Goal: Task Accomplishment & Management: Manage account settings

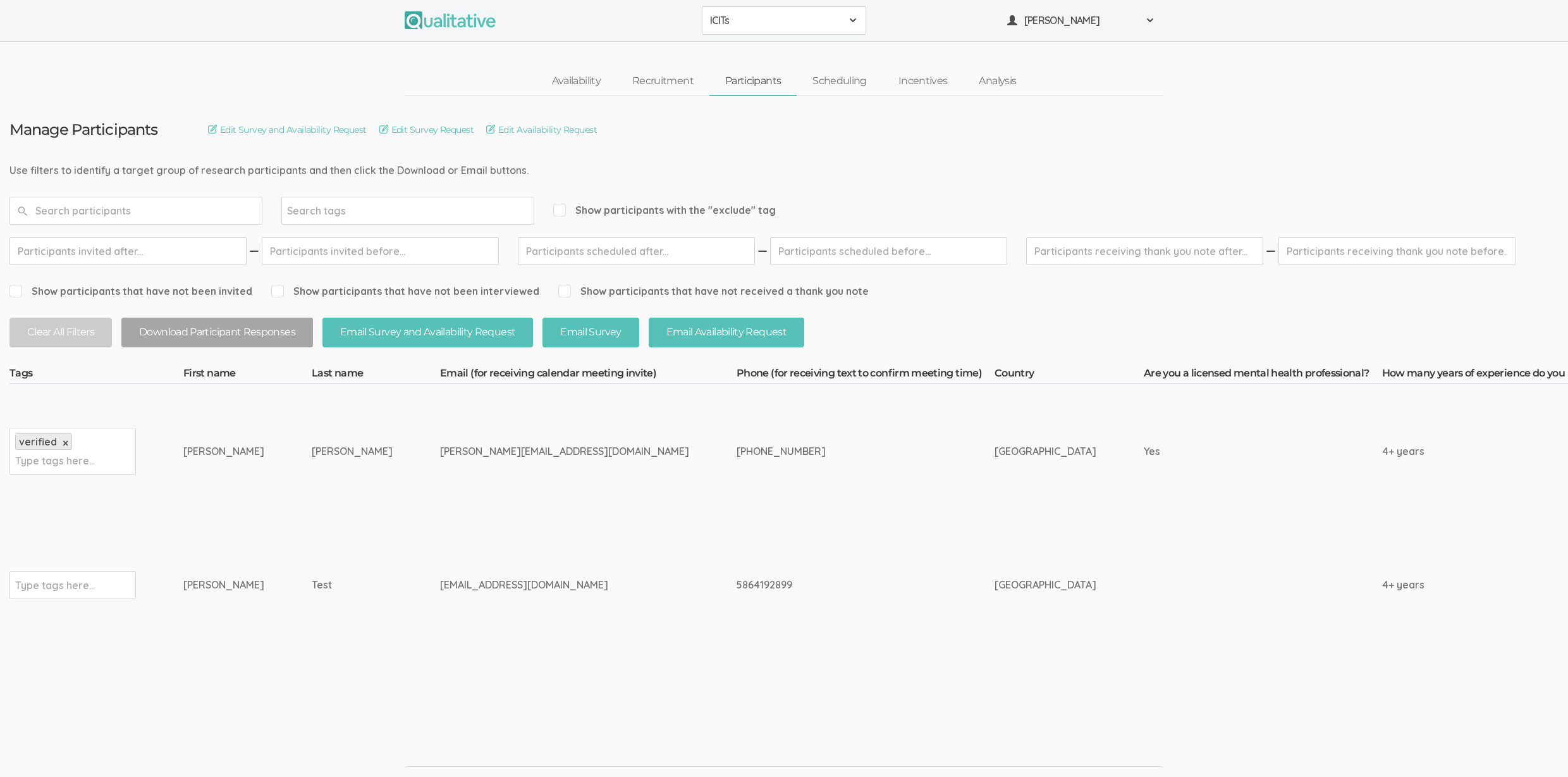
click at [549, 605] on td "kagodsey@aol.com" at bounding box center [588, 584] width 296 height 134
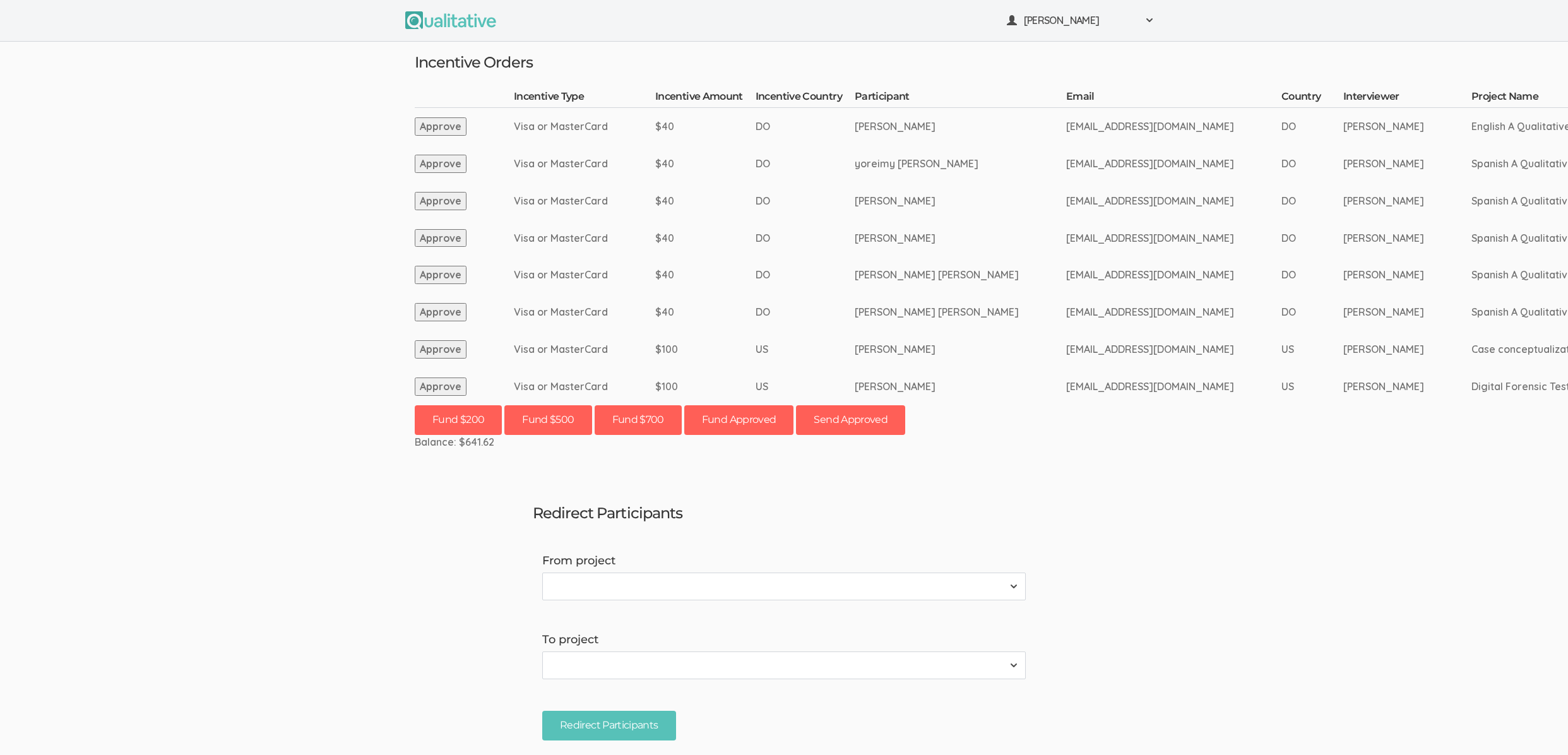
click at [437, 387] on button "Approve" at bounding box center [440, 387] width 51 height 19
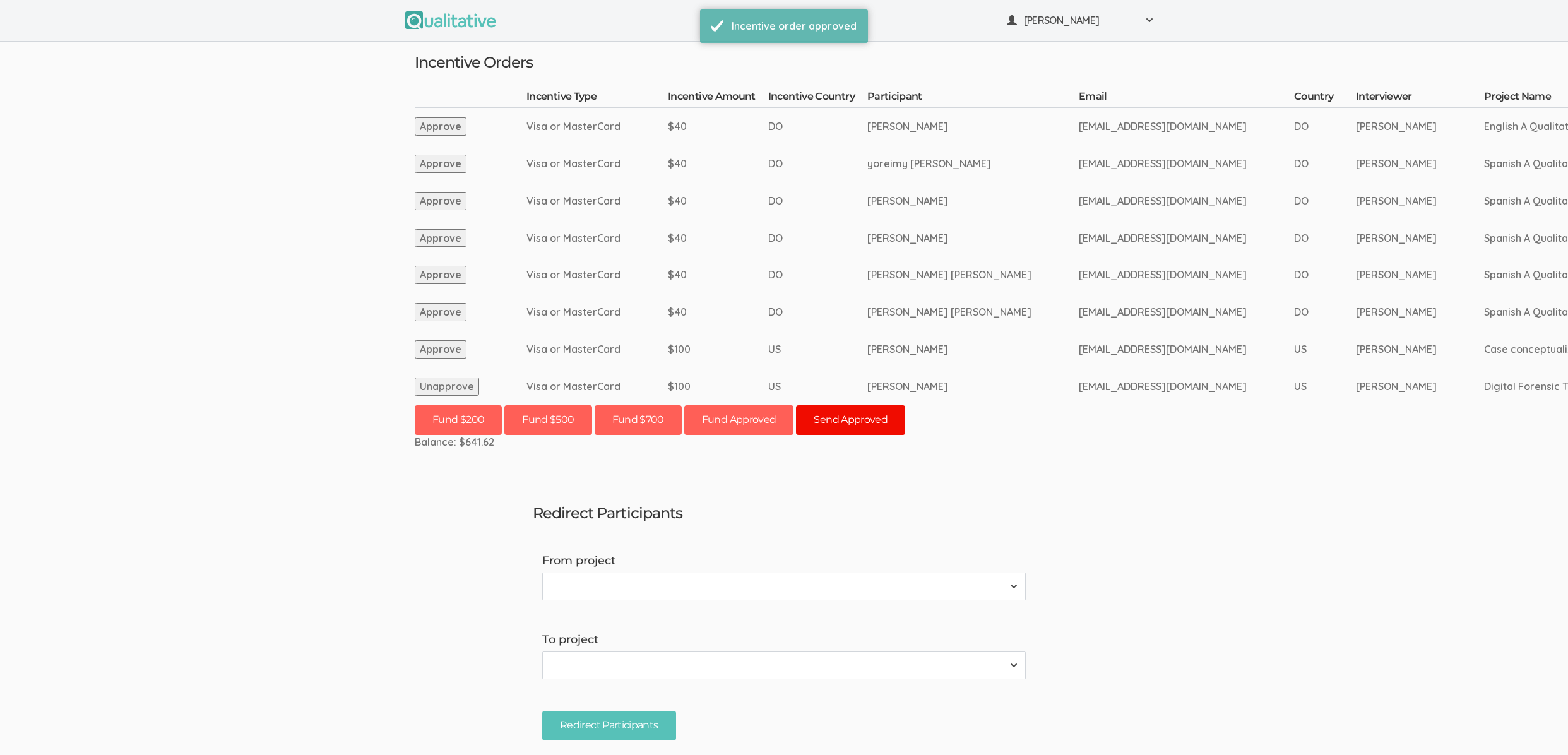
click at [858, 424] on button "Send Approved" at bounding box center [850, 420] width 109 height 30
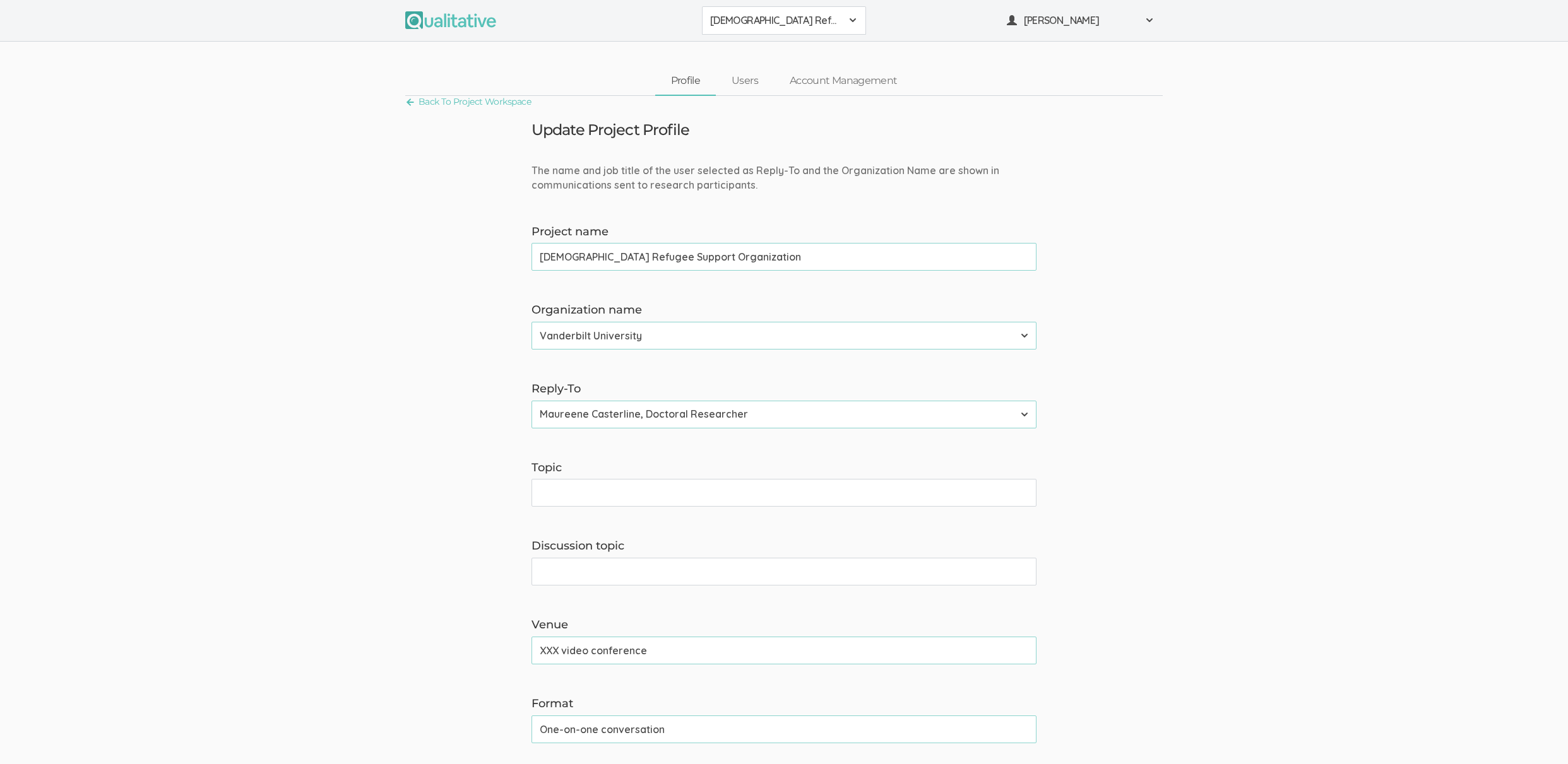
click at [723, 25] on span "[DEMOGRAPHIC_DATA] Refugee Support Organization" at bounding box center [775, 21] width 132 height 15
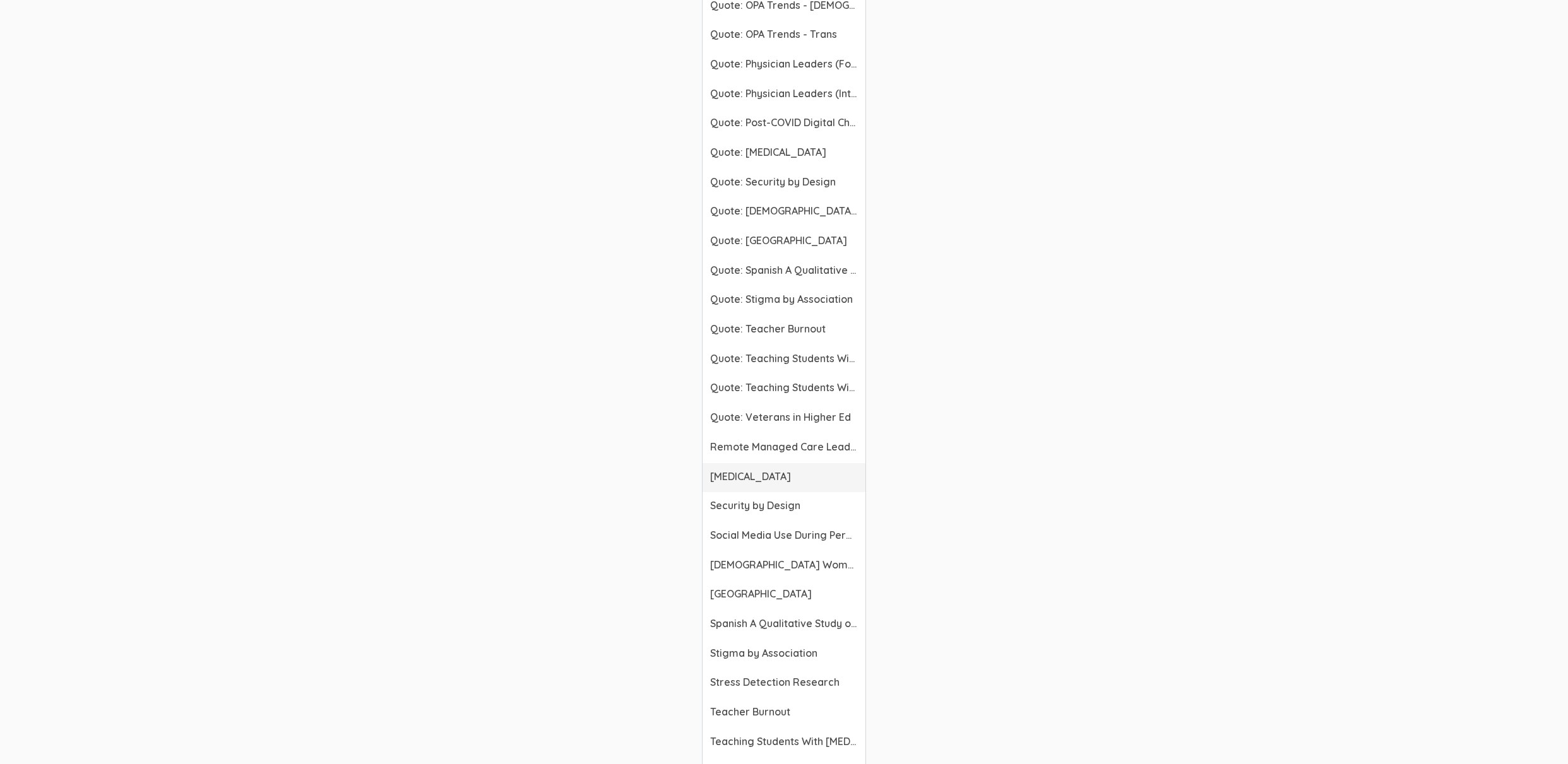
click at [748, 468] on link "Respiratory Therapists" at bounding box center [784, 479] width 163 height 30
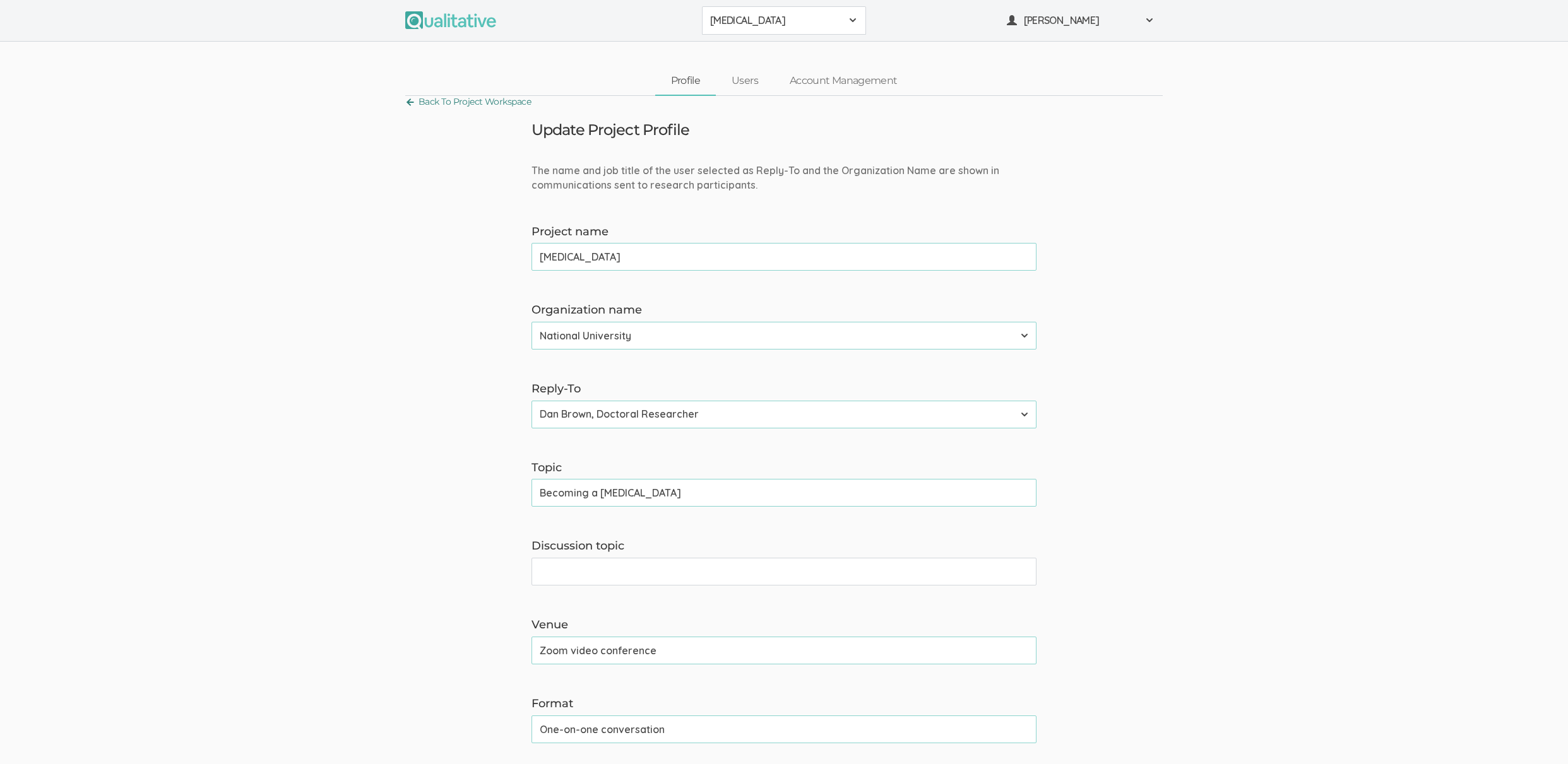
click at [470, 103] on link "Back To Project Workspace" at bounding box center [467, 102] width 126 height 17
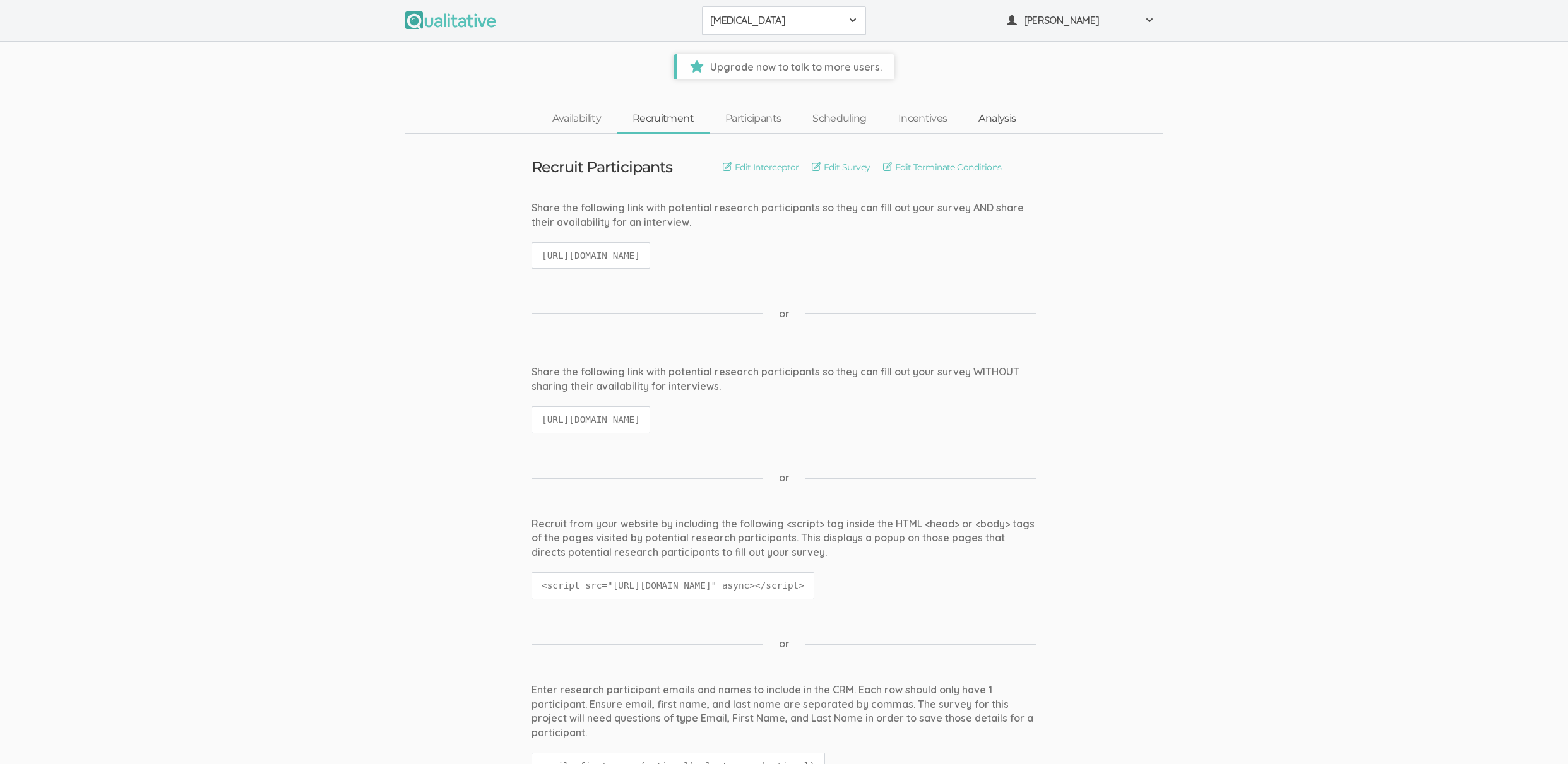
click at [986, 118] on link "Analysis" at bounding box center [997, 118] width 69 height 27
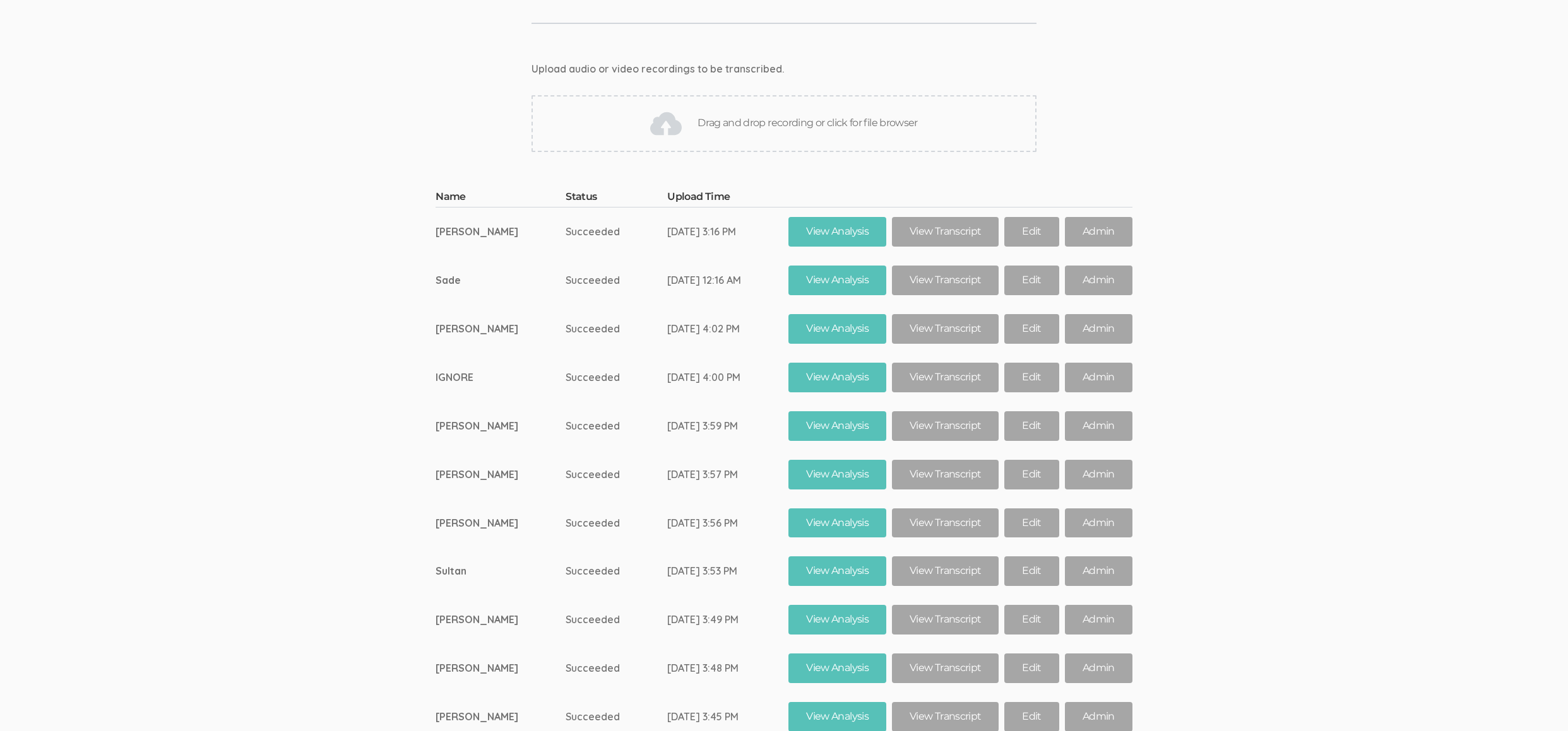
scroll to position [17404, 0]
click at [835, 217] on link "View Analysis" at bounding box center [837, 232] width 98 height 30
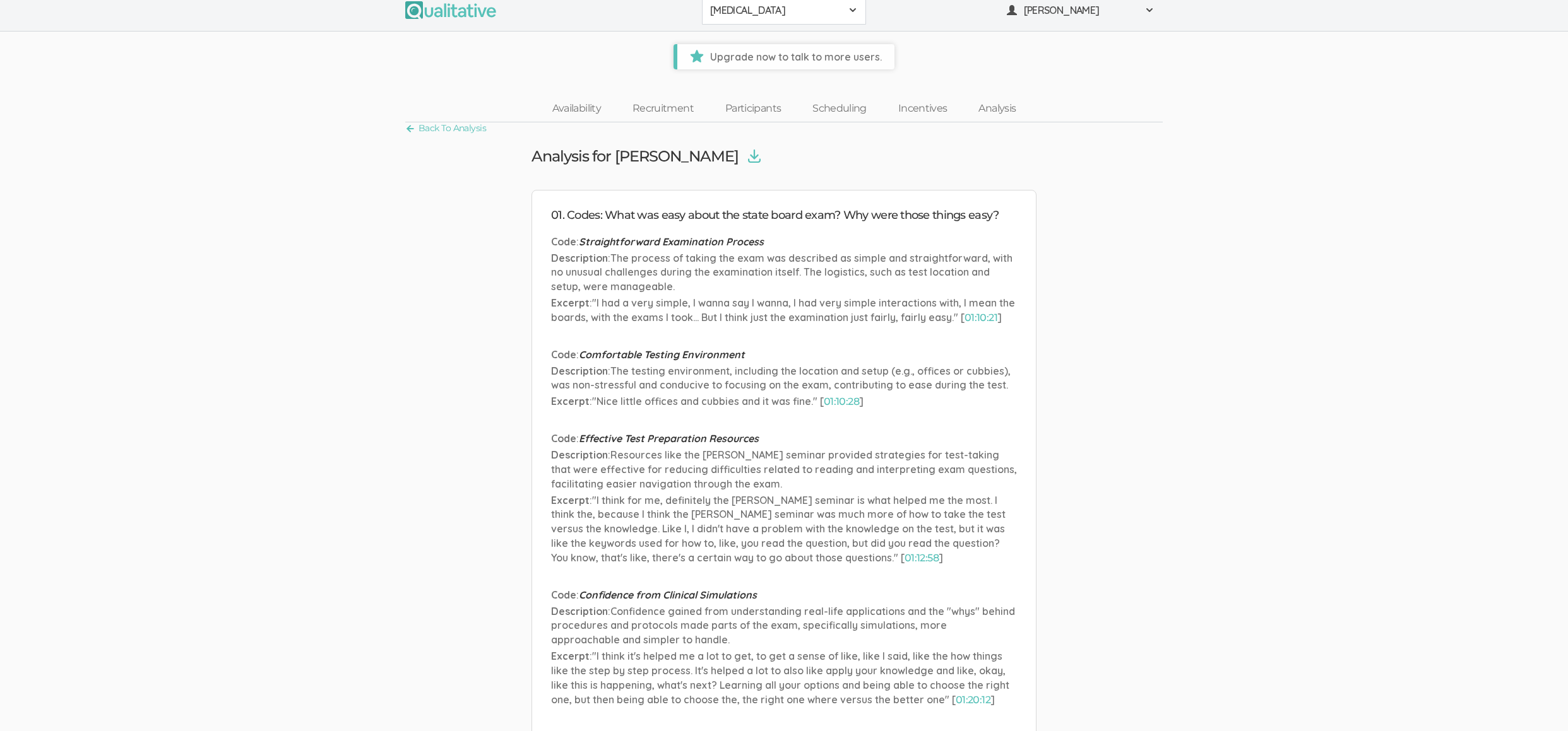
scroll to position [13, 0]
click at [580, 235] on span "Straightforward Examination Process" at bounding box center [672, 240] width 185 height 13
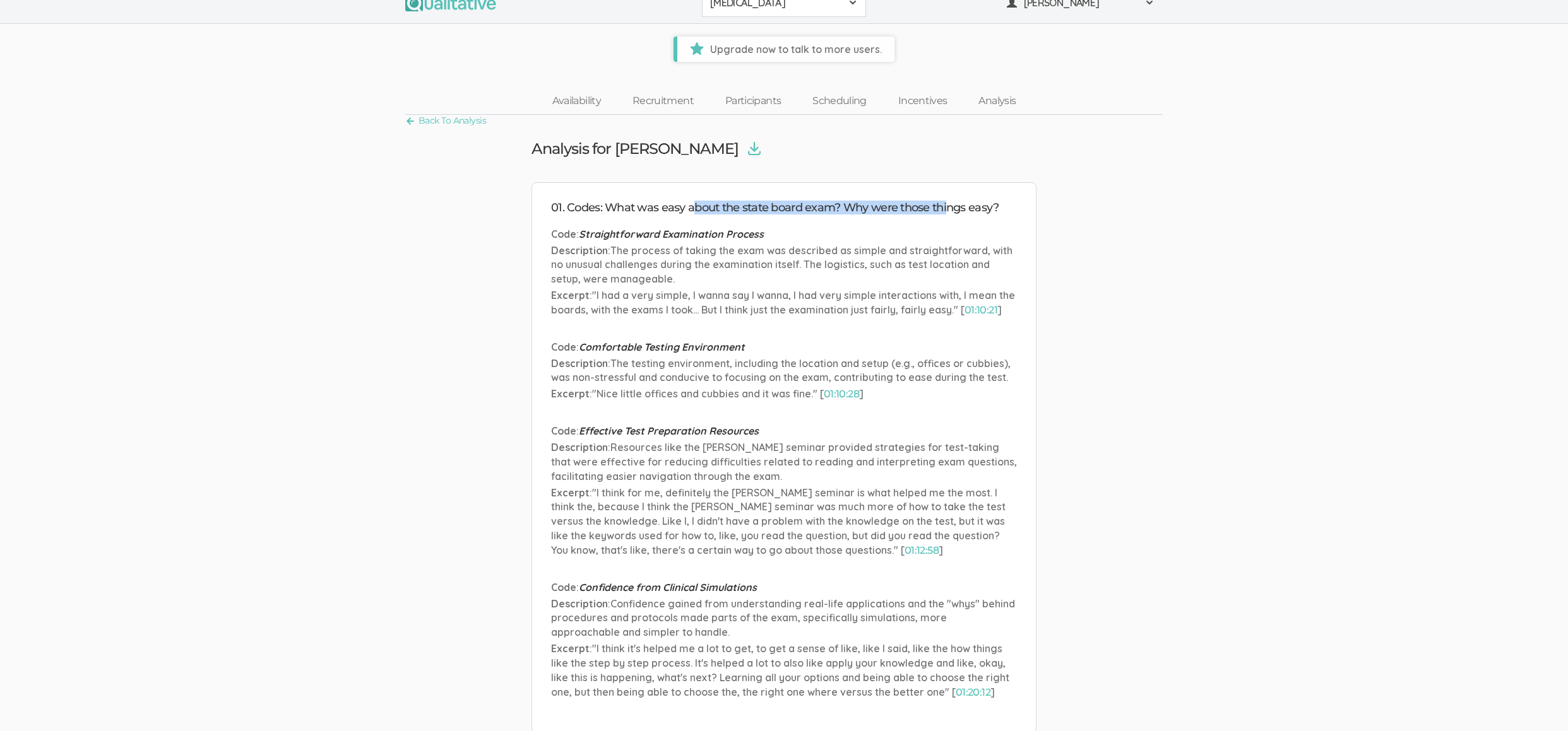
drag, startPoint x: 694, startPoint y: 205, endPoint x: 948, endPoint y: 210, distance: 254.0
click at [948, 210] on h4 "01. Codes: What was easy about the state board exam? Why were those things easy?" at bounding box center [784, 209] width 465 height 13
drag, startPoint x: 563, startPoint y: 231, endPoint x: 772, endPoint y: 231, distance: 209.0
click at [772, 231] on p "Code : Straightforward Examination Process" at bounding box center [784, 235] width 465 height 15
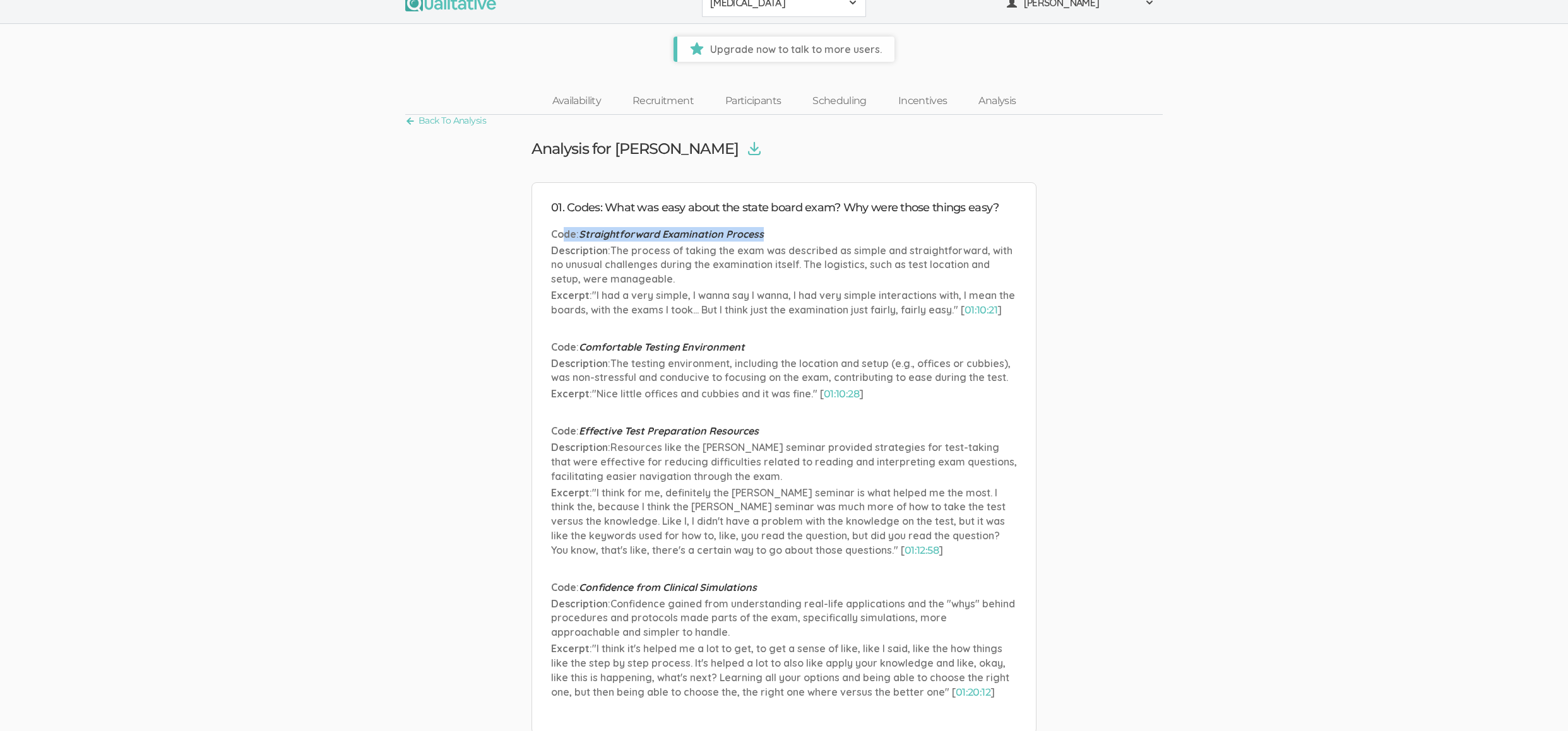
click at [772, 231] on p "Code : Straightforward Examination Process" at bounding box center [784, 235] width 465 height 15
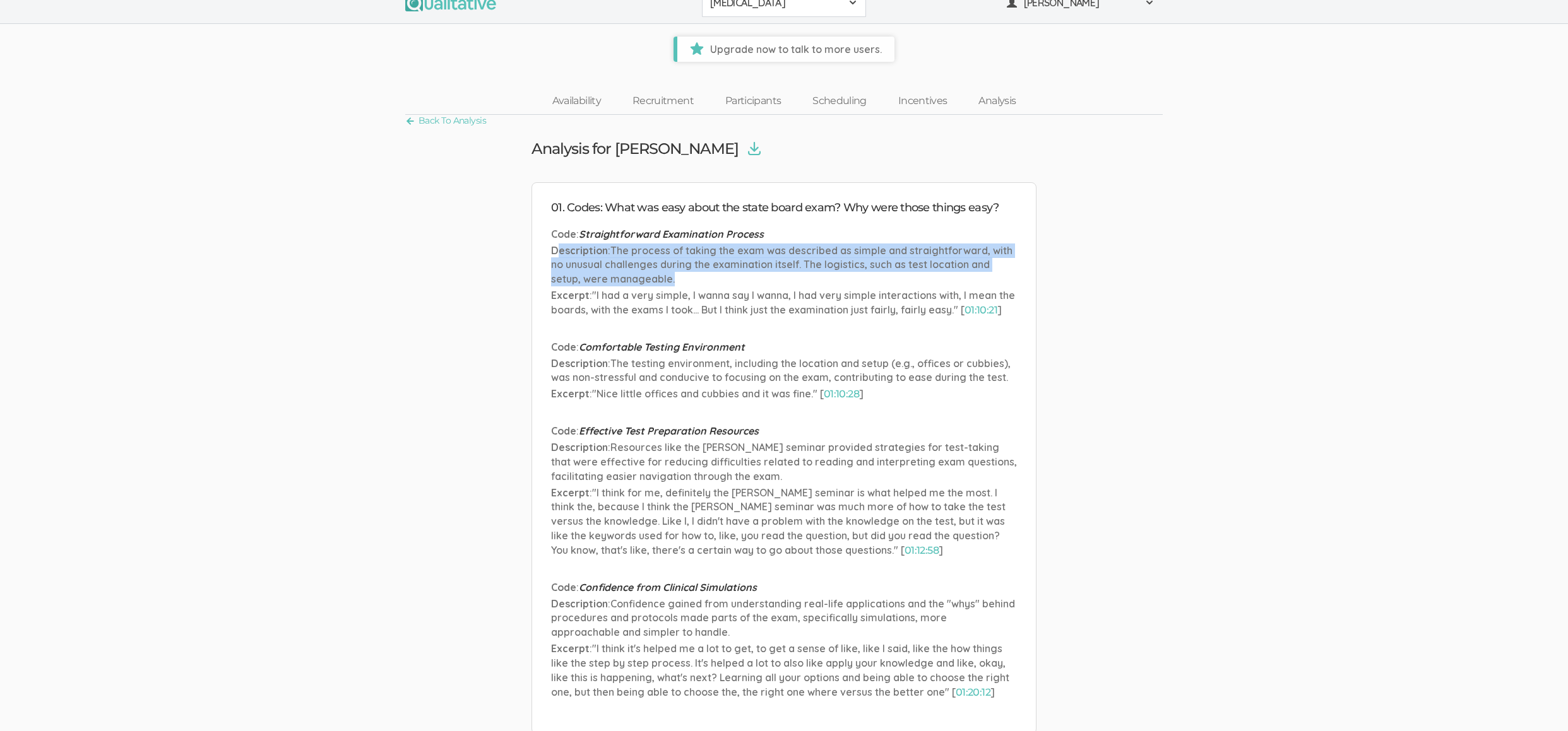
drag, startPoint x: 557, startPoint y: 249, endPoint x: 745, endPoint y: 281, distance: 190.7
click at [745, 281] on p "Description : The process of taking the exam was described as simple and straig…" at bounding box center [784, 265] width 465 height 44
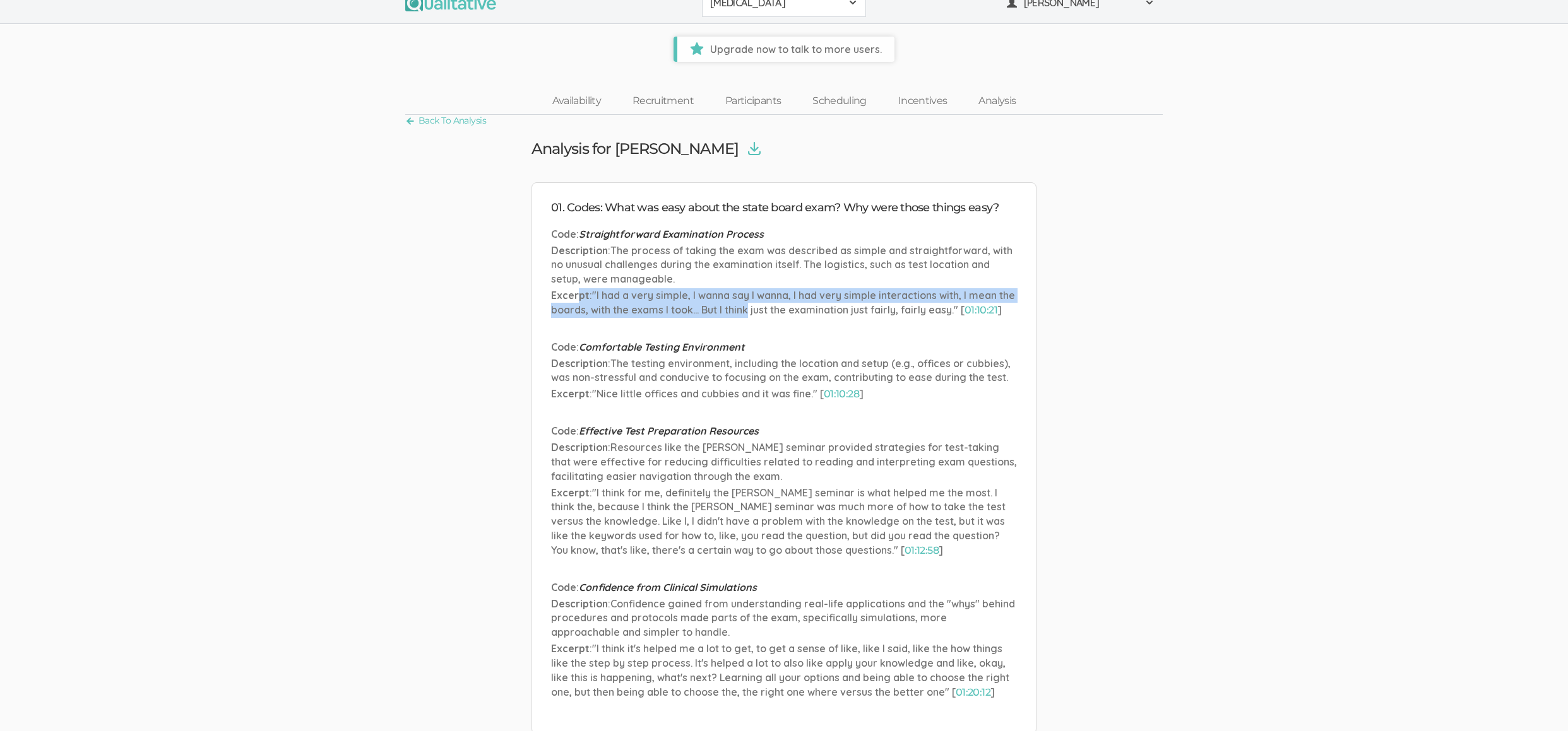
drag, startPoint x: 578, startPoint y: 296, endPoint x: 748, endPoint y: 305, distance: 170.2
click at [747, 305] on p "Excerpt : "I had a very simple, I wanna say I wanna, I had very simple interact…" at bounding box center [784, 303] width 465 height 30
click at [749, 306] on span ""I had a very simple, I wanna say I wanna, I had very simple interactions with,…" at bounding box center [783, 302] width 464 height 27
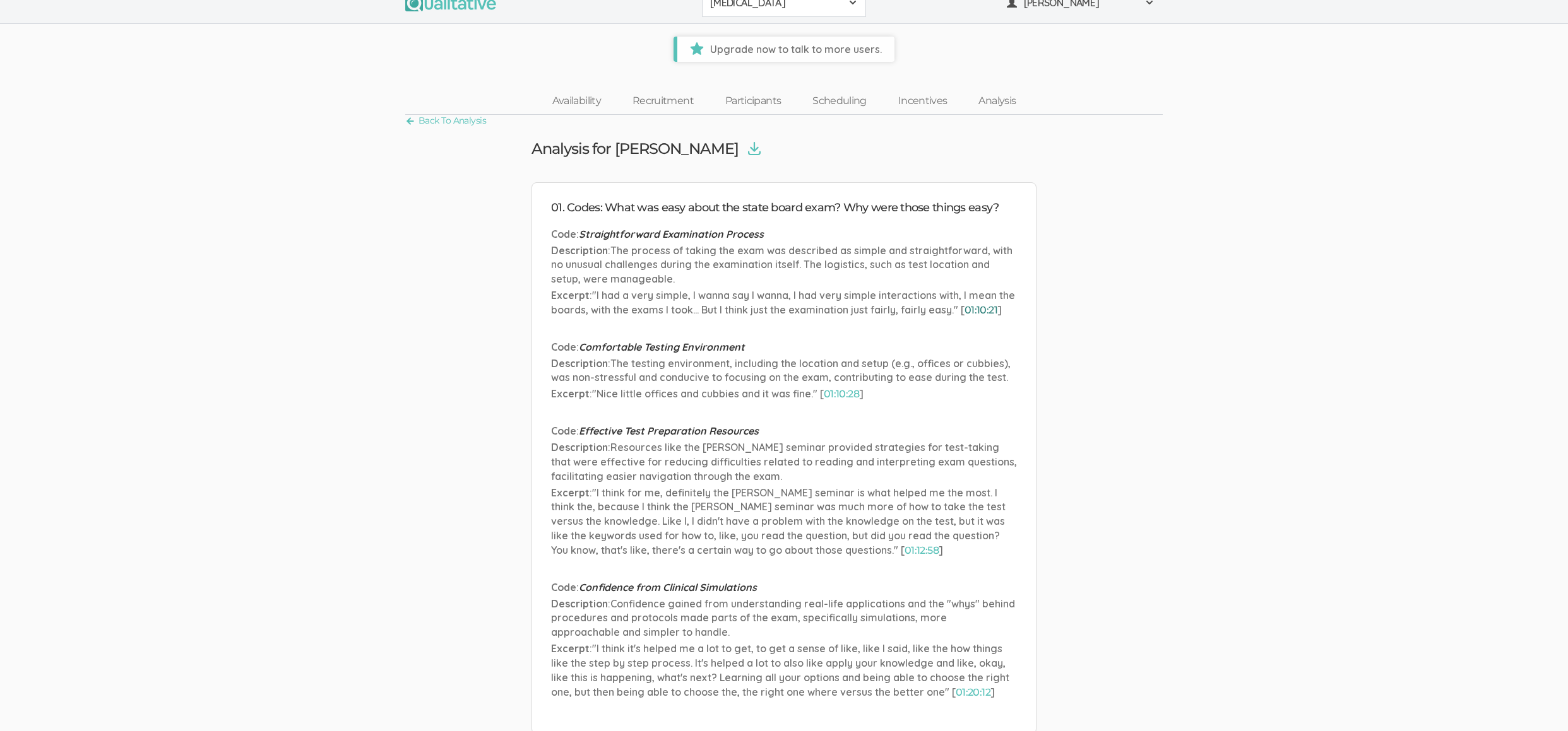
click at [985, 310] on link "01:10:21" at bounding box center [980, 310] width 33 height 12
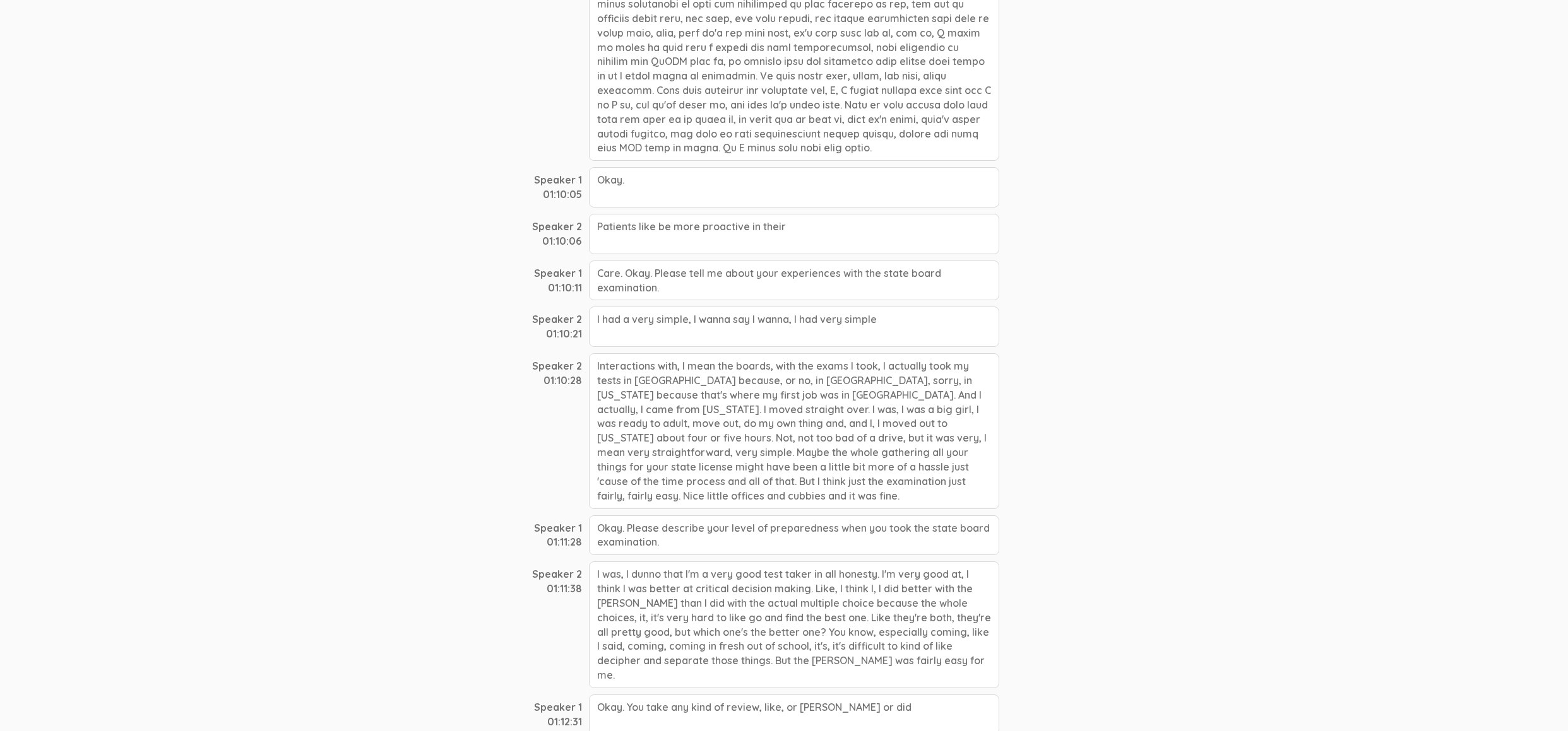
scroll to position [13630, 0]
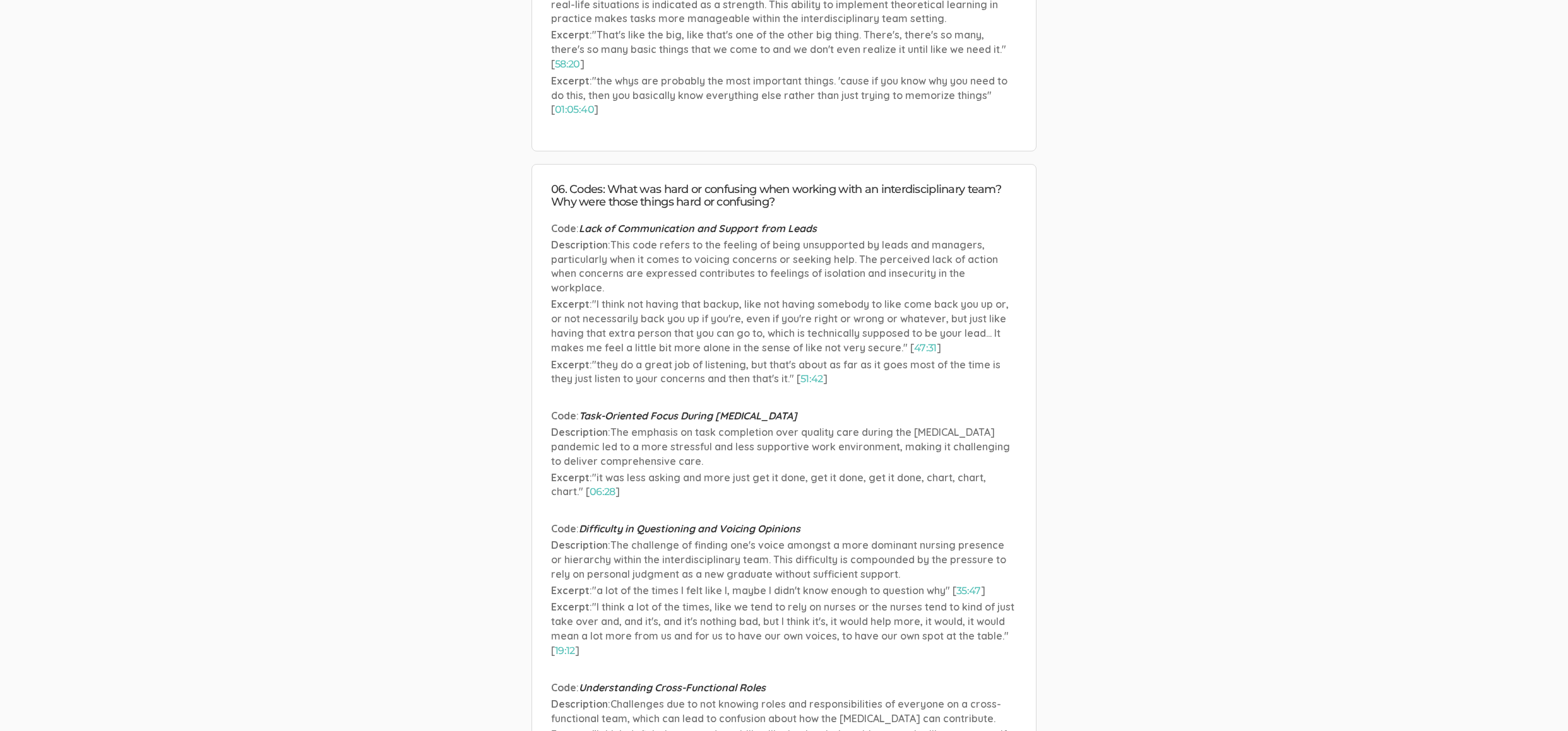
scroll to position [3247, 0]
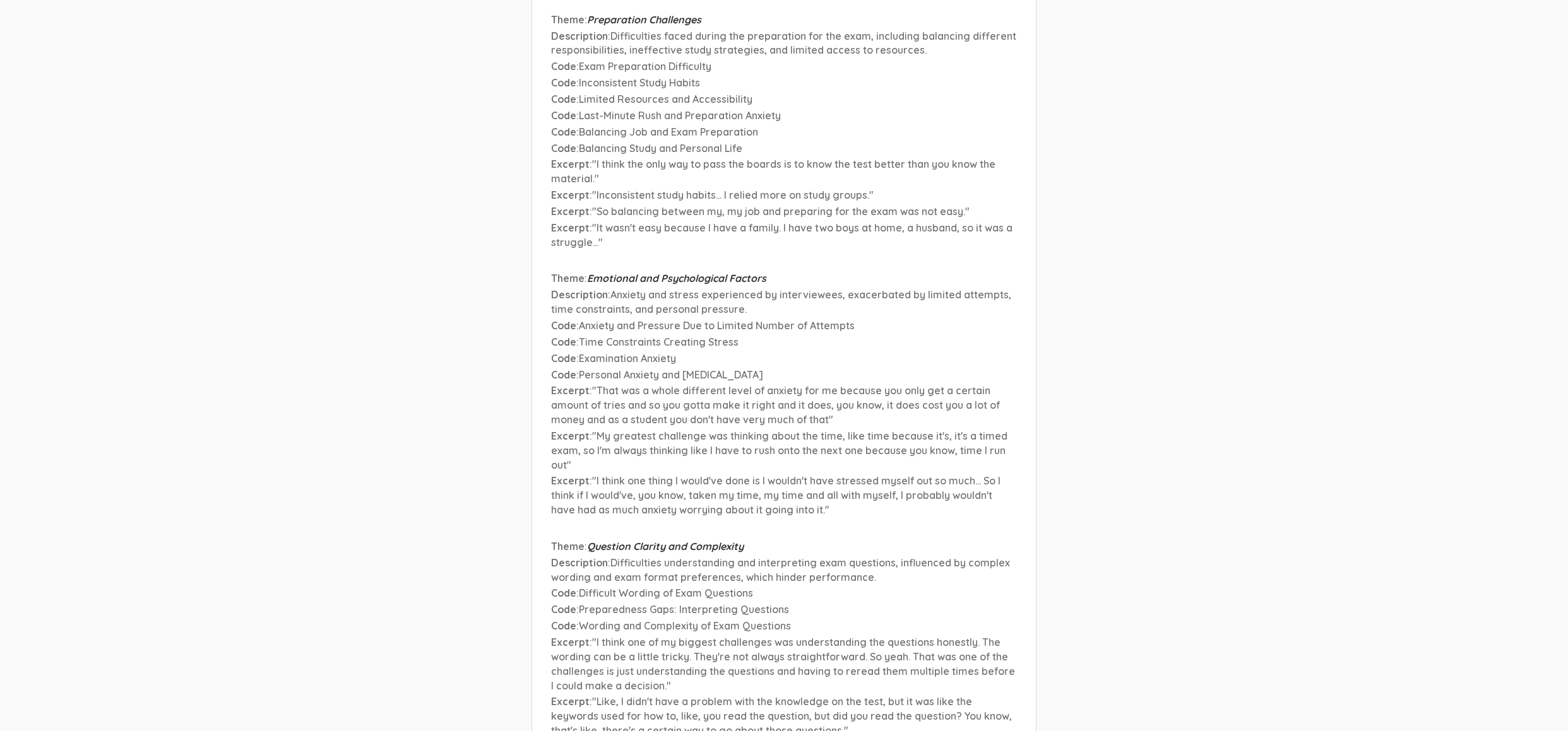
scroll to position [16520, 0]
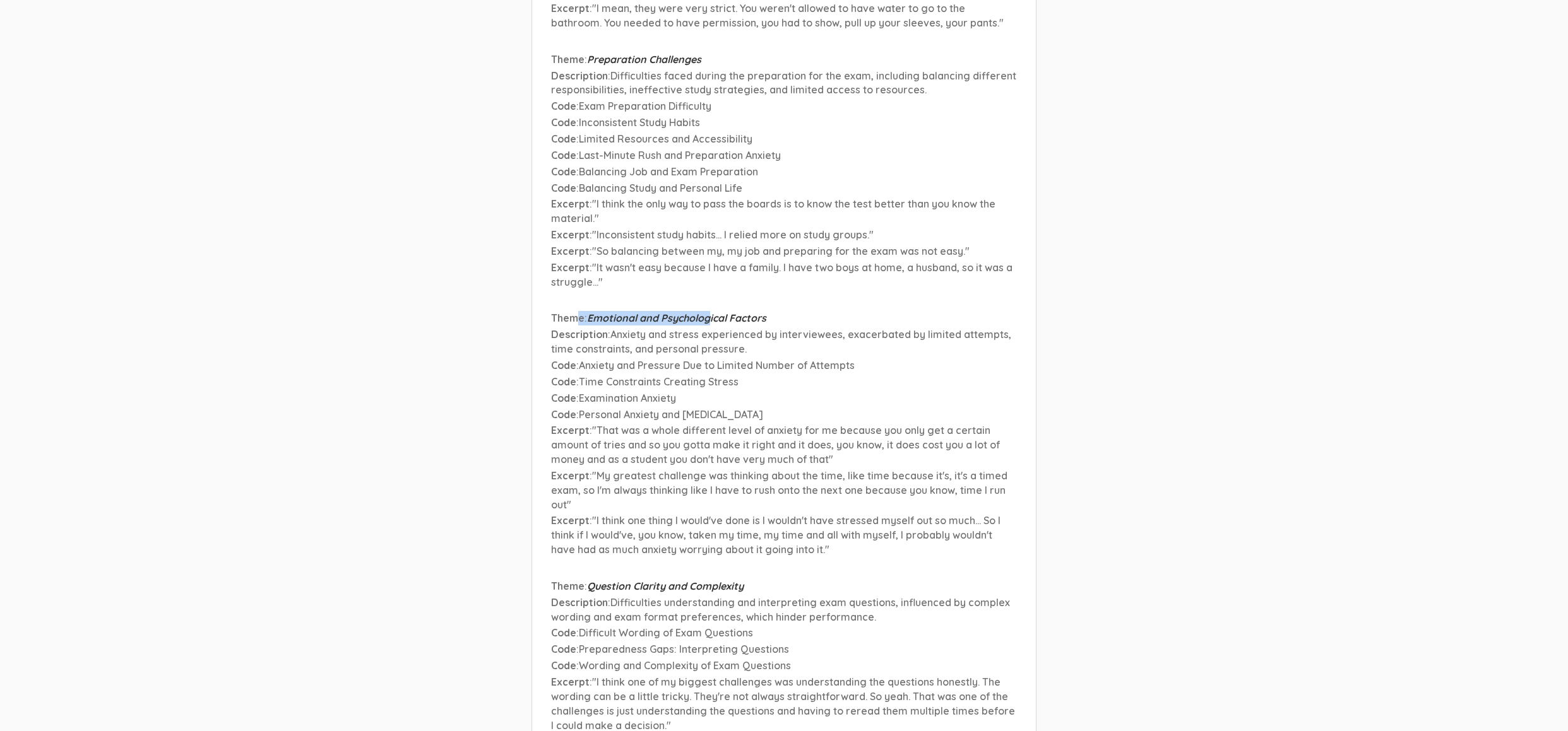
drag, startPoint x: 576, startPoint y: 183, endPoint x: 710, endPoint y: 186, distance: 134.0
click at [710, 311] on p "Theme : Emotional and Psychological Factors" at bounding box center [784, 319] width 465 height 15
click at [710, 311] on span "Emotional and Psychological Factors" at bounding box center [676, 318] width 179 height 13
drag, startPoint x: 616, startPoint y: 194, endPoint x: 659, endPoint y: 208, distance: 45.2
click at [659, 328] on span "Anxiety and stress experienced by interviewees, exacerbated by limited attempts…" at bounding box center [781, 341] width 460 height 27
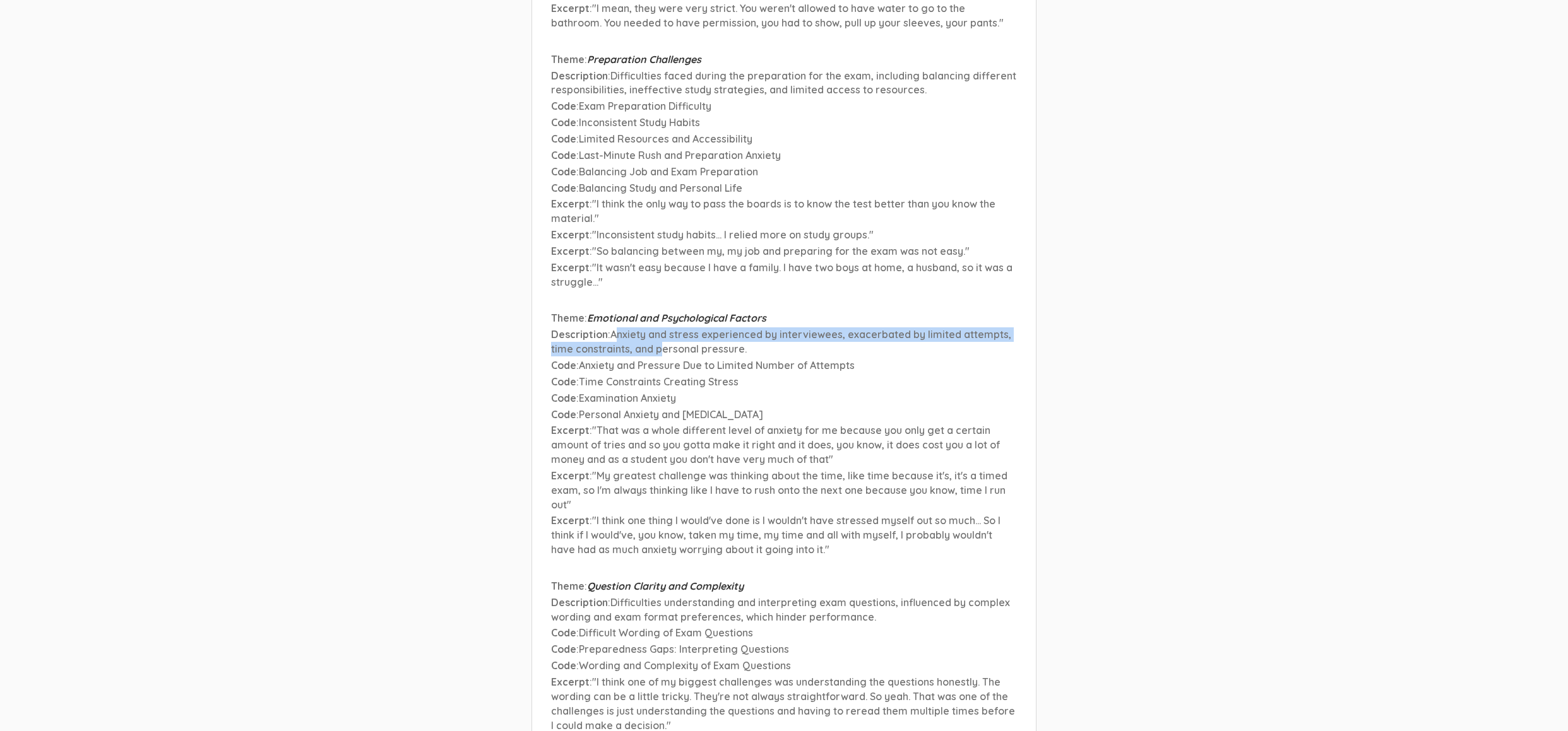
click at [659, 328] on span "Anxiety and stress experienced by interviewees, exacerbated by limited attempts…" at bounding box center [781, 341] width 460 height 27
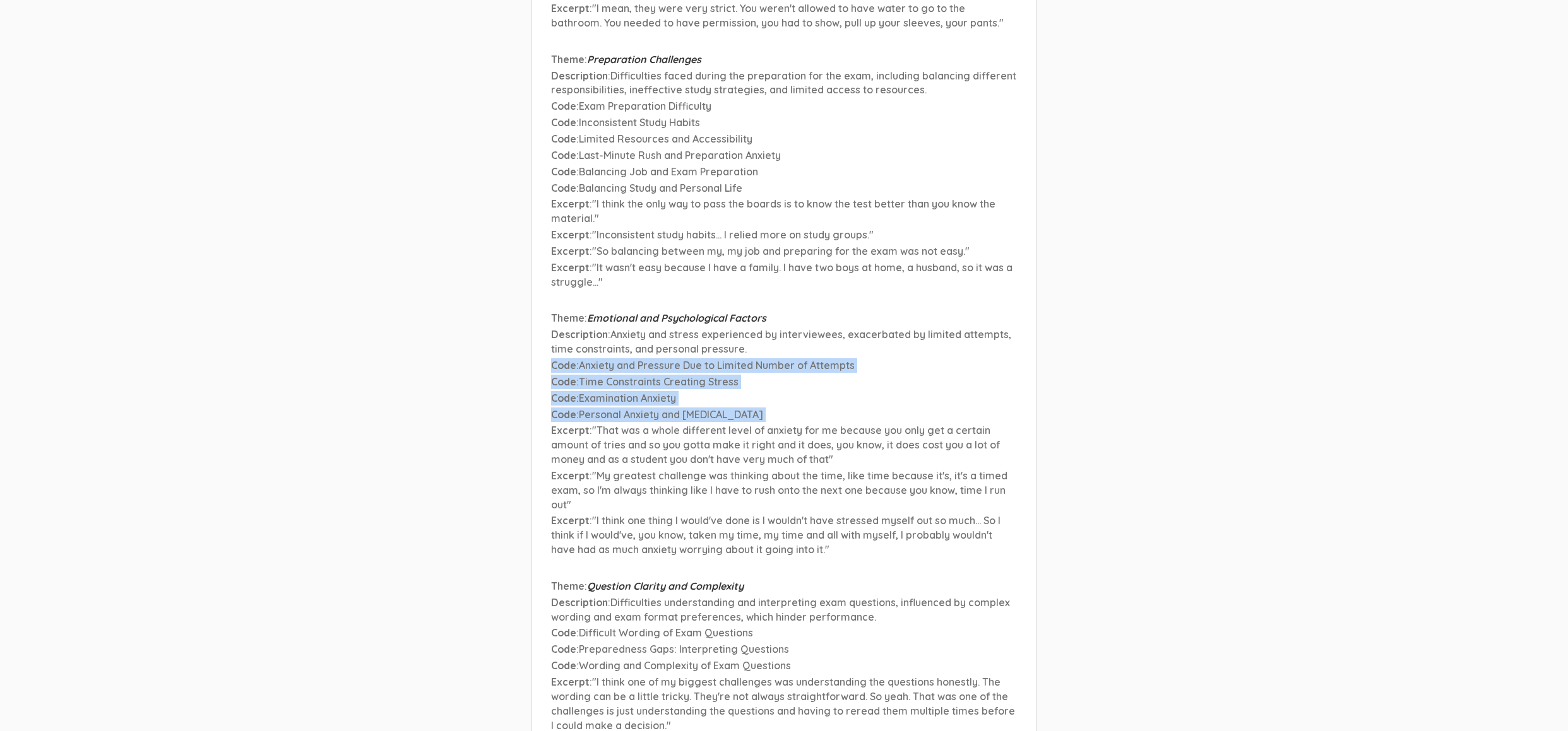
drag, startPoint x: 556, startPoint y: 224, endPoint x: 675, endPoint y: 288, distance: 135.1
click at [675, 311] on li "Theme : Emotional and Psychological Factors Description : Anxiety and stress ex…" at bounding box center [784, 435] width 465 height 248
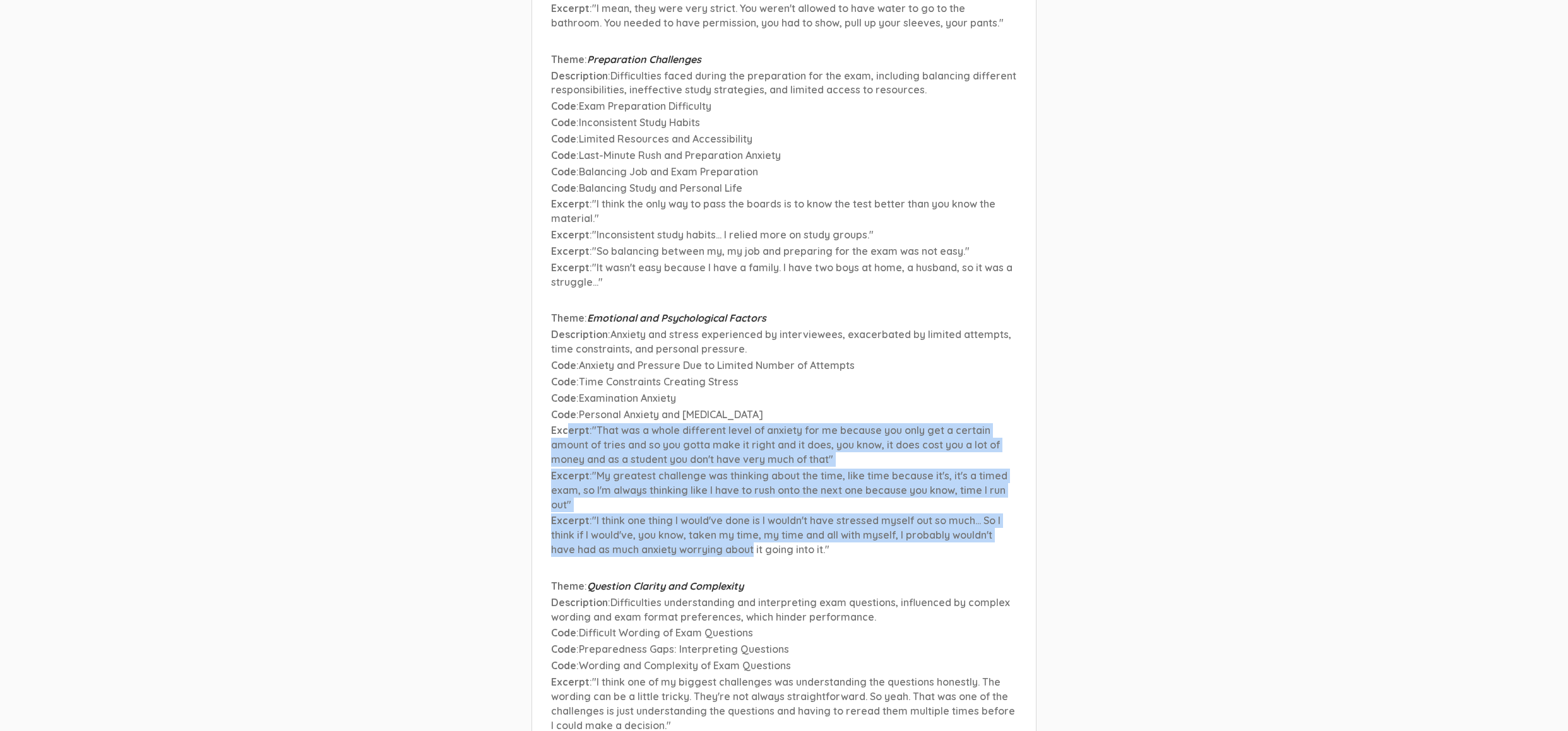
drag, startPoint x: 566, startPoint y: 290, endPoint x: 751, endPoint y: 419, distance: 225.5
click at [751, 419] on li "Theme : Emotional and Psychological Factors Description : Anxiety and stress ex…" at bounding box center [784, 435] width 465 height 248
click at [751, 515] on span ""I think one thing I would've done is I wouldn't have stressed myself out so mu…" at bounding box center [776, 535] width 450 height 42
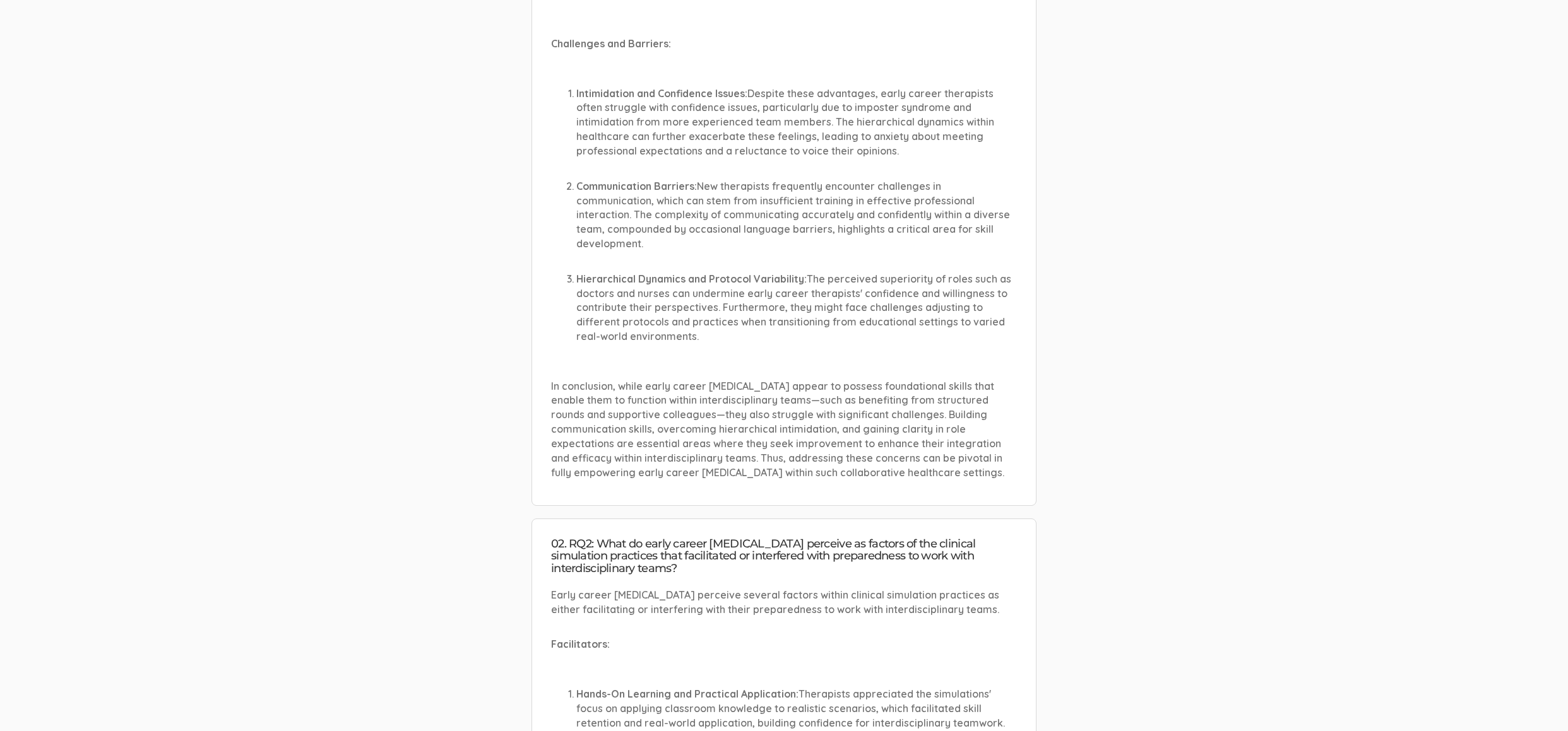
scroll to position [697, 0]
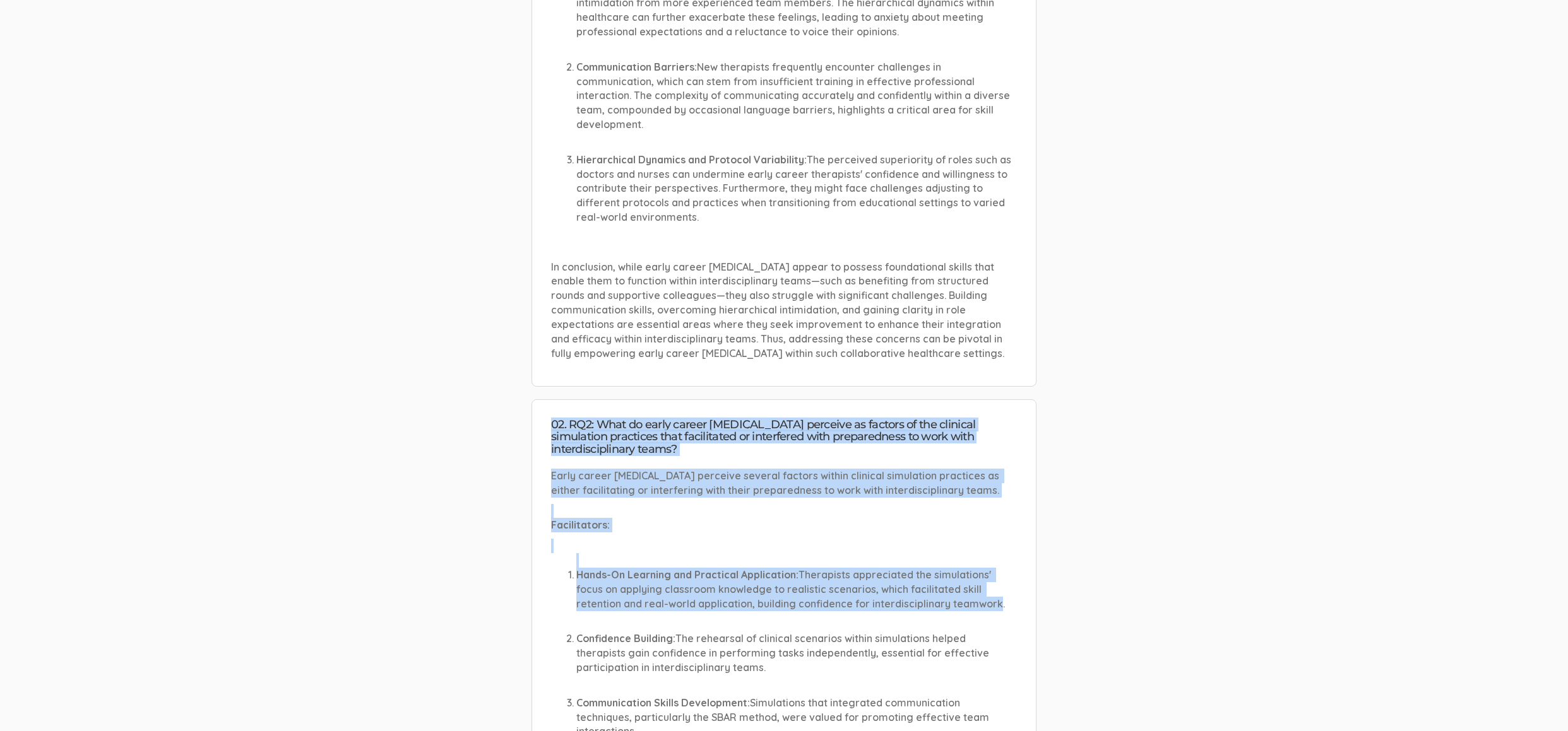
drag, startPoint x: 553, startPoint y: 397, endPoint x: 993, endPoint y: 592, distance: 481.3
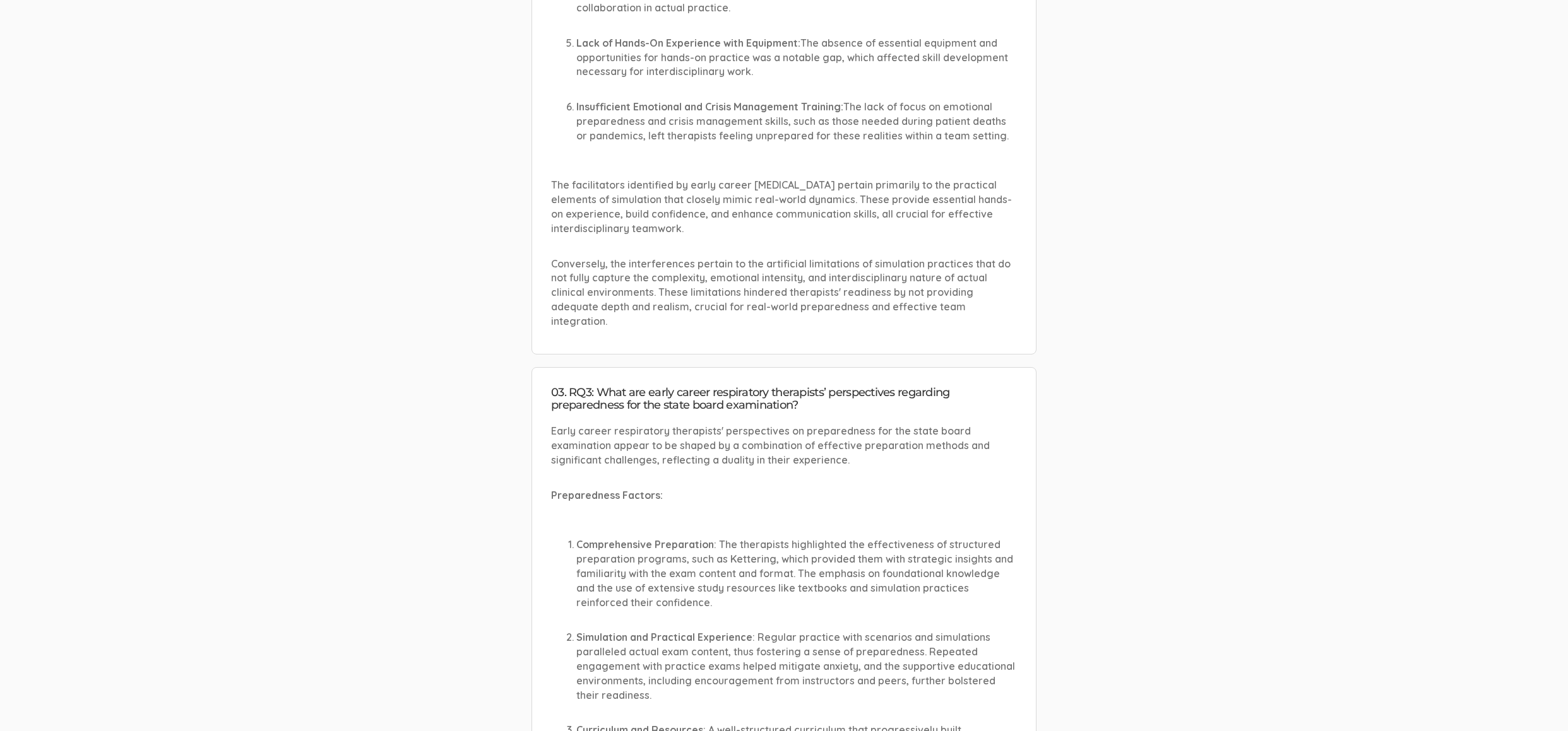
scroll to position [2021, 0]
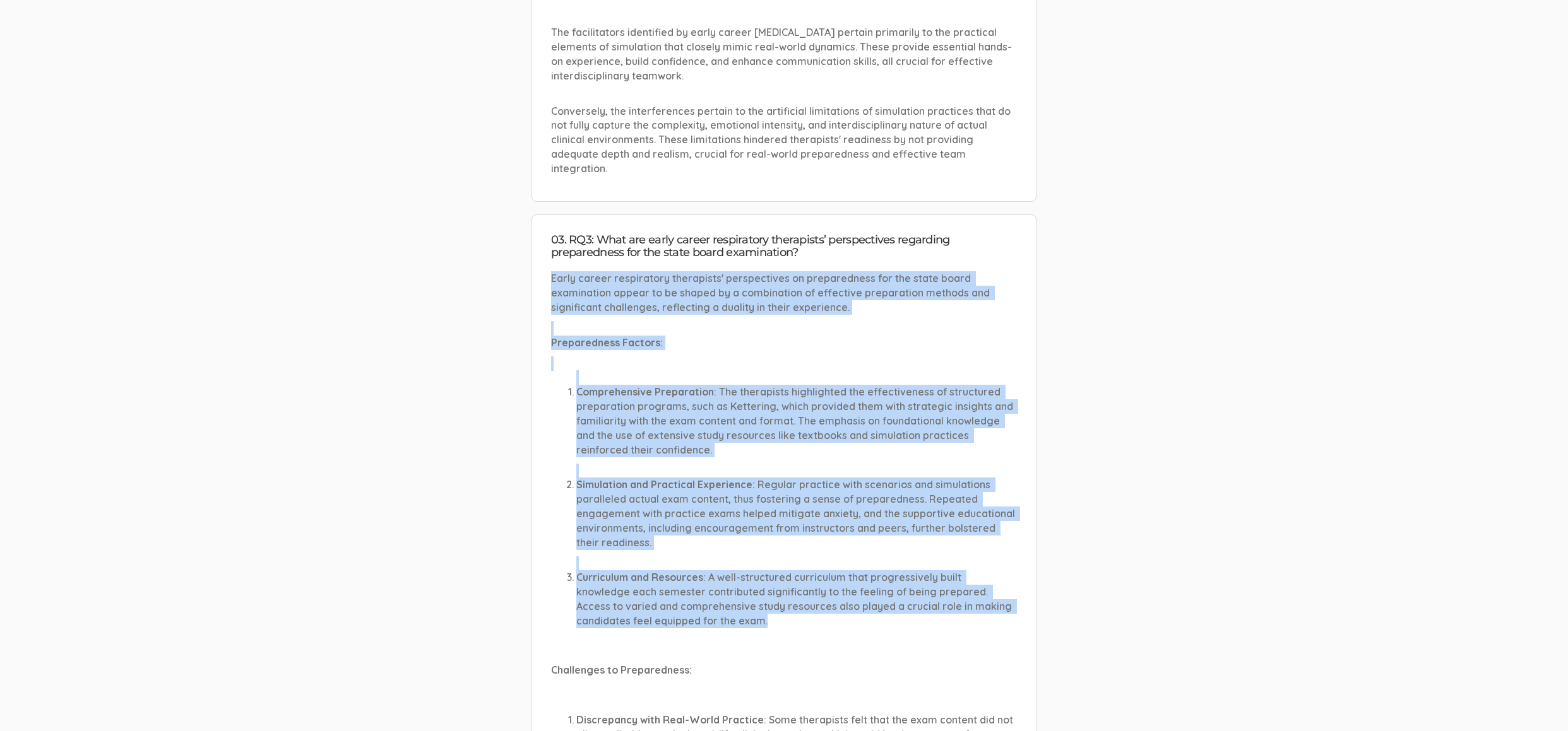
drag, startPoint x: 594, startPoint y: 215, endPoint x: 841, endPoint y: 574, distance: 435.8
click at [841, 574] on li "03. RQ3: What are early career respiratory therapists’ perspectives regarding p…" at bounding box center [784, 691] width 505 height 954
click at [841, 574] on p "Curriculum and Resources : A well-structured curriculum that progressively buil…" at bounding box center [797, 600] width 440 height 58
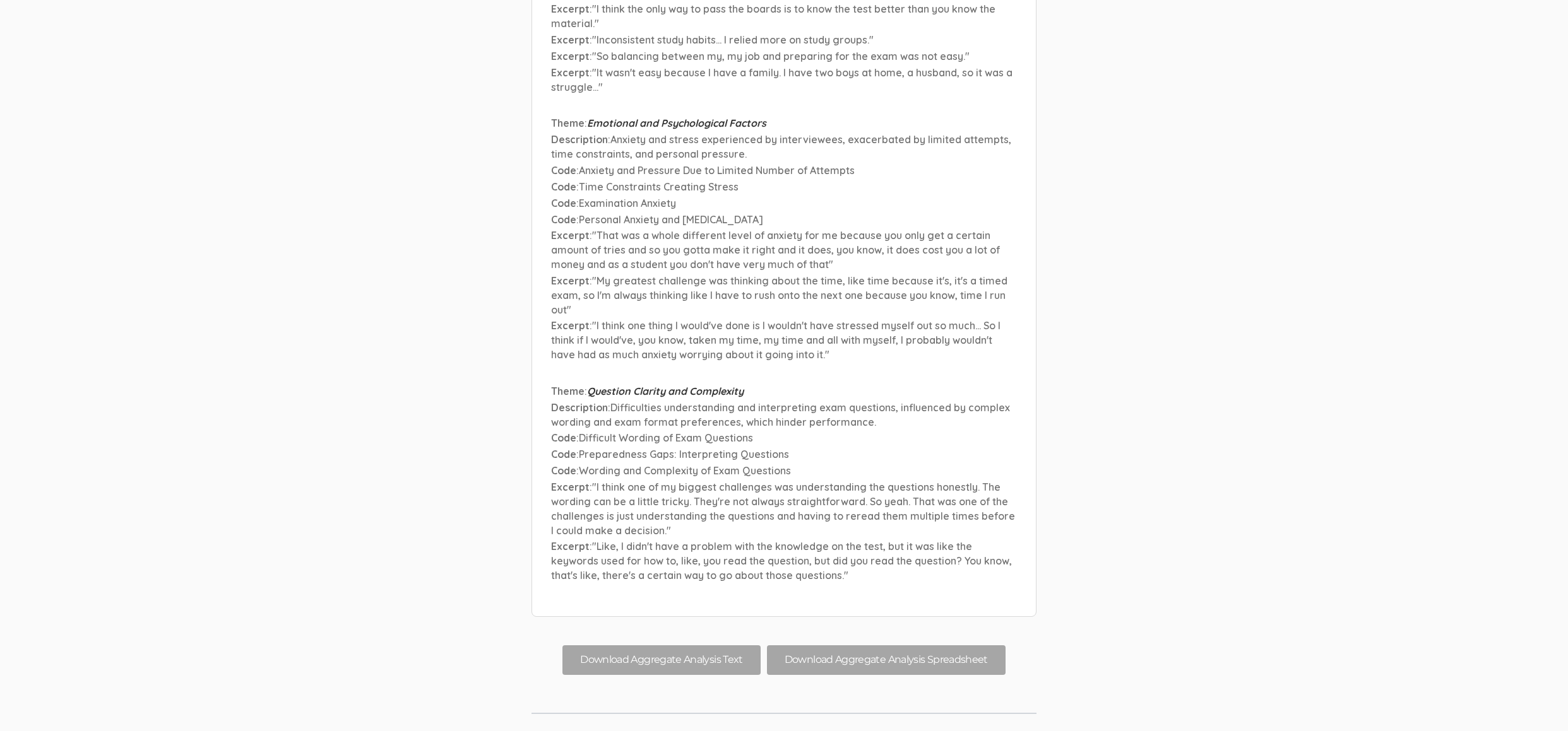
scroll to position [16713, 0]
click at [864, 542] on p "Excerpt : "Like, I didn't have a problem with the knowledge on the test, but it…" at bounding box center [784, 563] width 465 height 44
click at [881, 542] on p "Excerpt : "Like, I didn't have a problem with the knowledge on the test, but it…" at bounding box center [784, 563] width 465 height 44
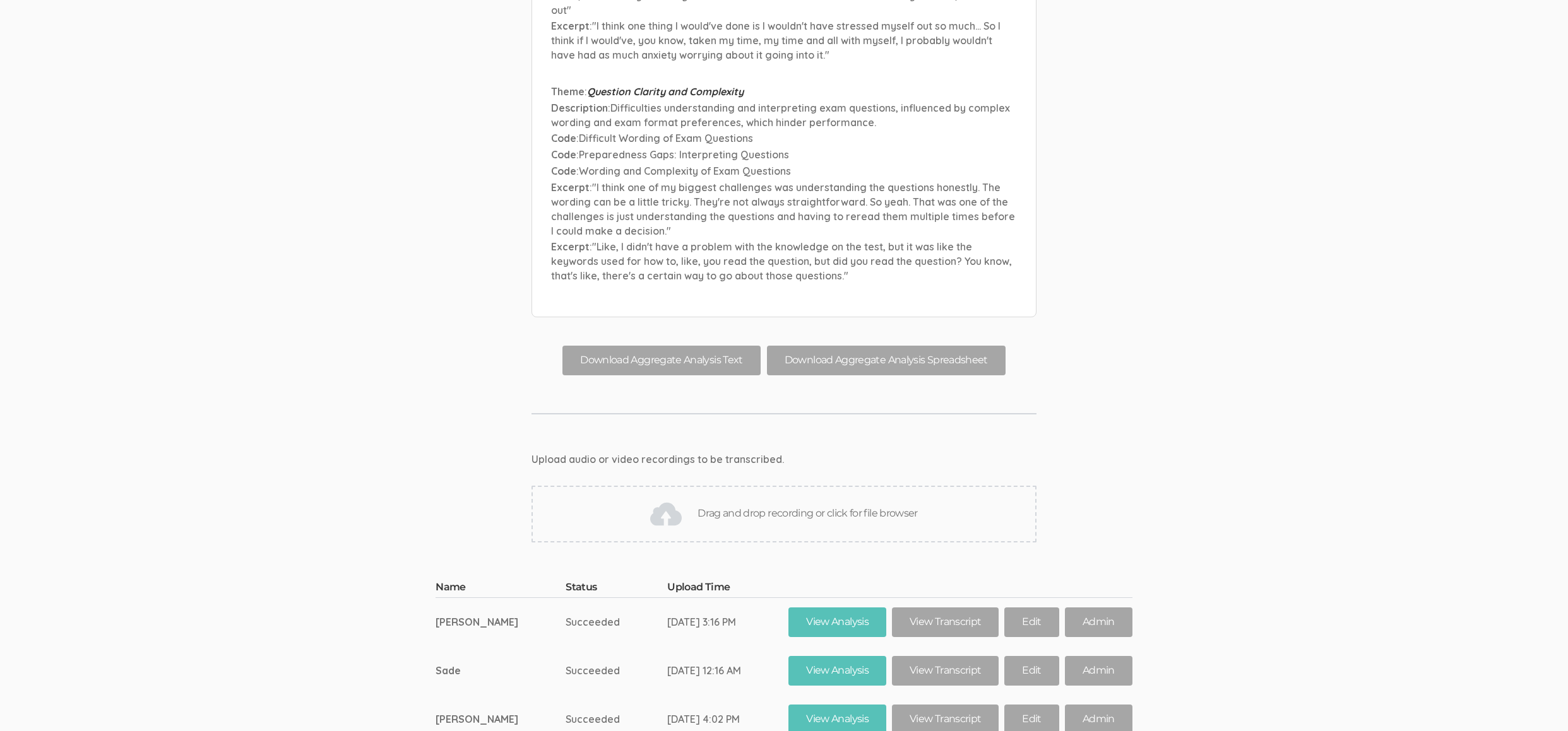
scroll to position [17015, 0]
click at [592, 646] on td "Succeeded" at bounding box center [616, 670] width 102 height 48
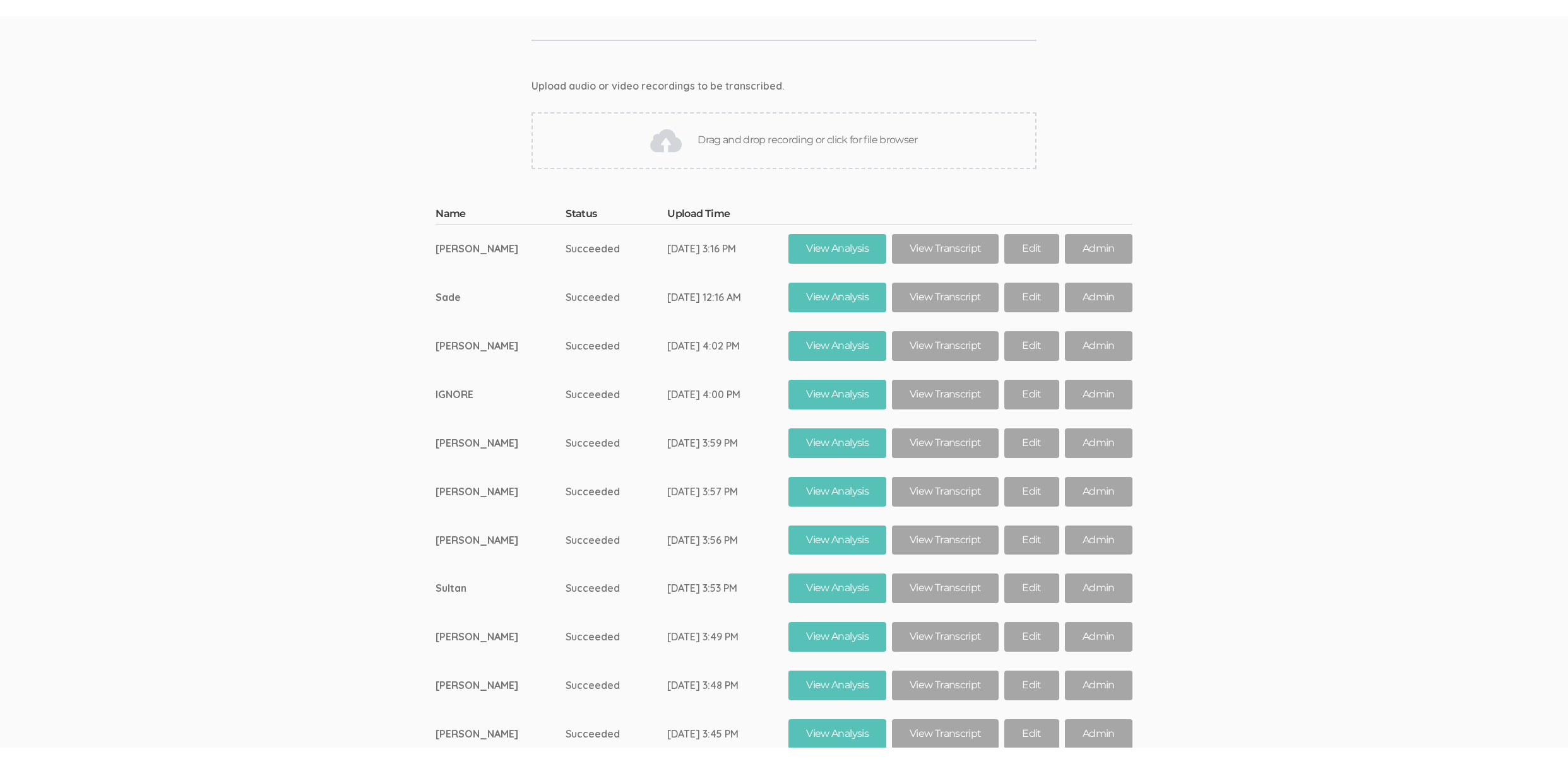
scroll to position [17392, 0]
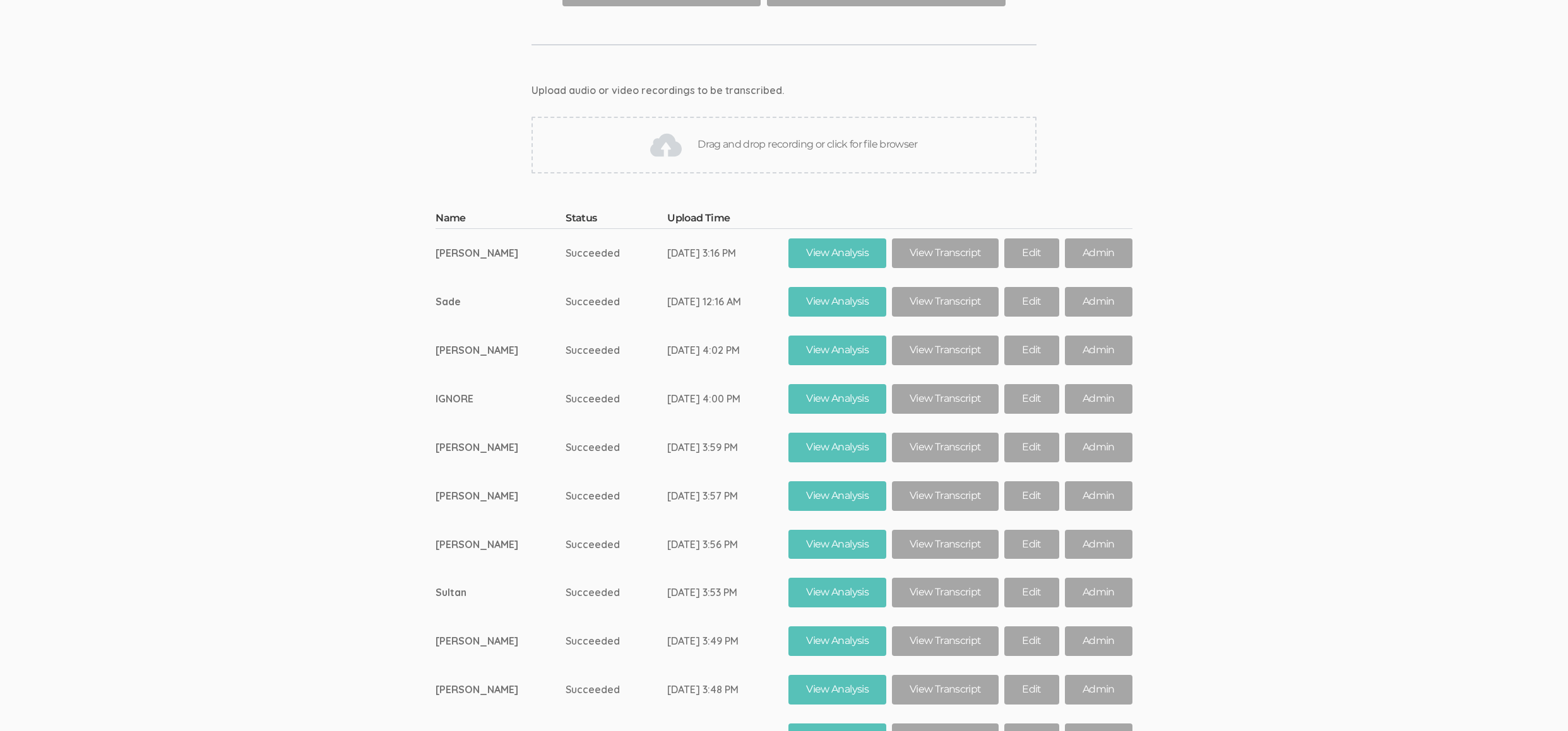
click at [370, 467] on ui-view "Name Status Upload Time Laura Succeeded Nov 19, 3:16 PM View Analysis View Tran…" at bounding box center [784, 502] width 1568 height 619
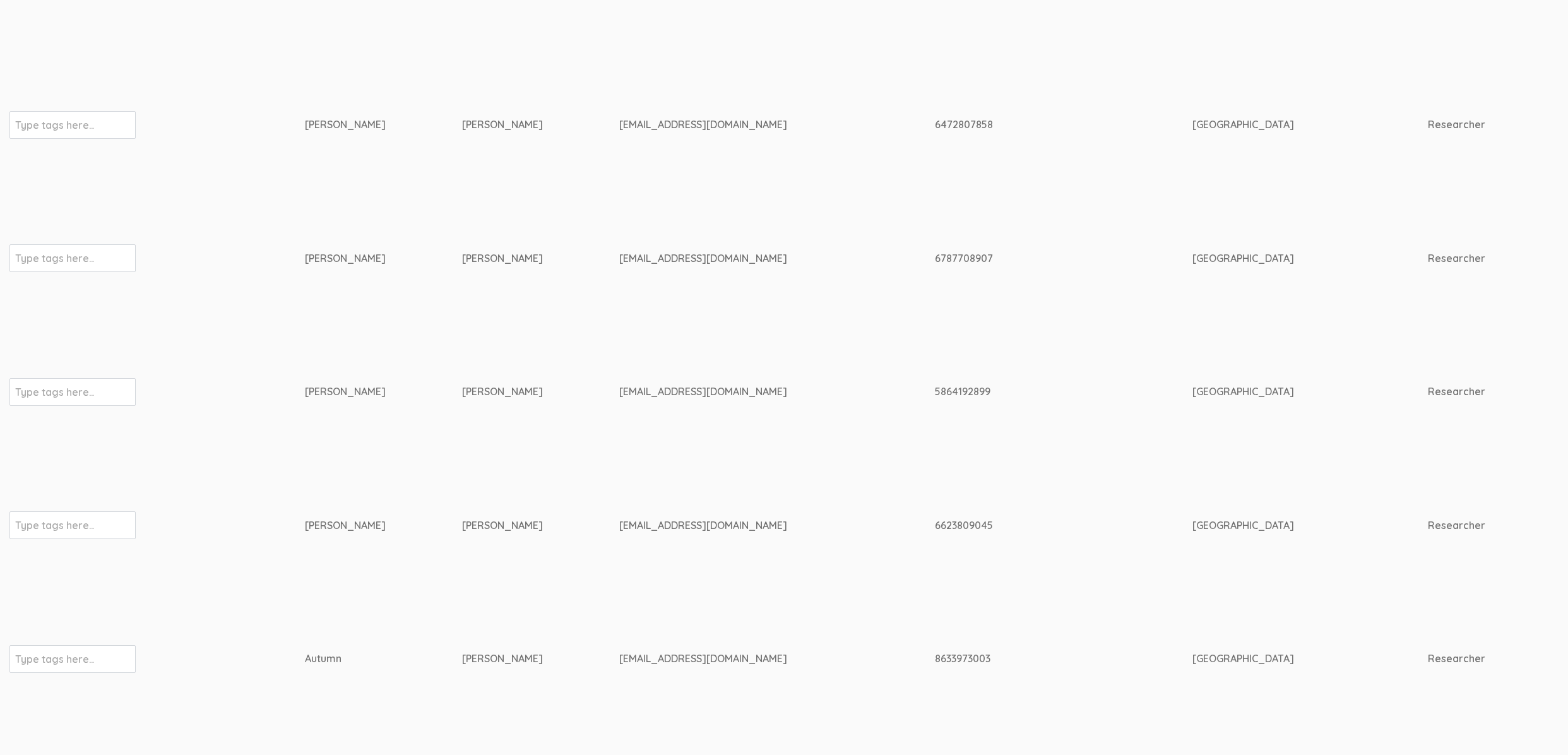
click at [407, 239] on td "Karin" at bounding box center [383, 258] width 158 height 133
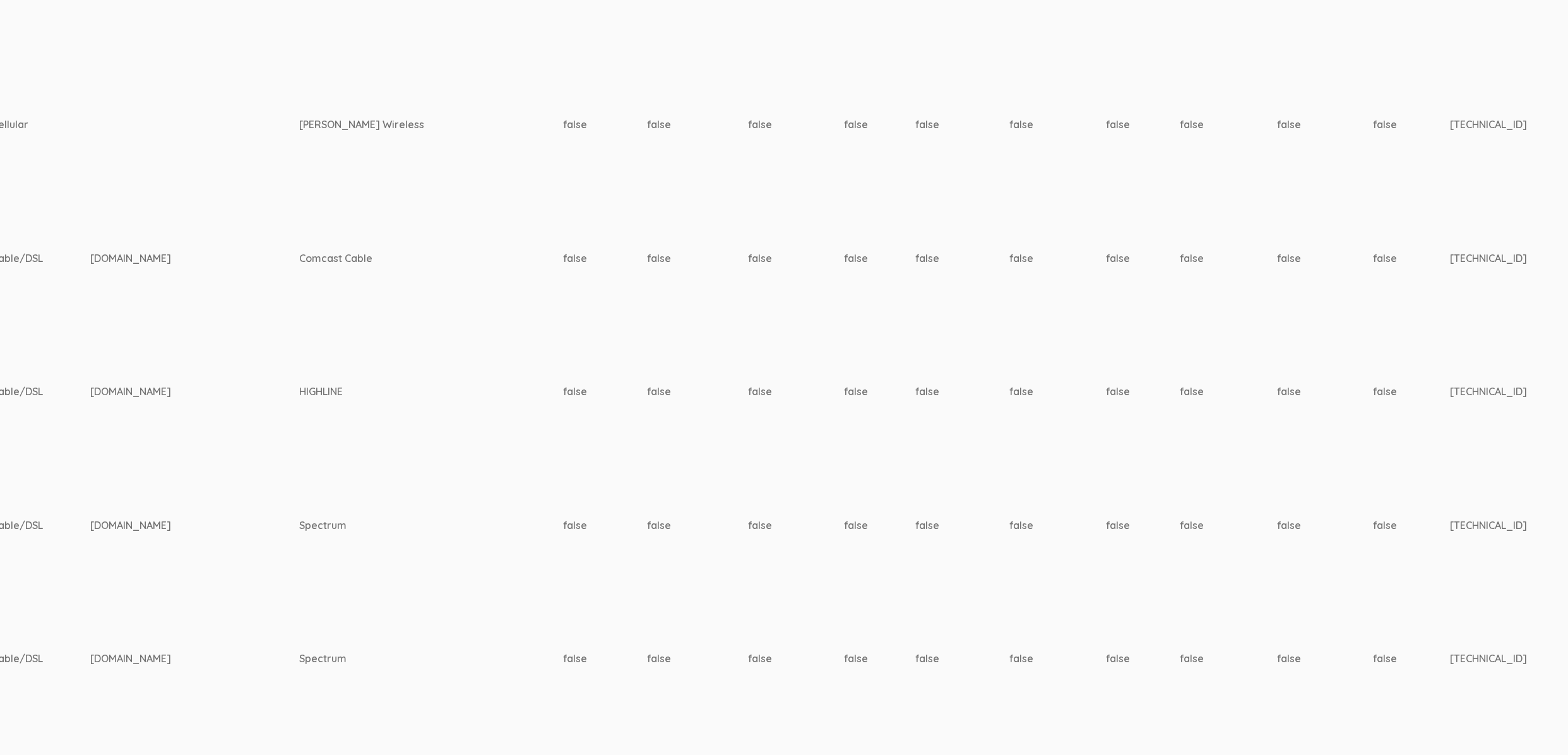
scroll to position [3670, 4042]
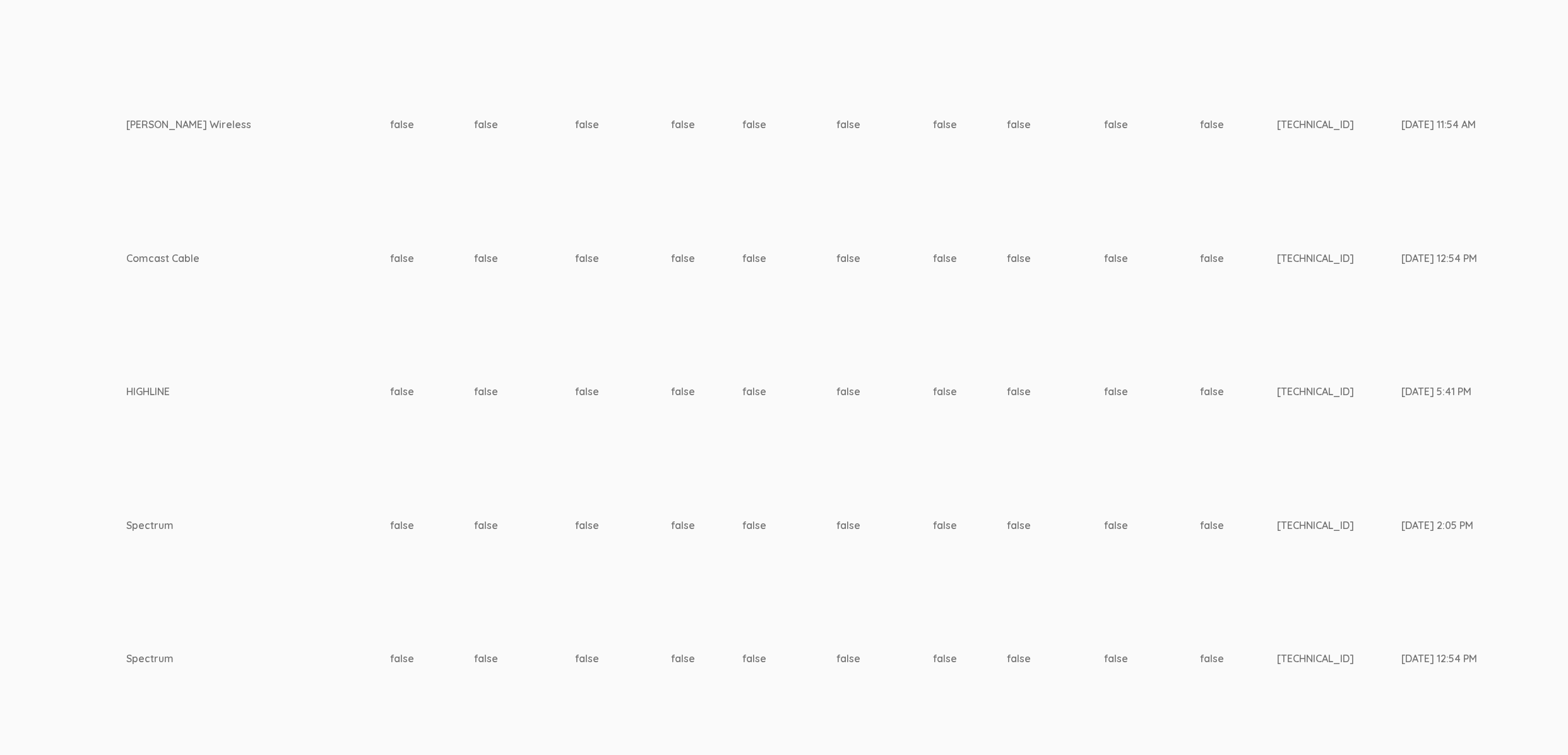
click at [1200, 488] on td "false" at bounding box center [1238, 524] width 77 height 133
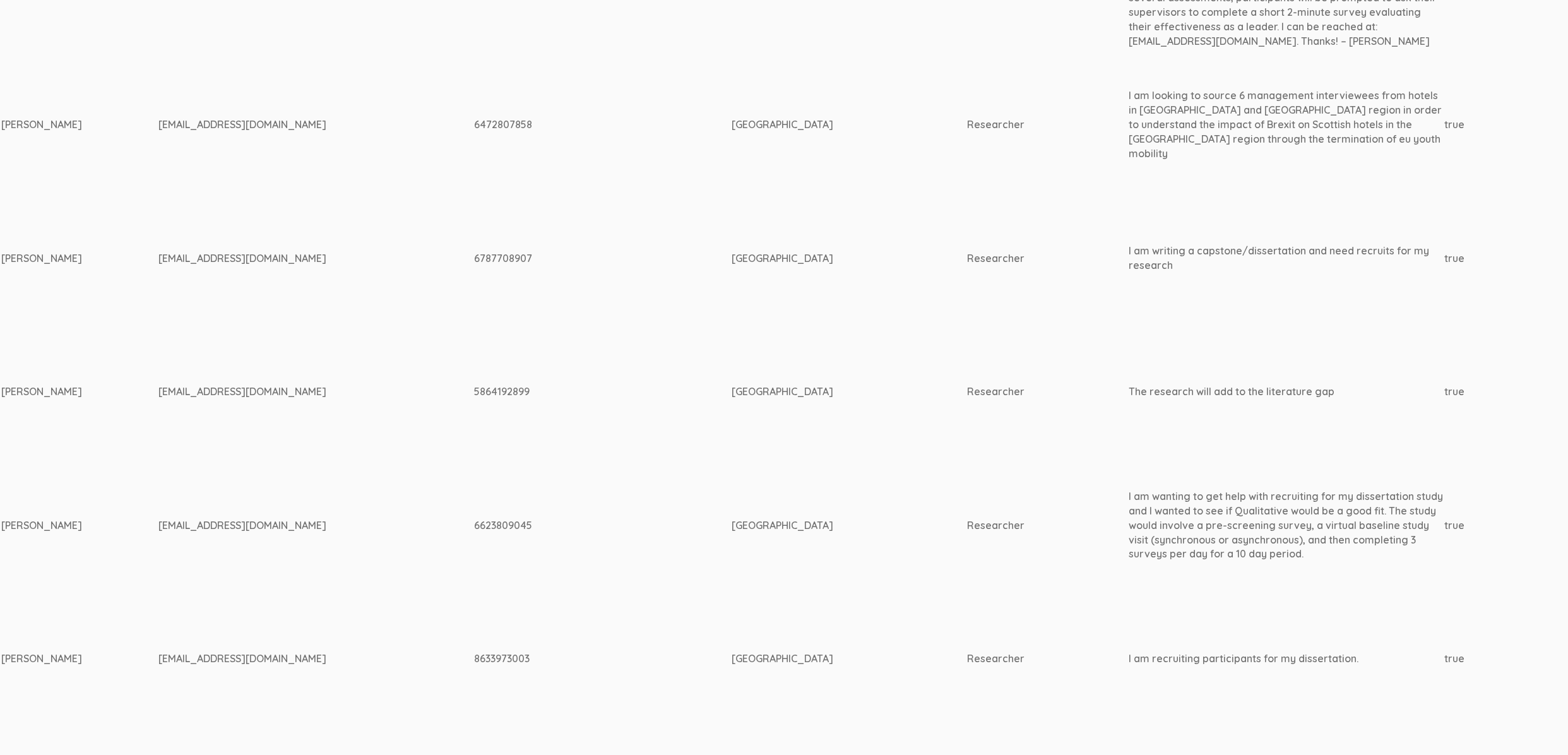
scroll to position [3670, 0]
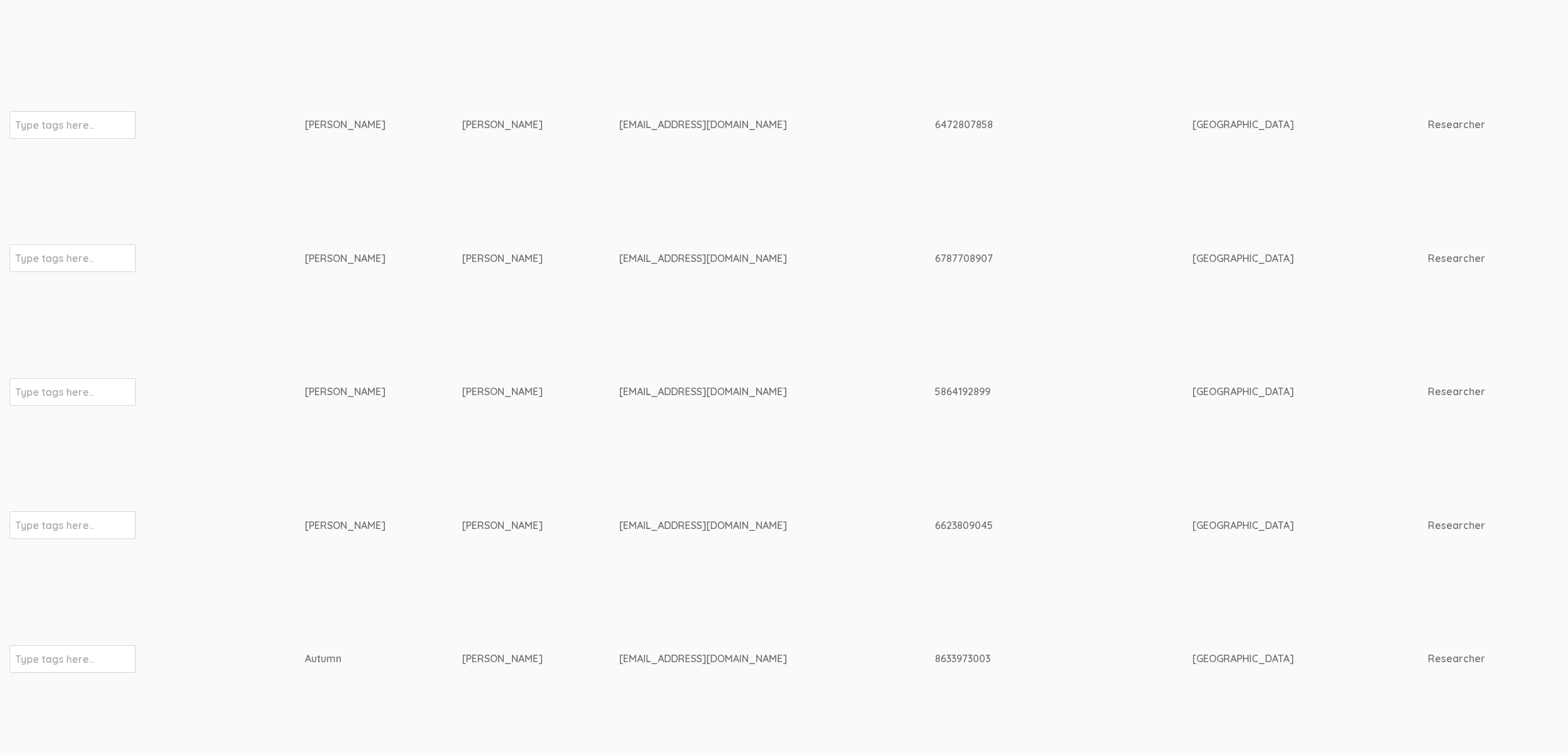
click at [469, 439] on td "Godsey" at bounding box center [540, 392] width 158 height 133
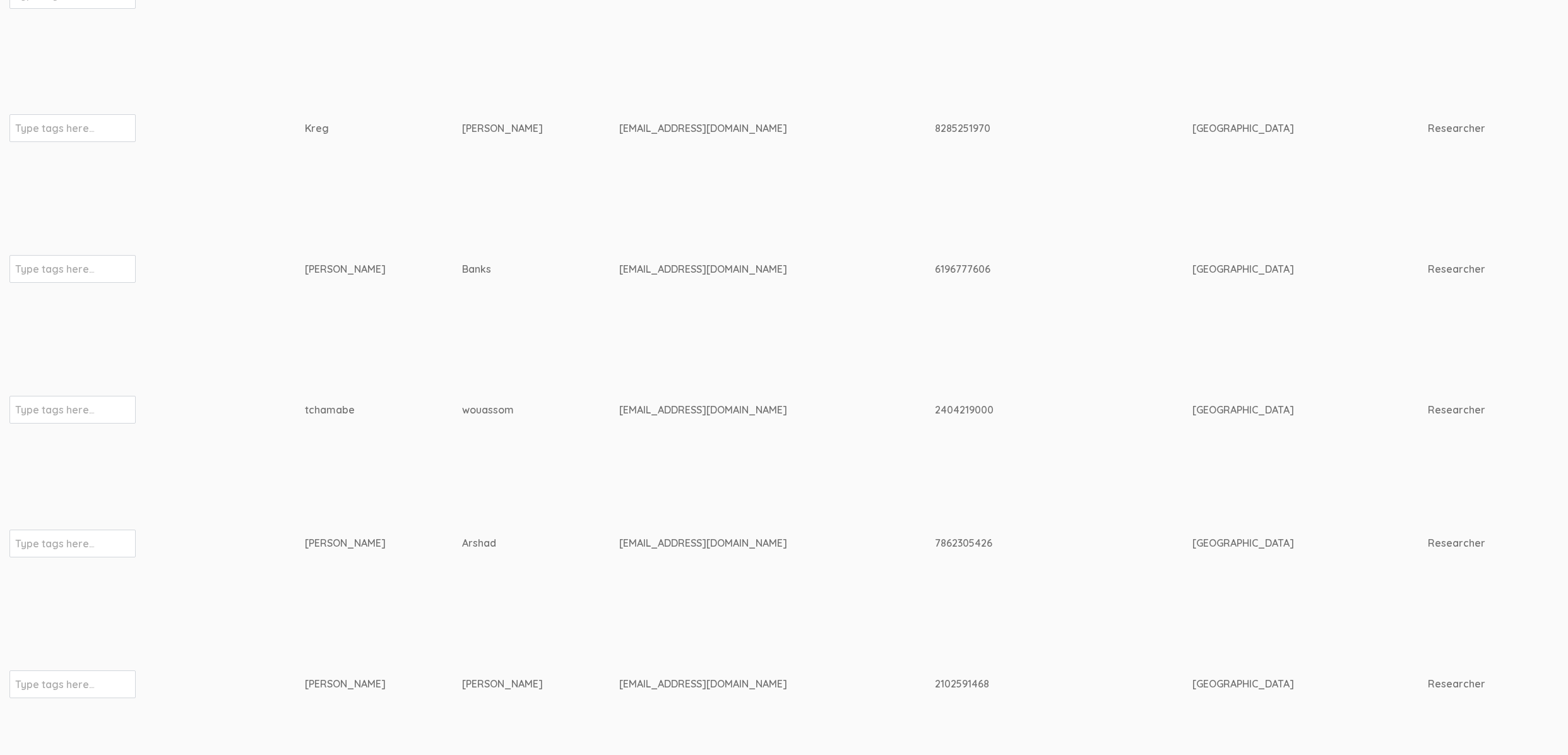
scroll to position [0, 0]
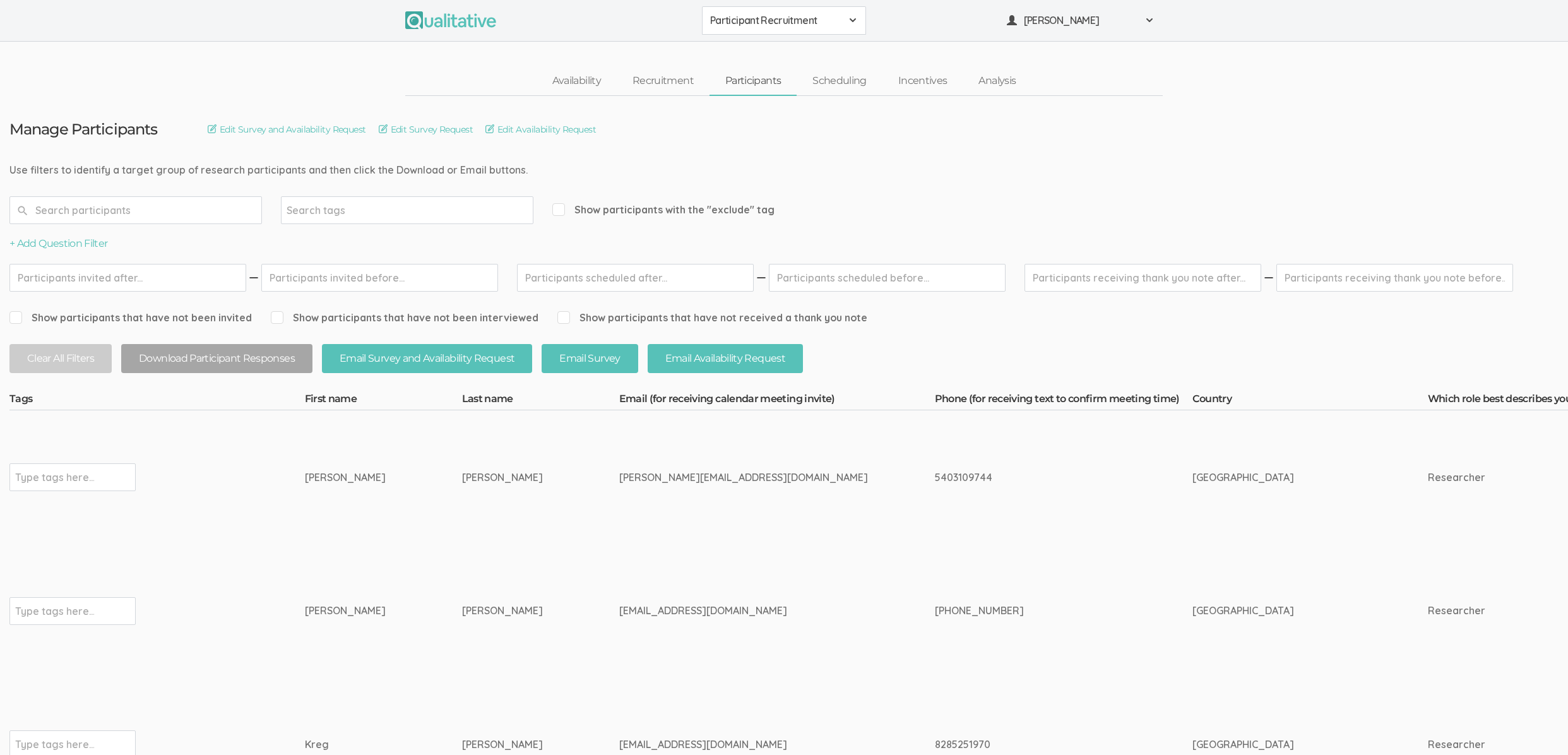
click at [468, 441] on td "Potts" at bounding box center [540, 477] width 158 height 133
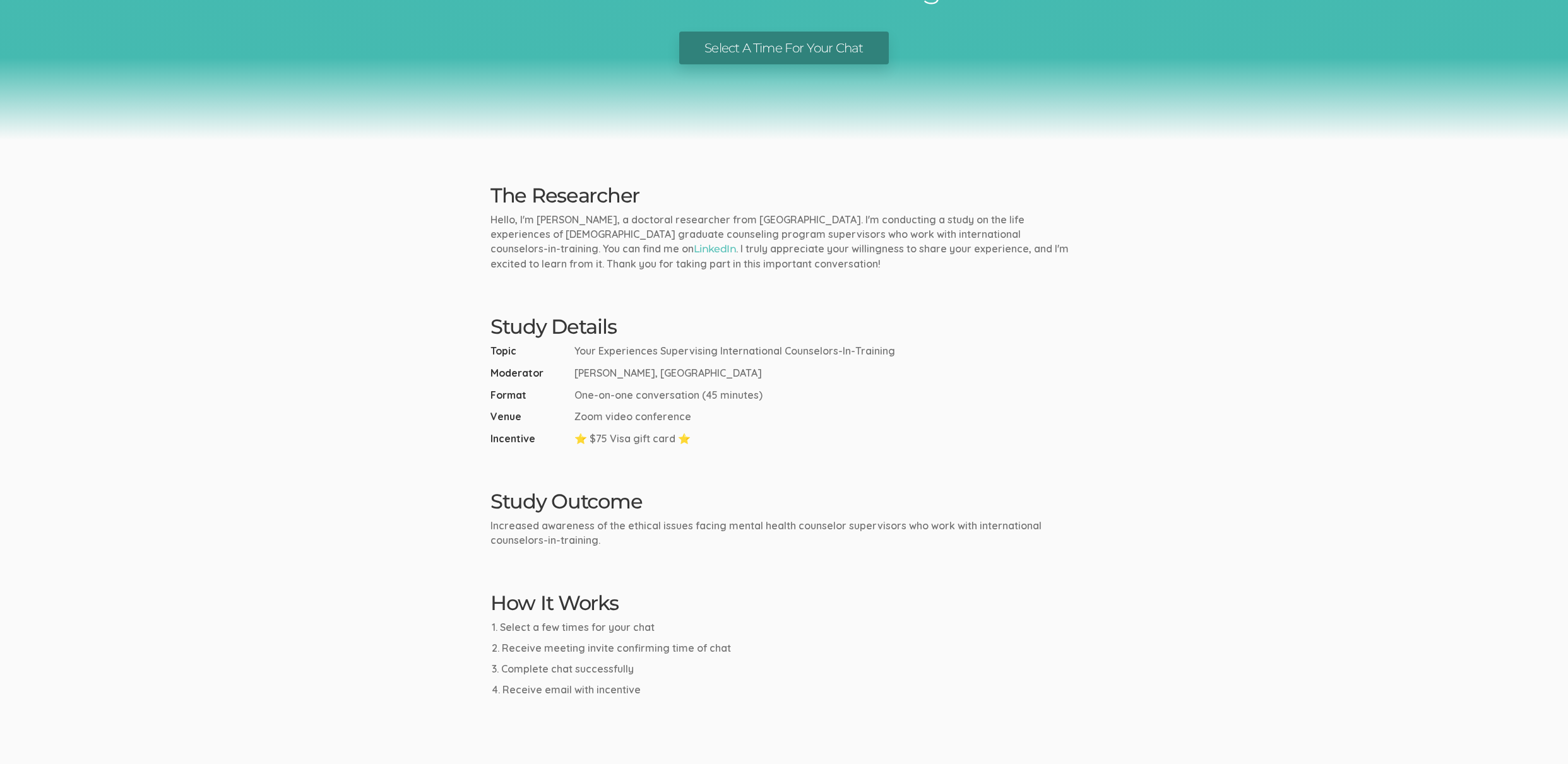
scroll to position [194, 0]
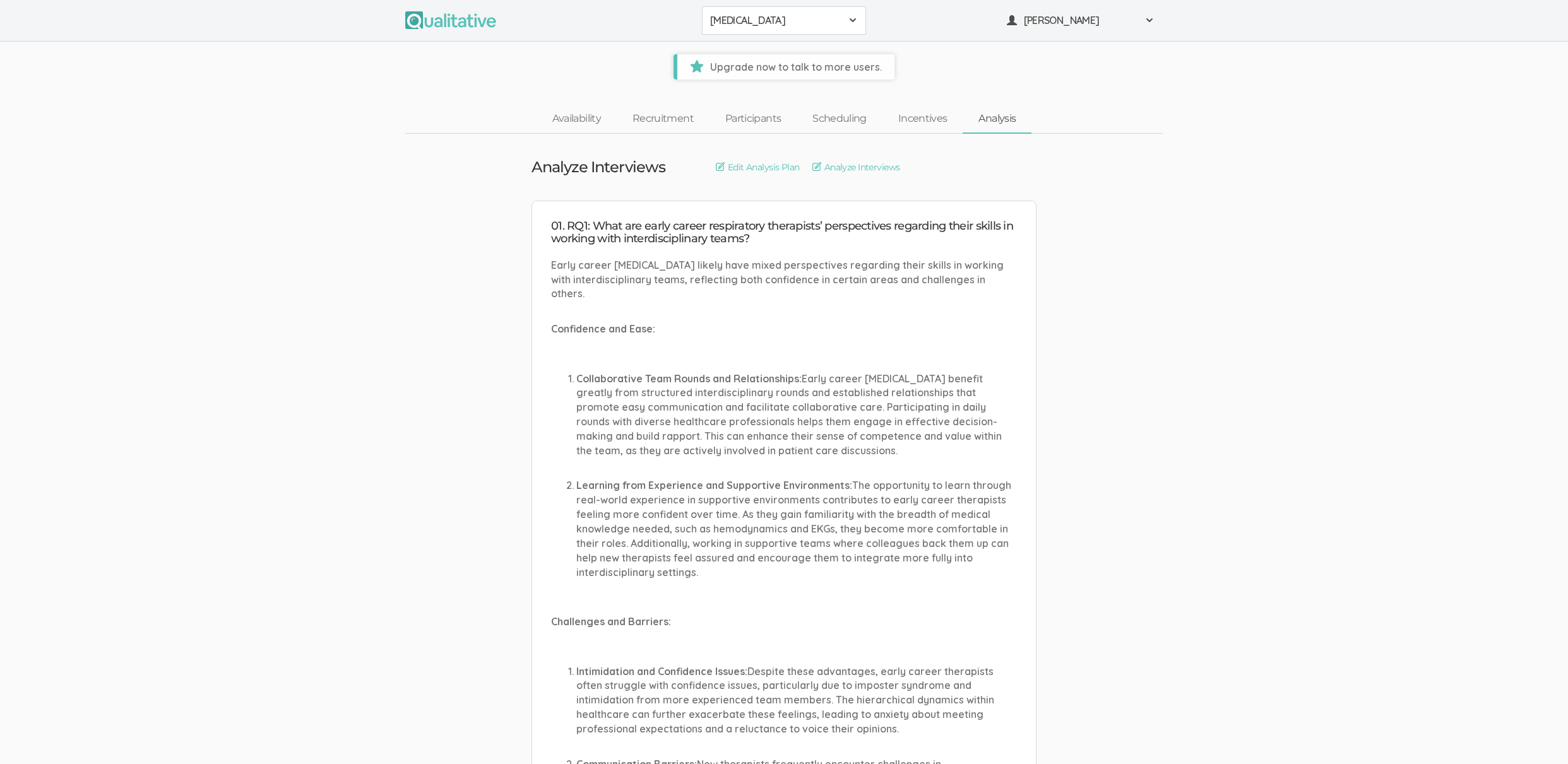
scroll to position [17392, 0]
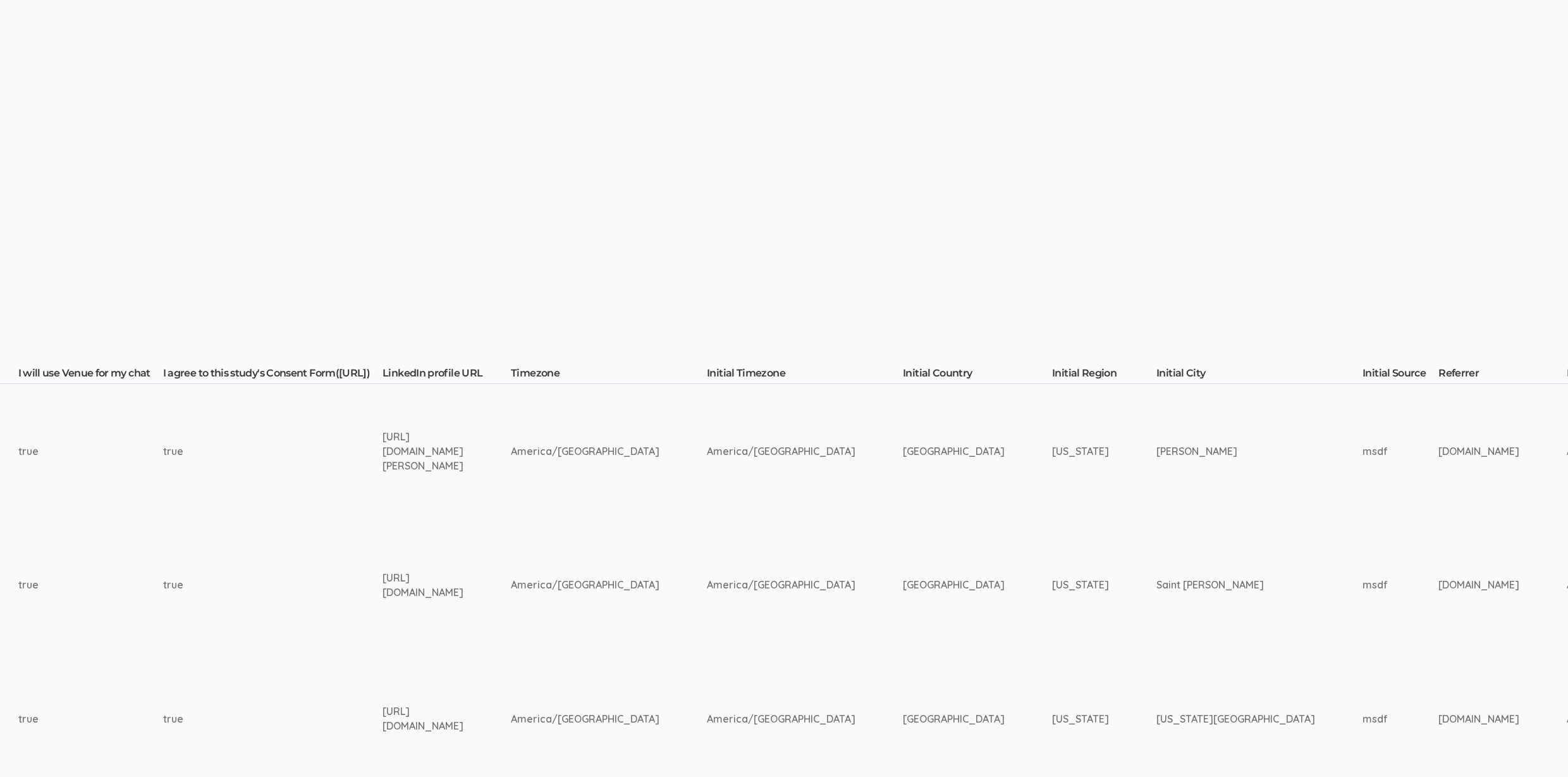
scroll to position [0, 1650]
click at [387, 450] on div "https://www.linkedin.com/in/jeff-mcdonald-mpa-b1843219b/" at bounding box center [421, 451] width 81 height 44
copy tr "https://www.linkedin.com/in/jeff-mcdonald-mpa-b1843219b/"
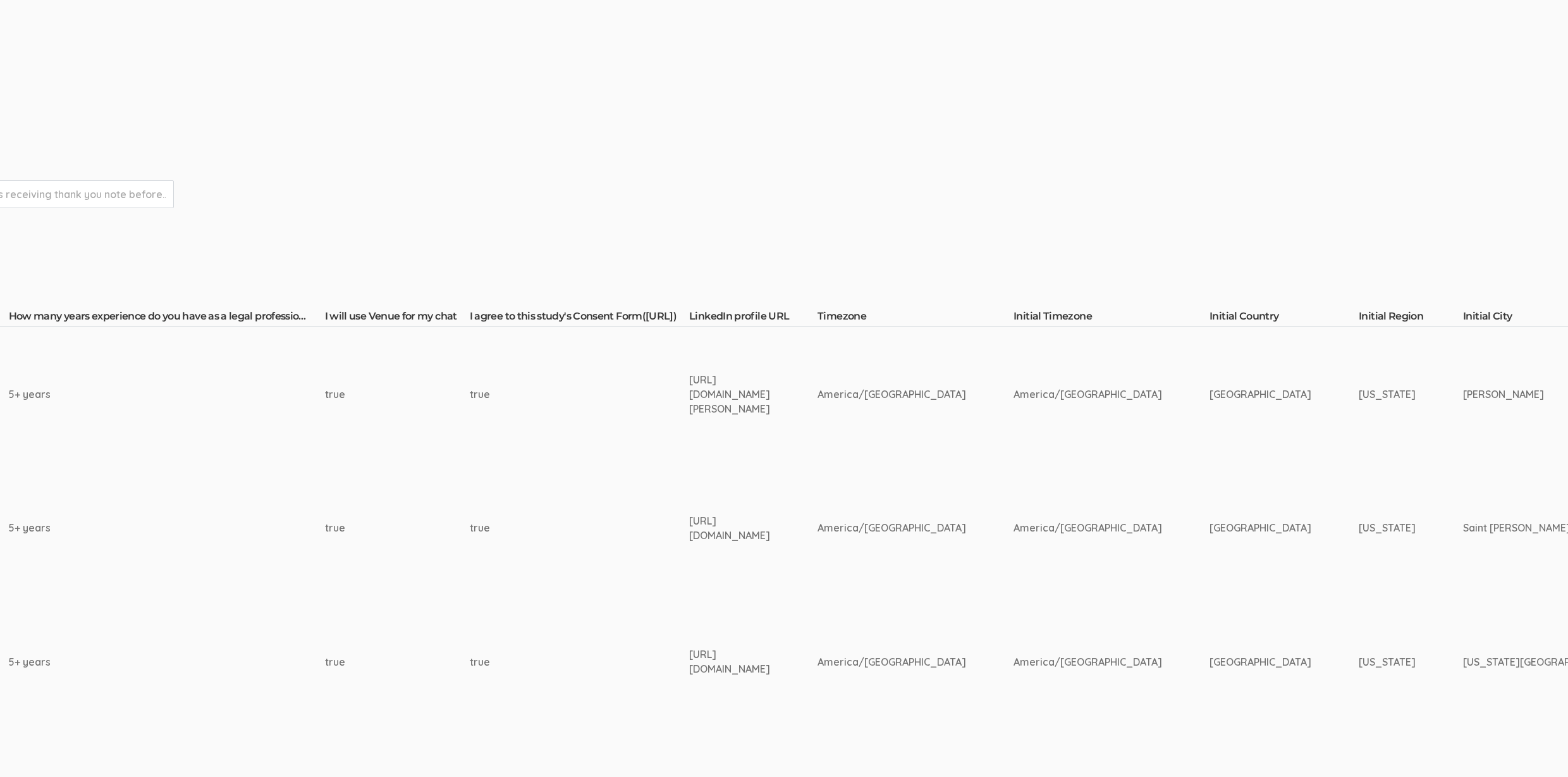
scroll to position [59, 1342]
click at [690, 525] on div "https://www.linkedin.com/in/tbauermsp/" at bounding box center [730, 525] width 81 height 29
click at [690, 524] on div "https://www.linkedin.com/in/tbauermsp/" at bounding box center [730, 525] width 81 height 29
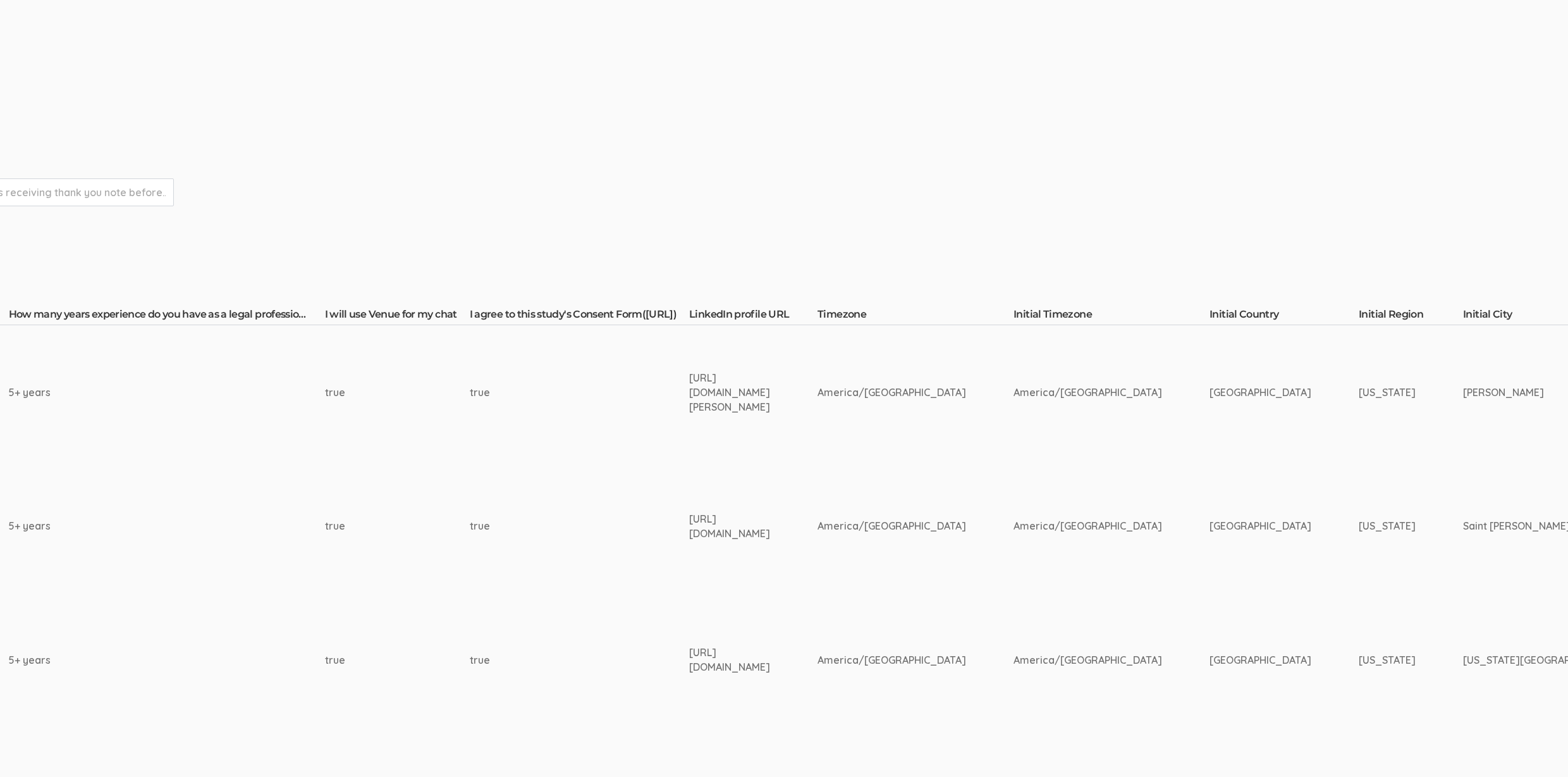
click at [690, 660] on div "https://www.linkedin.com/in/omar-stanford-41940a2a/" at bounding box center [730, 659] width 81 height 29
copy tr "https://www.linkedin.com/in/omar-stanford-41940a2a/"
click at [703, 528] on div "https://www.linkedin.com/in/tbauermsp/" at bounding box center [730, 525] width 81 height 29
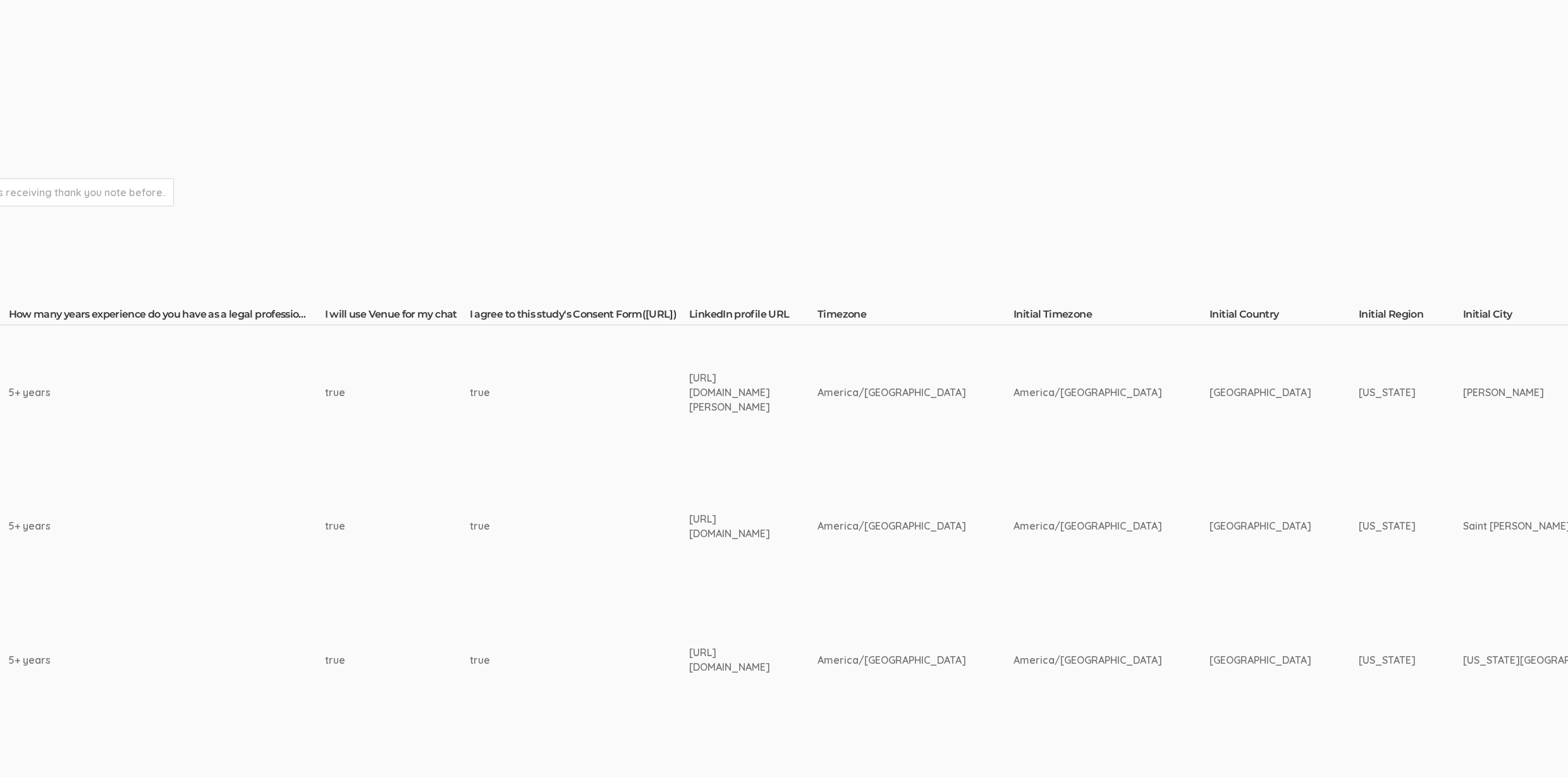
click at [703, 528] on div "https://www.linkedin.com/in/tbauermsp/" at bounding box center [730, 525] width 81 height 29
copy tr "https://www.linkedin.com/in/tbauermsp/"
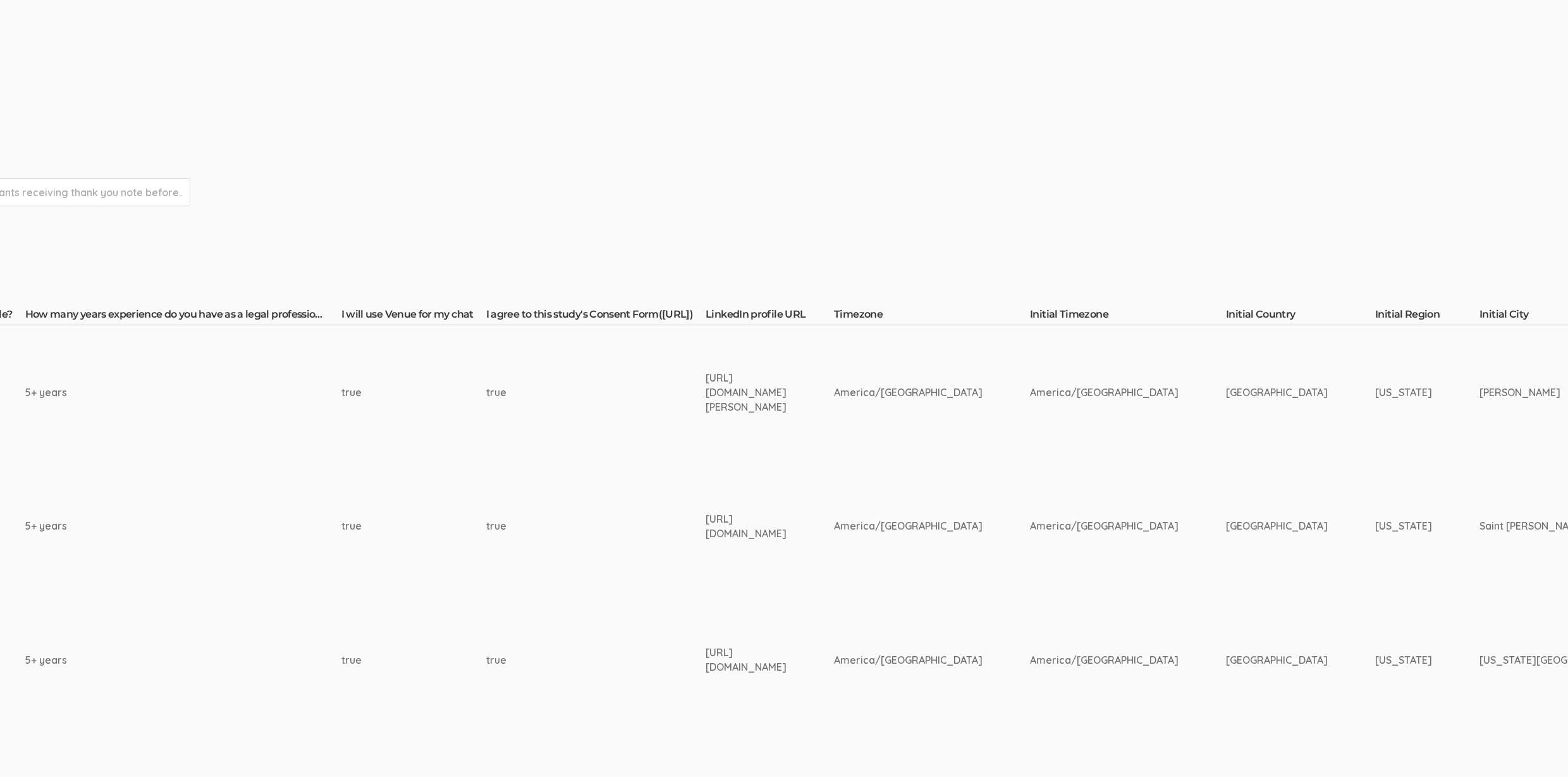
scroll to position [59, 0]
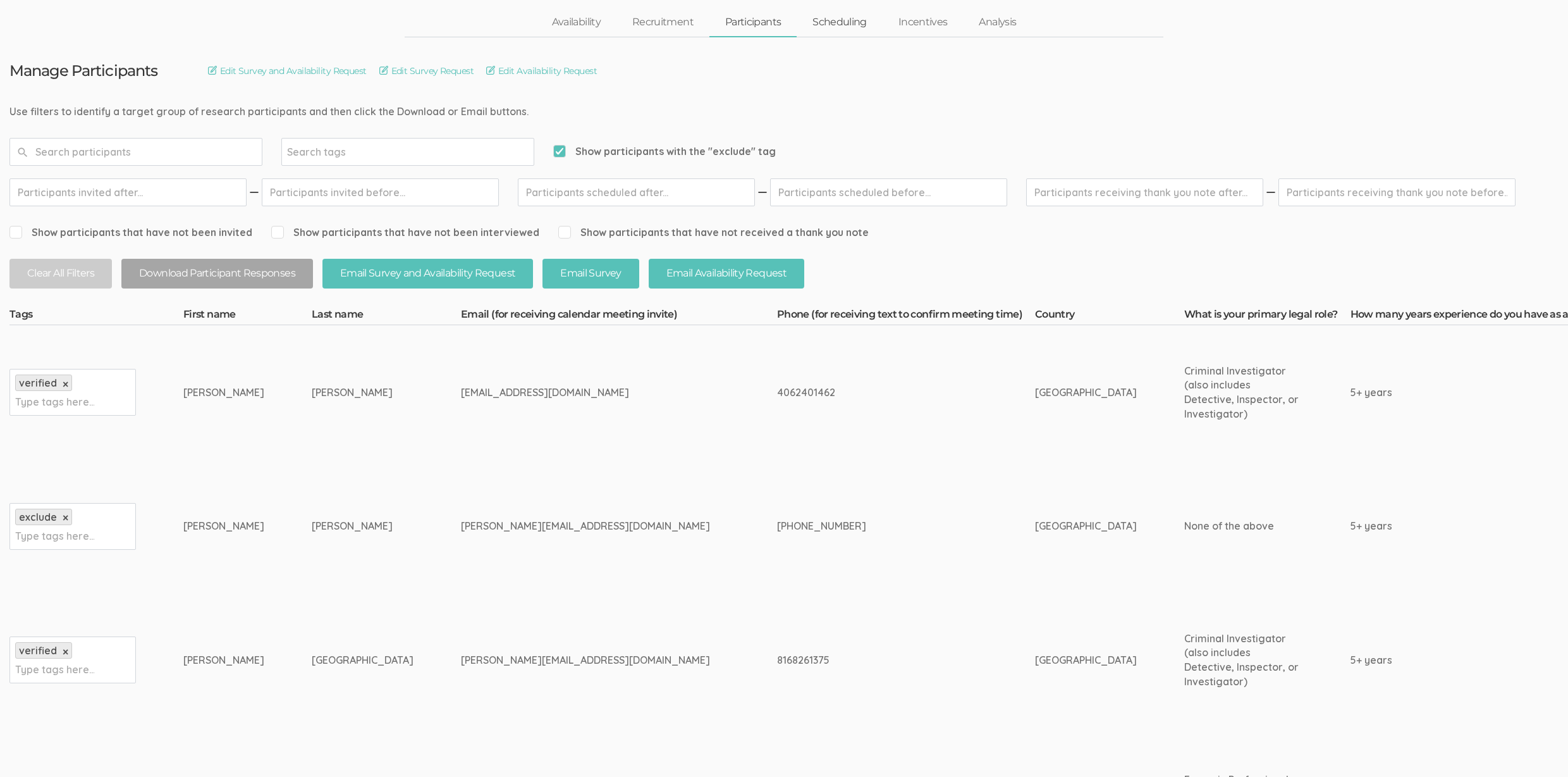
click at [832, 25] on link "Scheduling" at bounding box center [840, 22] width 86 height 27
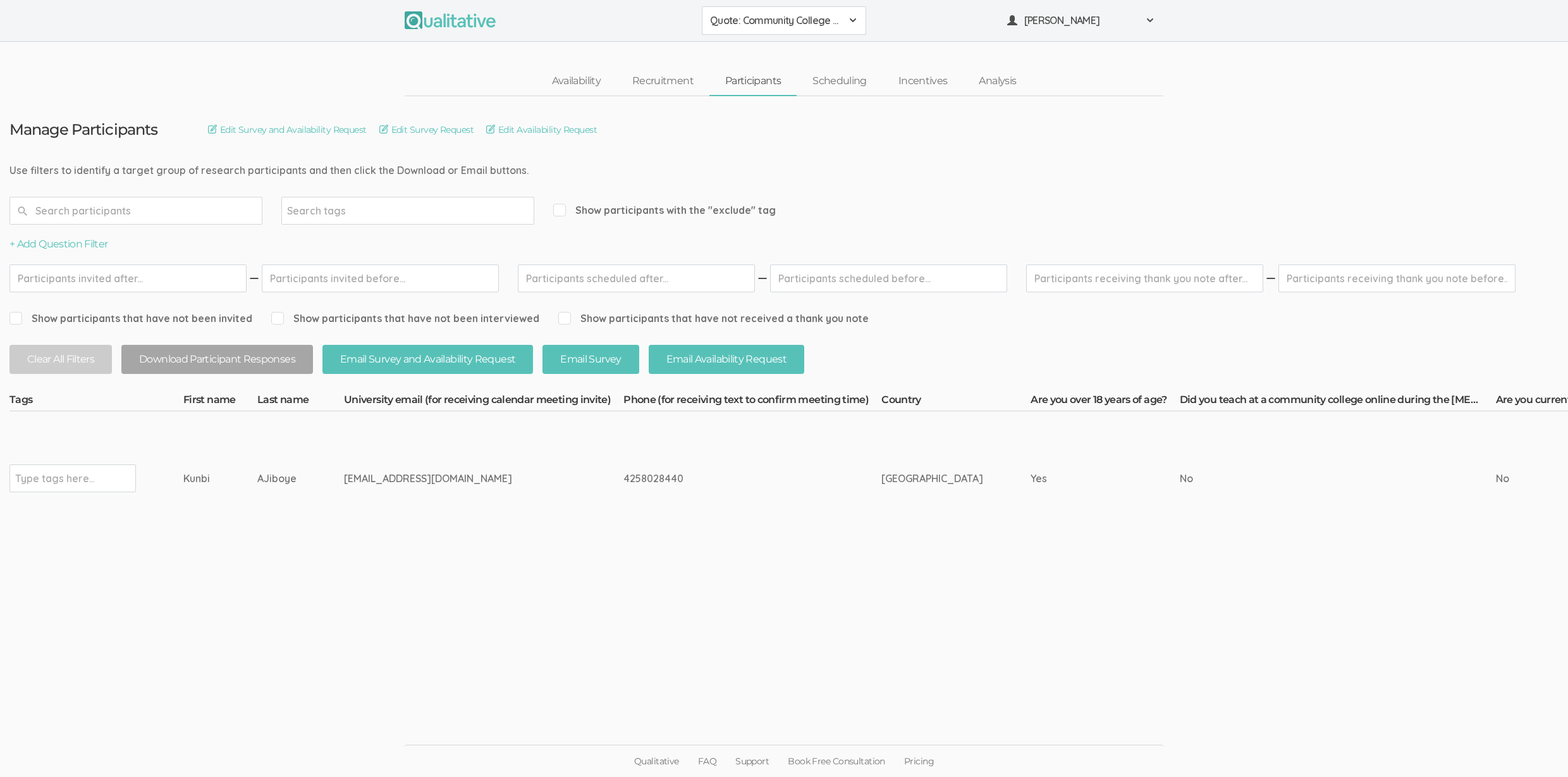
click at [418, 78] on nav "Availability Recruitment Participants Scheduling Incentives Analysis" at bounding box center [784, 81] width 759 height 29
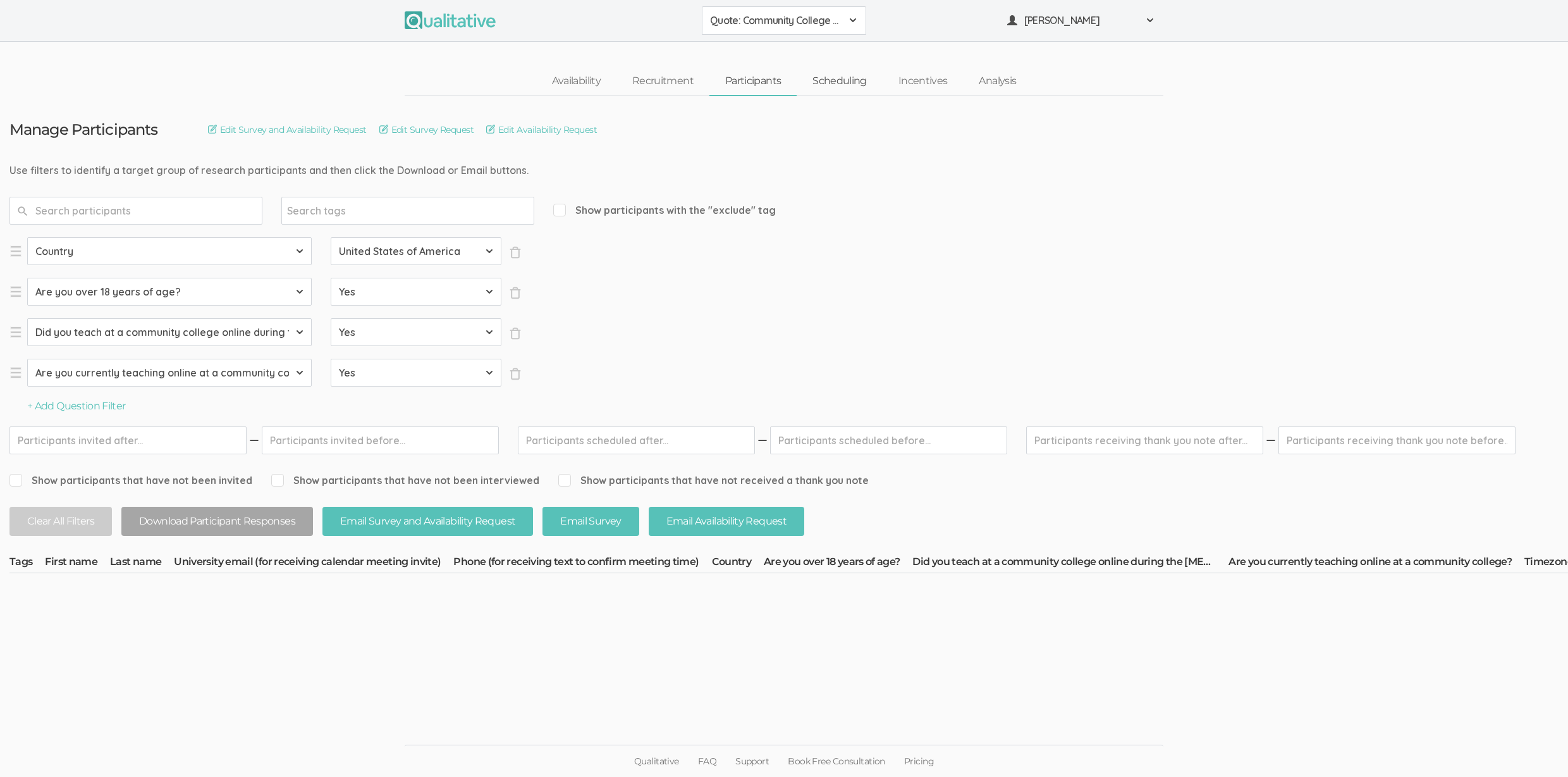
click at [839, 79] on link "Scheduling" at bounding box center [840, 80] width 86 height 27
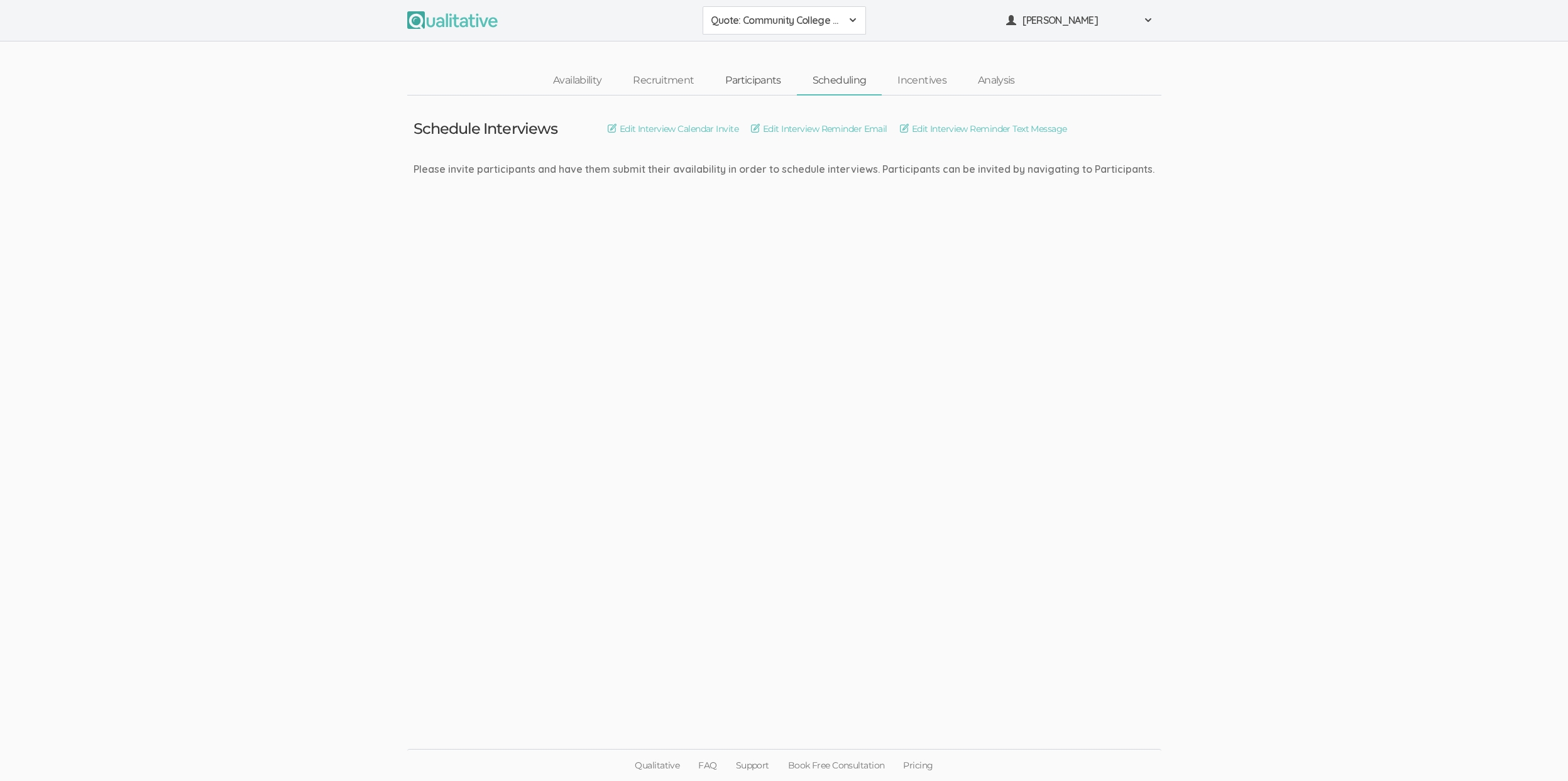
click at [759, 85] on link "Participants" at bounding box center [752, 80] width 86 height 27
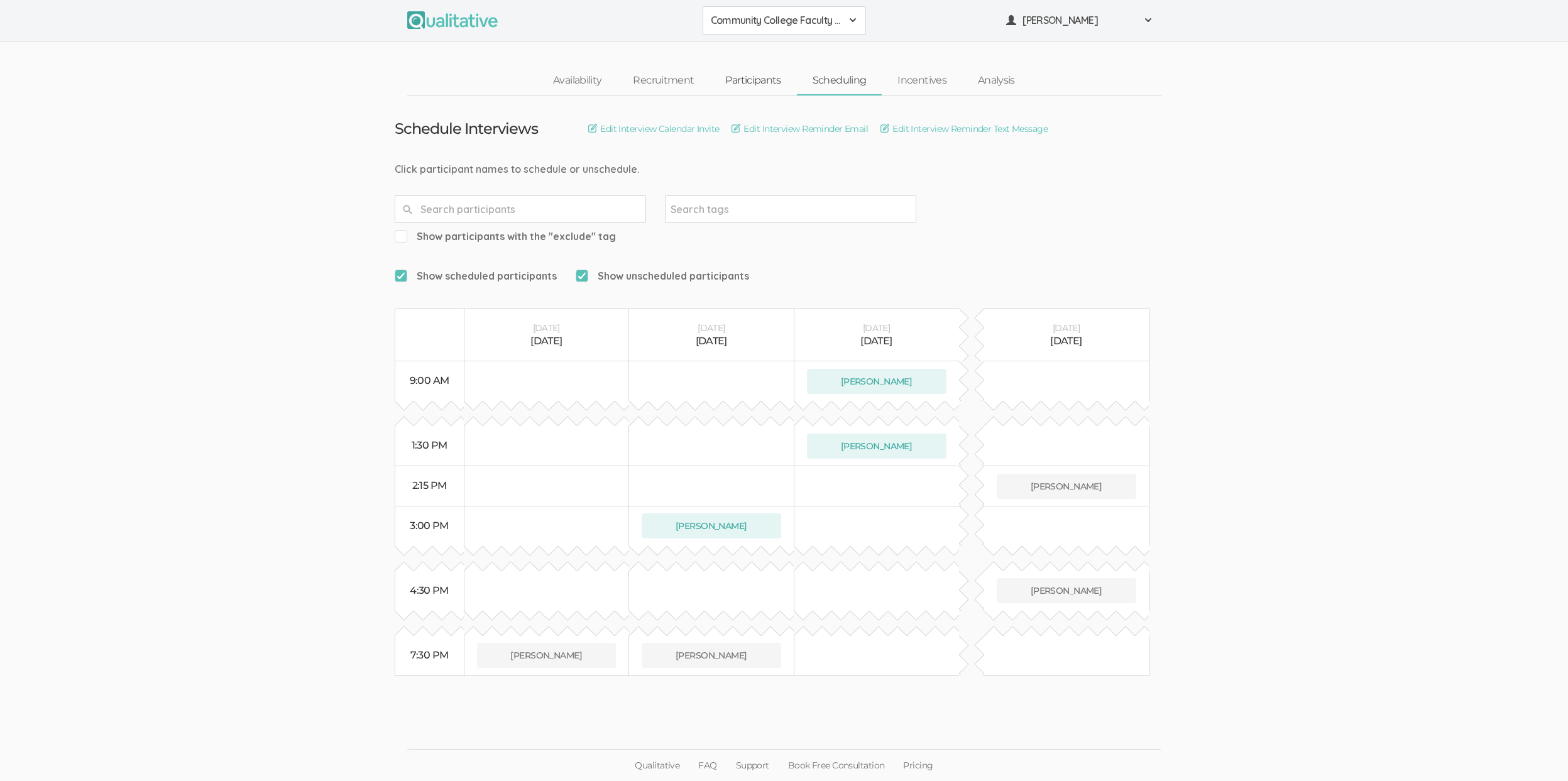
click at [786, 79] on link "Participants" at bounding box center [752, 80] width 86 height 27
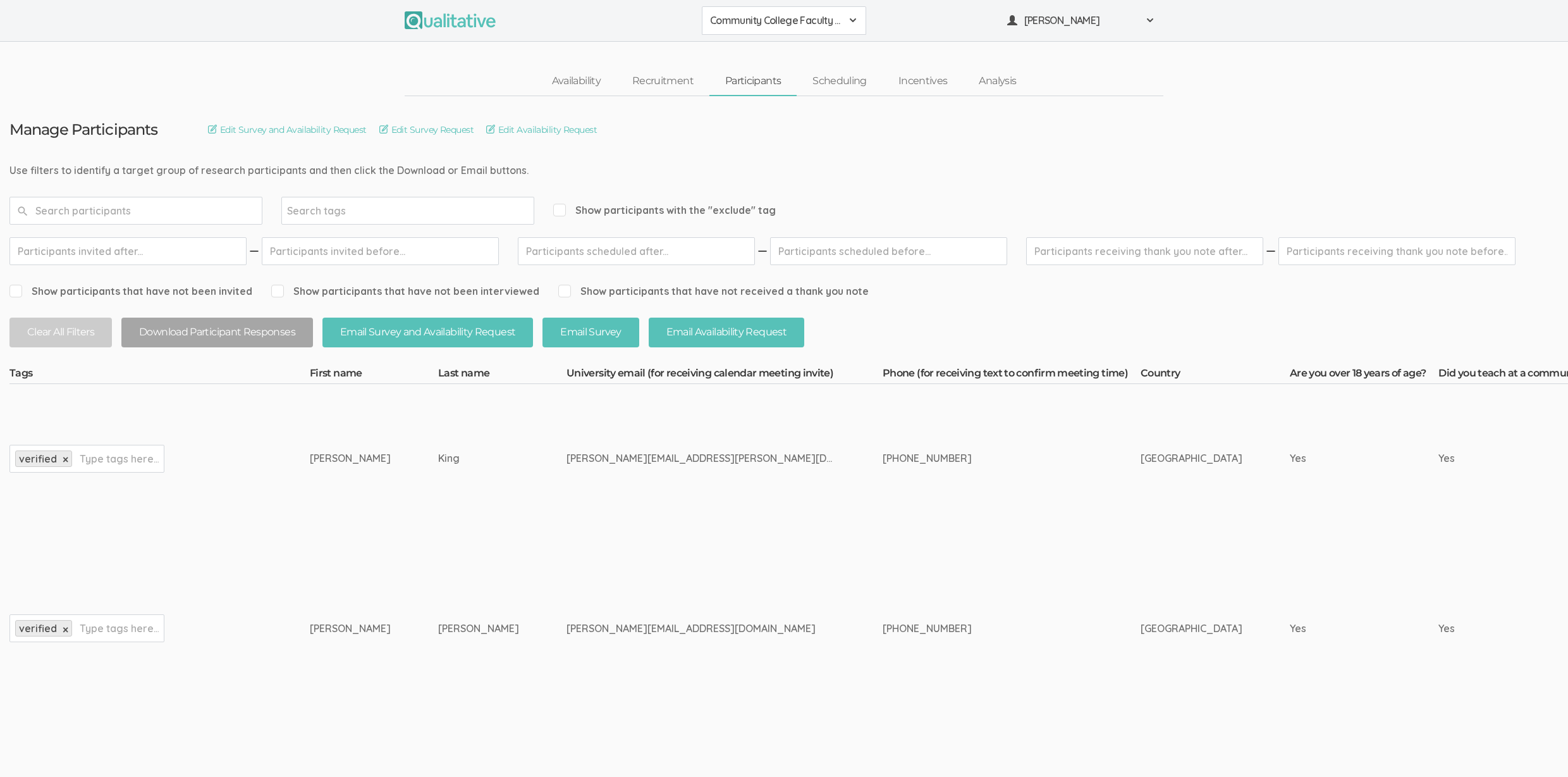
click at [701, 209] on span "Show participants with the "exclude" tag" at bounding box center [664, 210] width 222 height 15
click at [562, 209] on input "Show participants with the "exclude" tag" at bounding box center [557, 209] width 8 height 8
click at [690, 208] on span "Show participants with the "exclude" tag" at bounding box center [664, 210] width 222 height 15
click at [562, 208] on input "Show participants with the "exclude" tag" at bounding box center [557, 209] width 8 height 8
checkbox input "false"
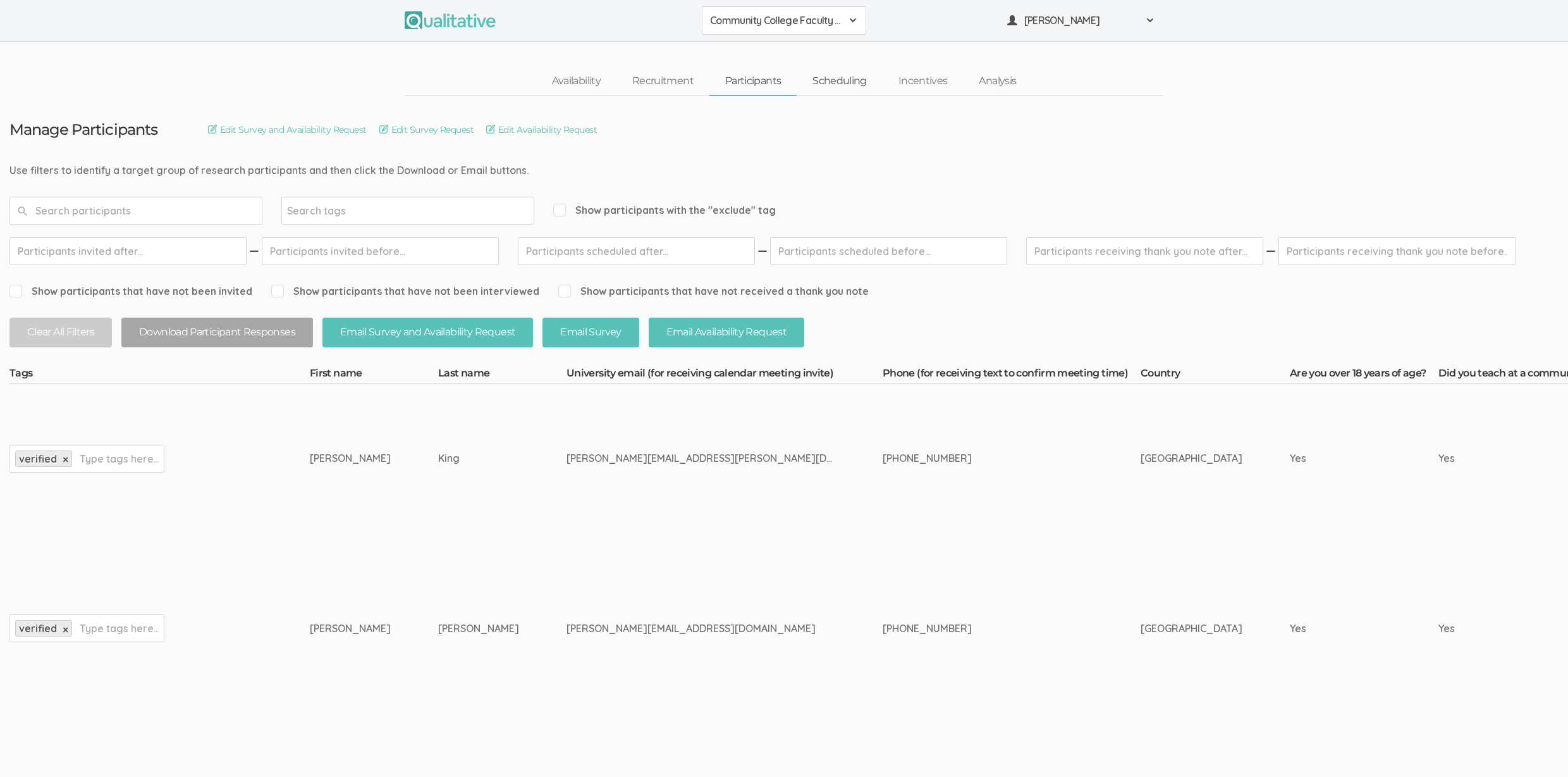
click at [812, 90] on link "Scheduling" at bounding box center [840, 80] width 86 height 27
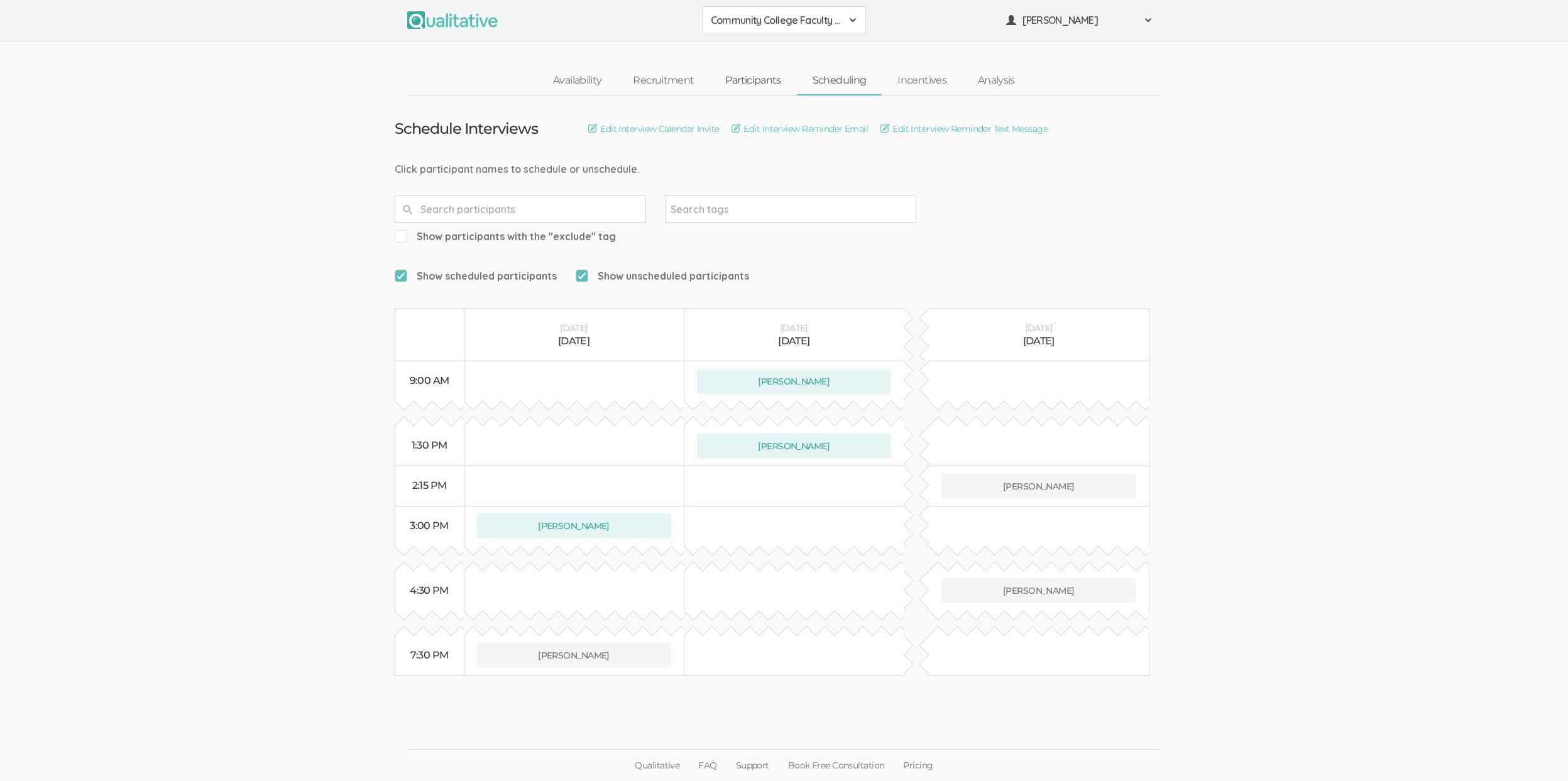
click at [725, 79] on link "Participants" at bounding box center [752, 80] width 86 height 27
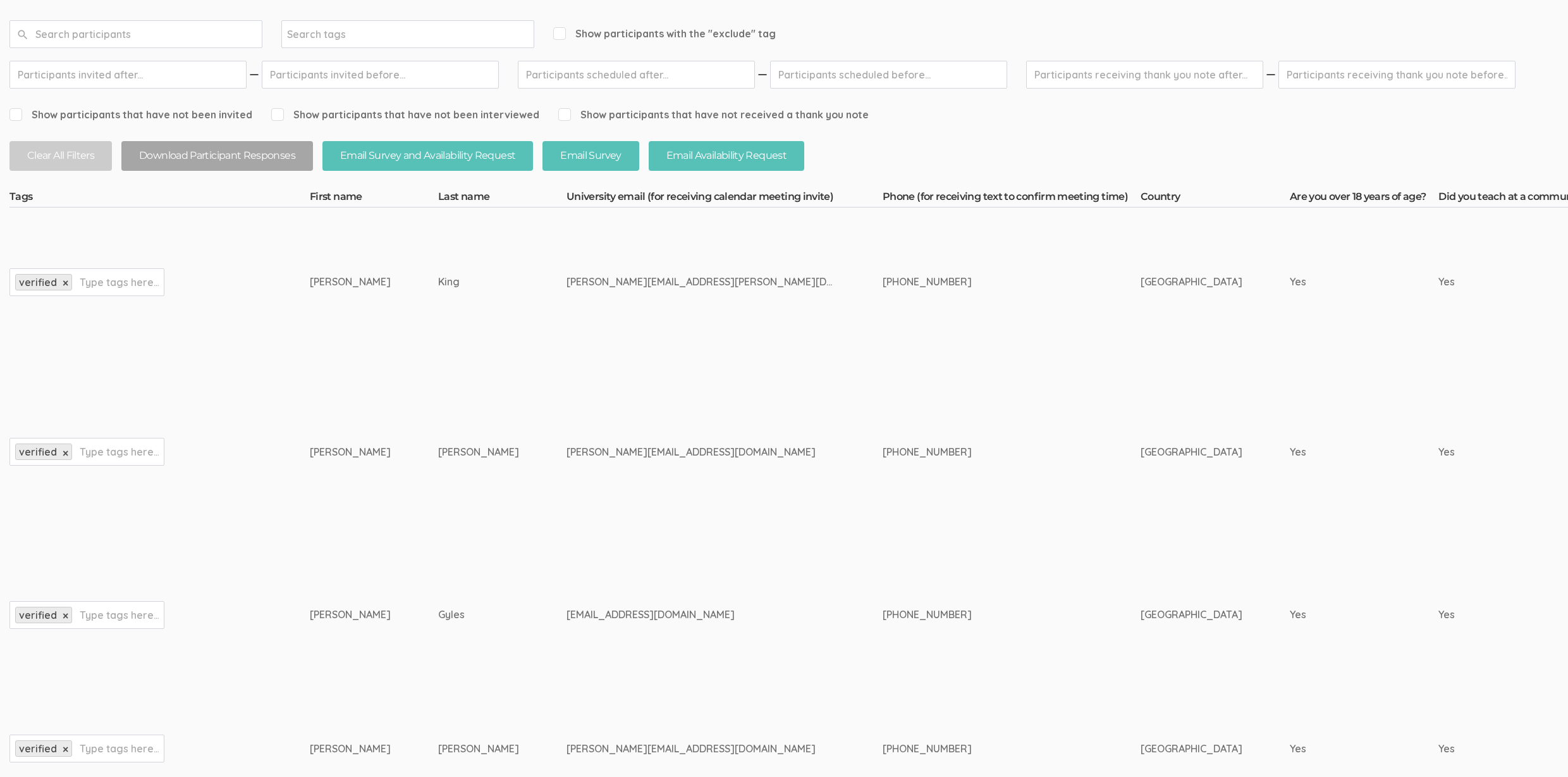
scroll to position [261, 0]
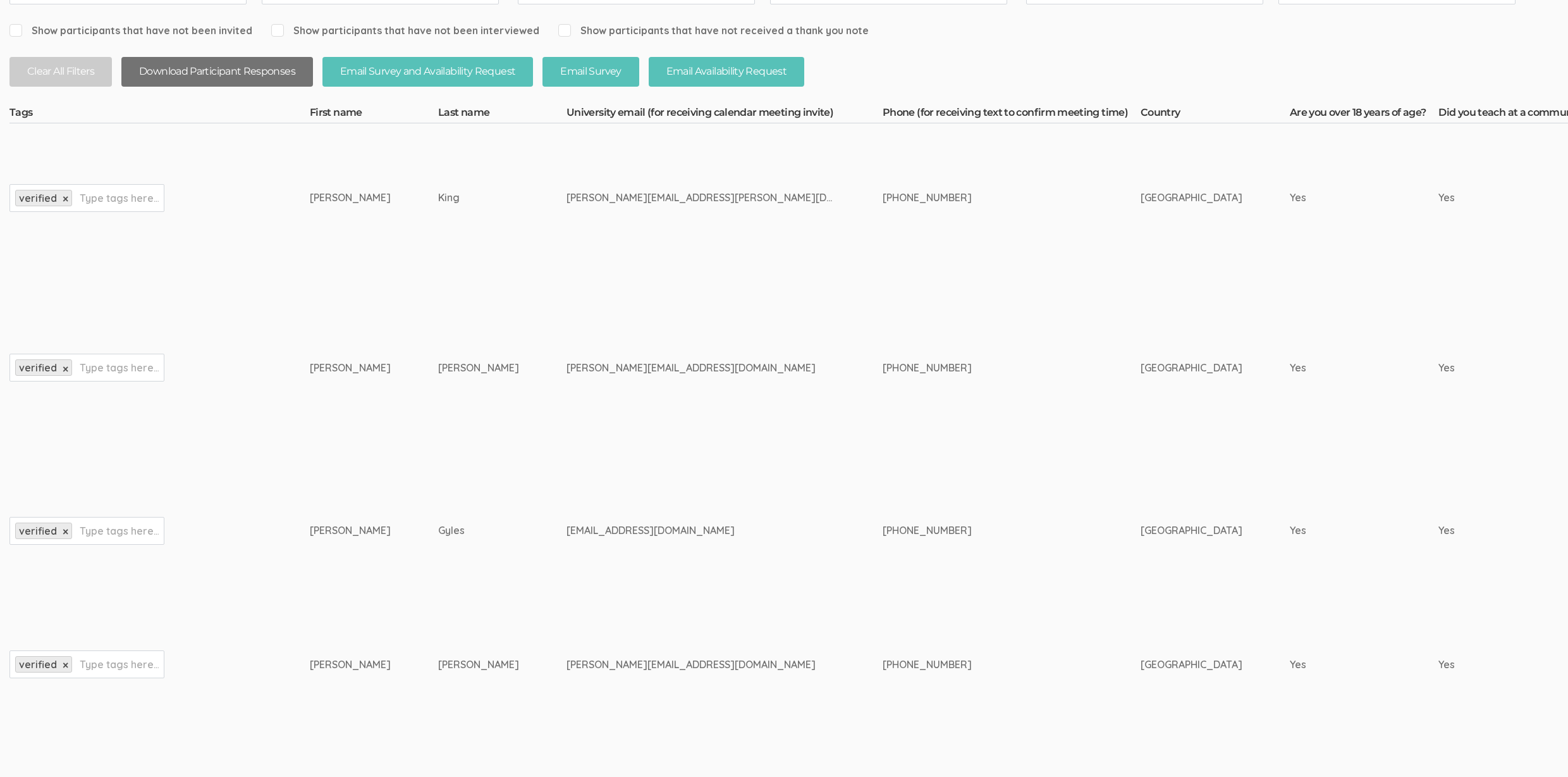
click at [223, 78] on button "Download Participant Responses" at bounding box center [217, 72] width 192 height 30
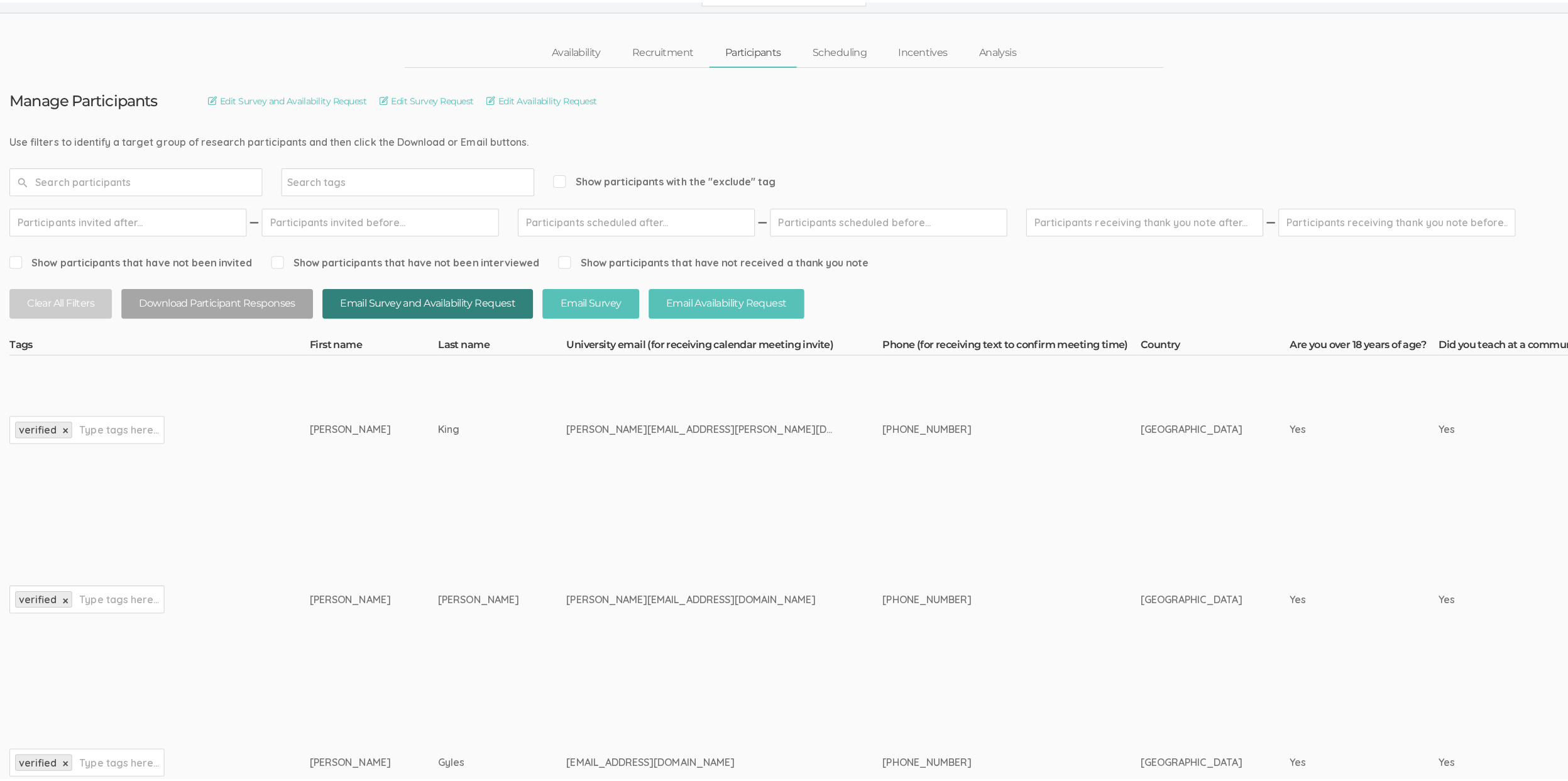
scroll to position [0, 0]
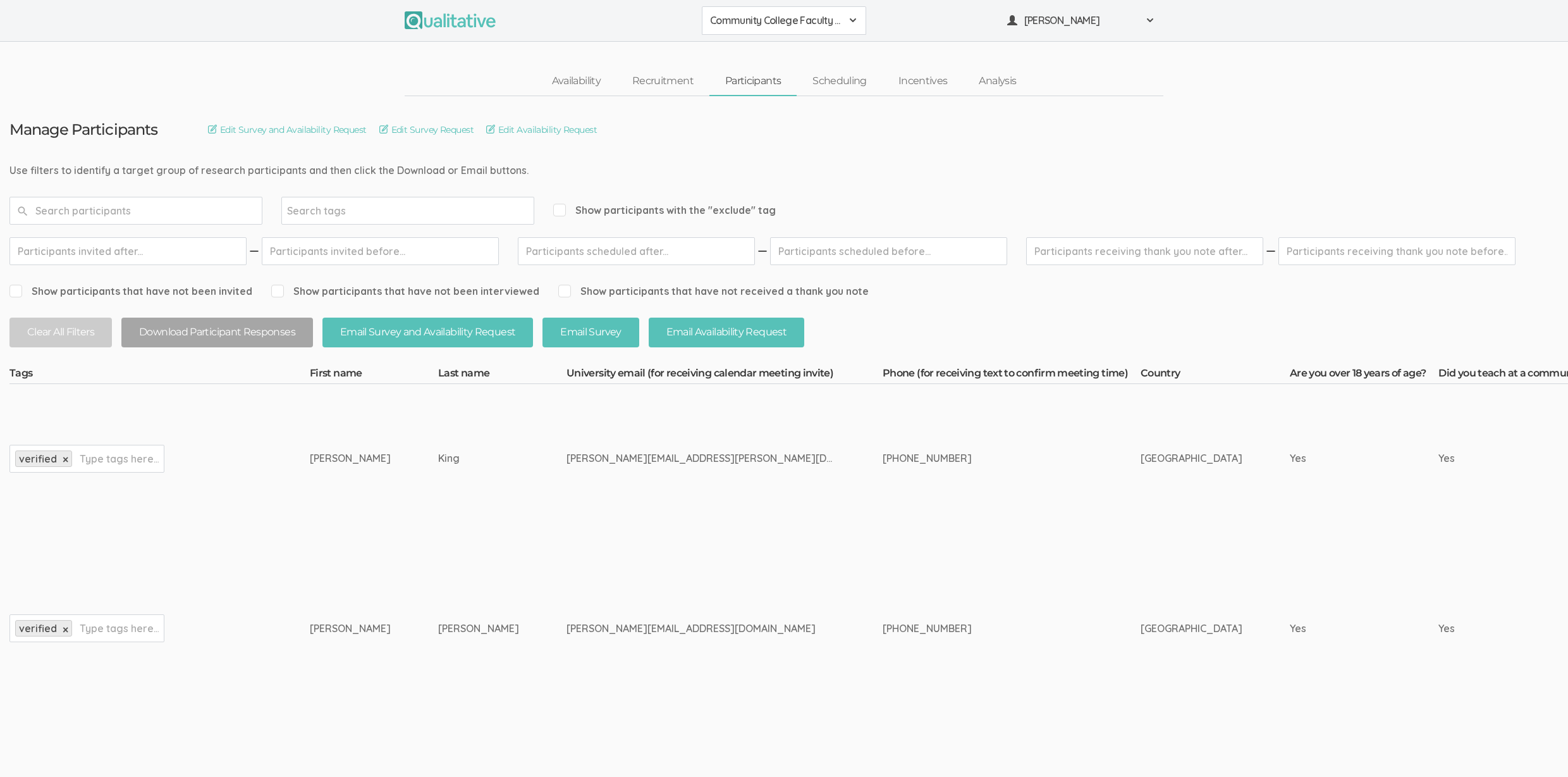
click at [311, 518] on td "Jana" at bounding box center [374, 458] width 128 height 149
click at [805, 87] on link "Scheduling" at bounding box center [840, 80] width 86 height 27
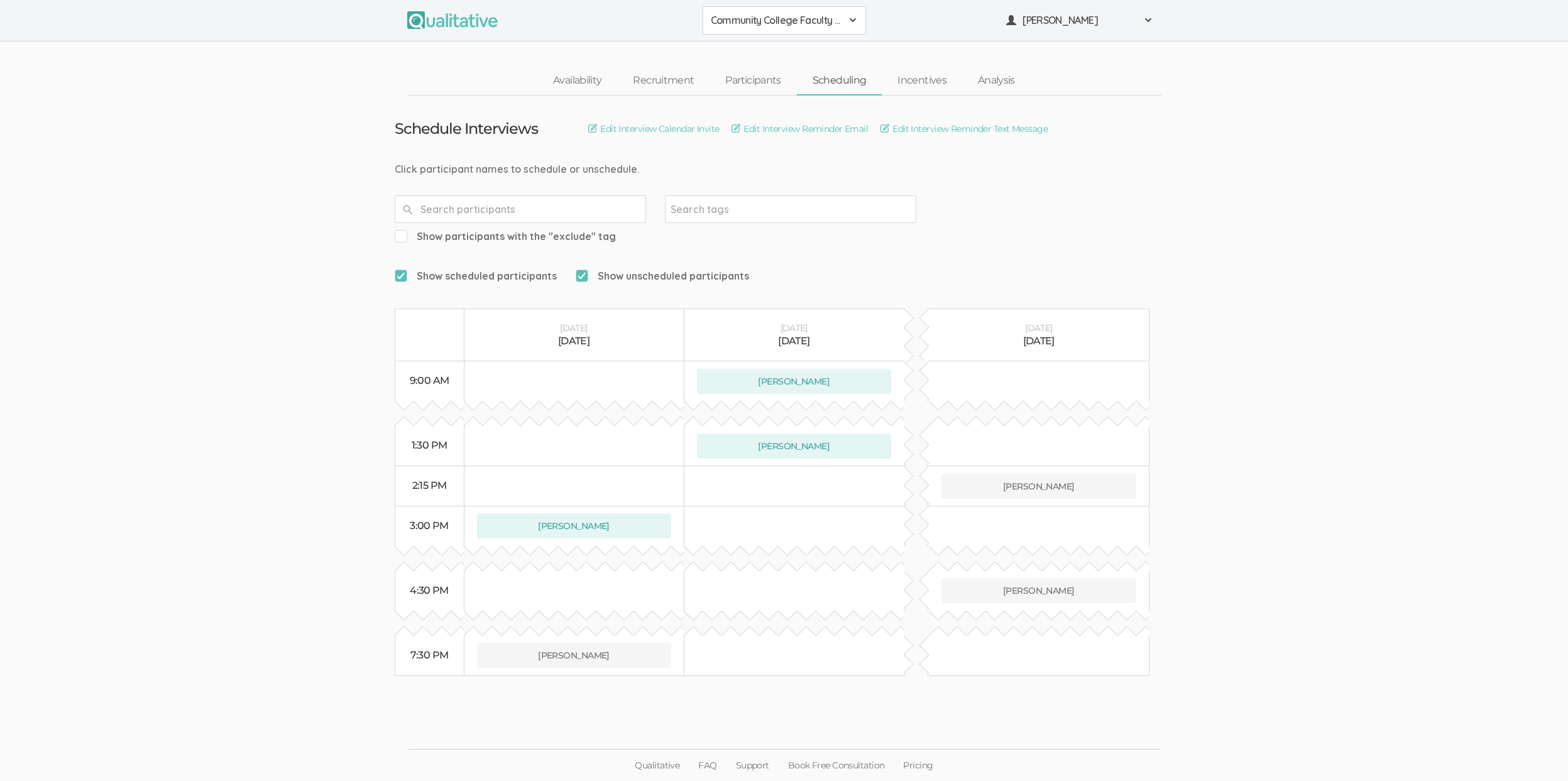
click at [28, 223] on ui-view "Schedule Interviews Edit Interview Calendar Invite Edit Interview Reminder Emai…" at bounding box center [784, 391] width 1568 height 591
click at [259, 490] on ui-view "Schedule Interviews Edit Interview Calendar Invite Edit Interview Reminder Emai…" at bounding box center [784, 391] width 1568 height 591
click at [744, 77] on link "Participants" at bounding box center [752, 80] width 86 height 27
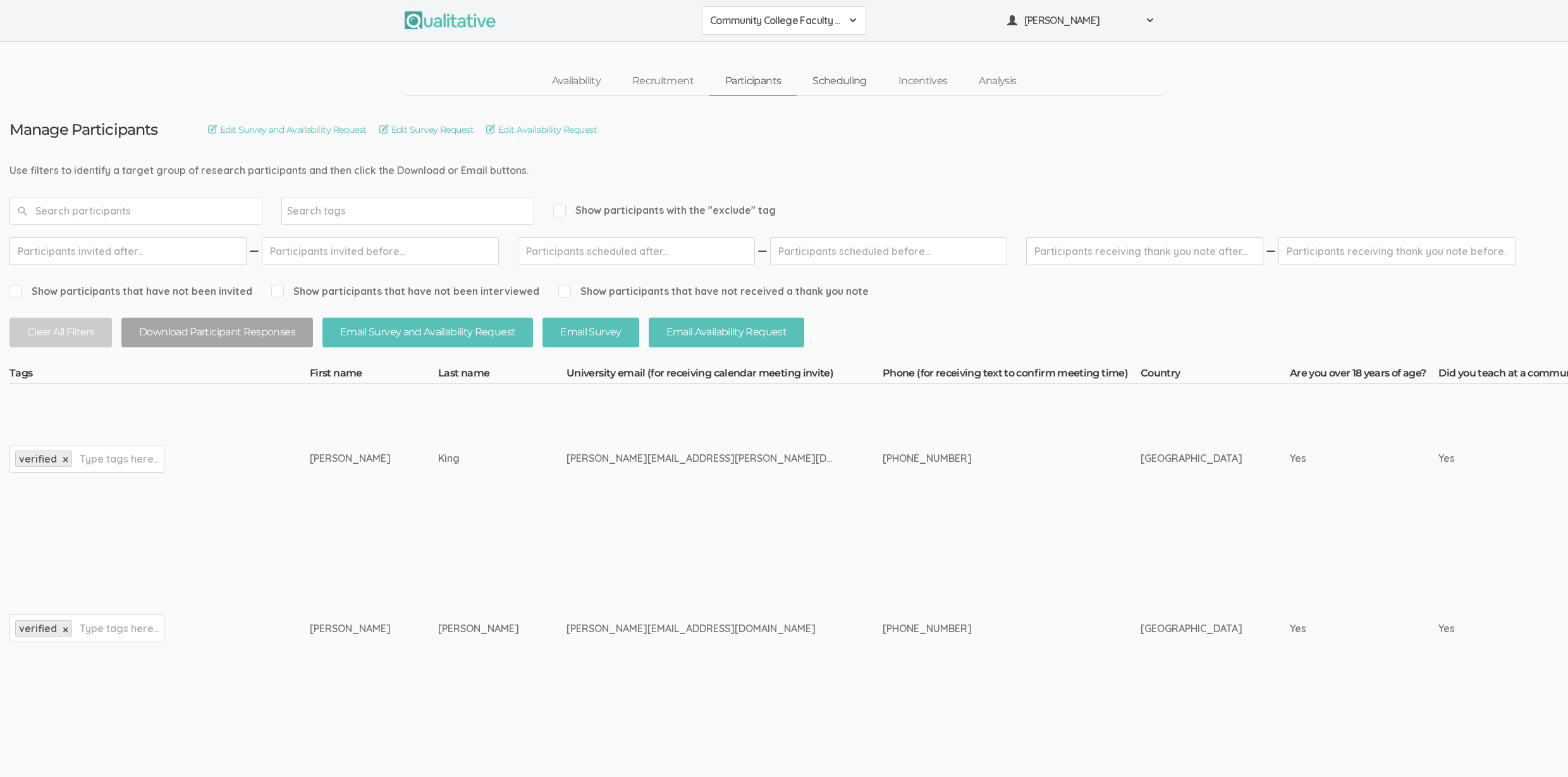
click at [849, 87] on link "Scheduling" at bounding box center [840, 80] width 86 height 27
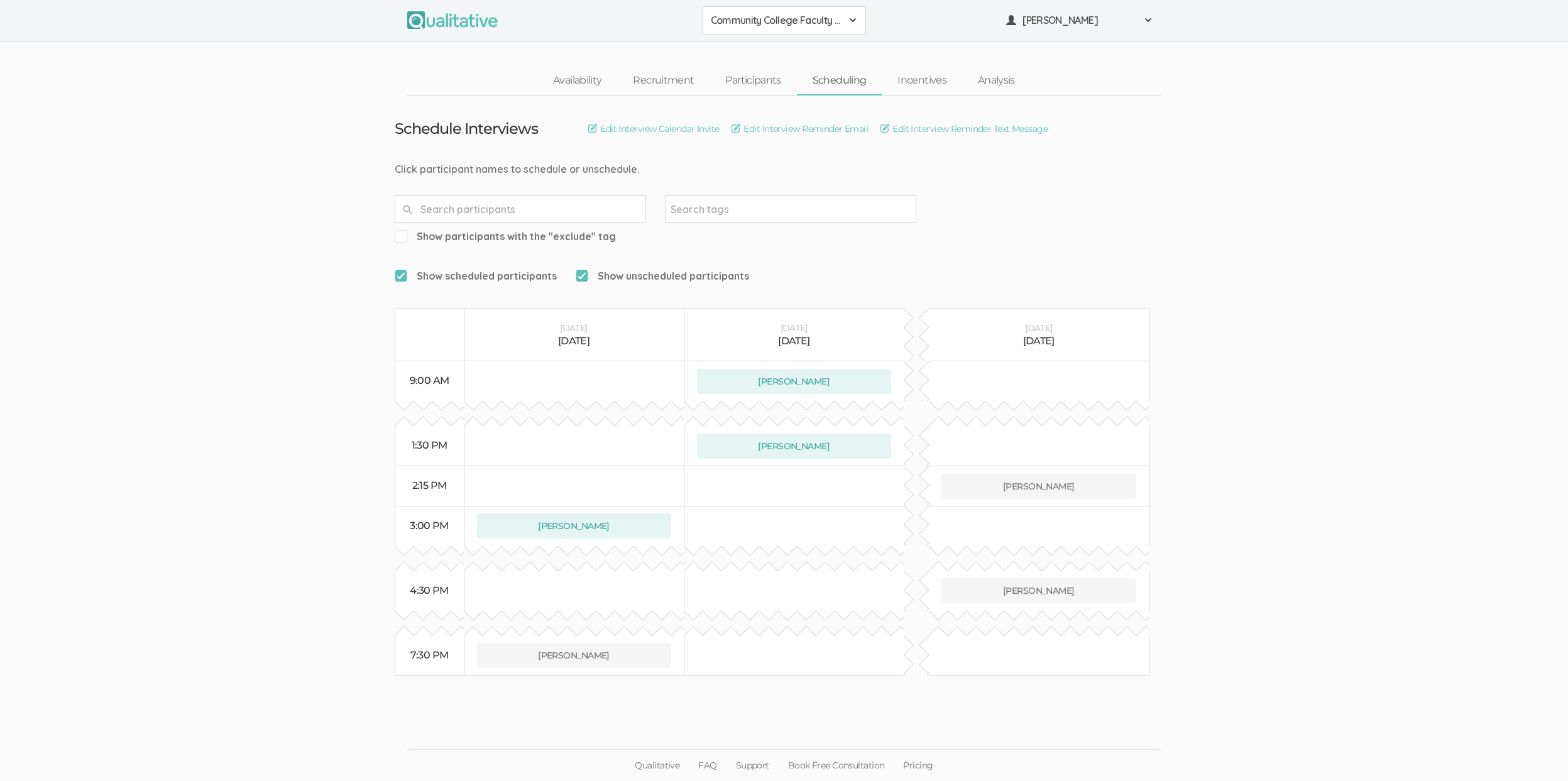
click at [778, 678] on ui-view "Schedule Interviews Edit Interview Calendar Invite Edit Interview Reminder Emai…" at bounding box center [784, 391] width 1568 height 591
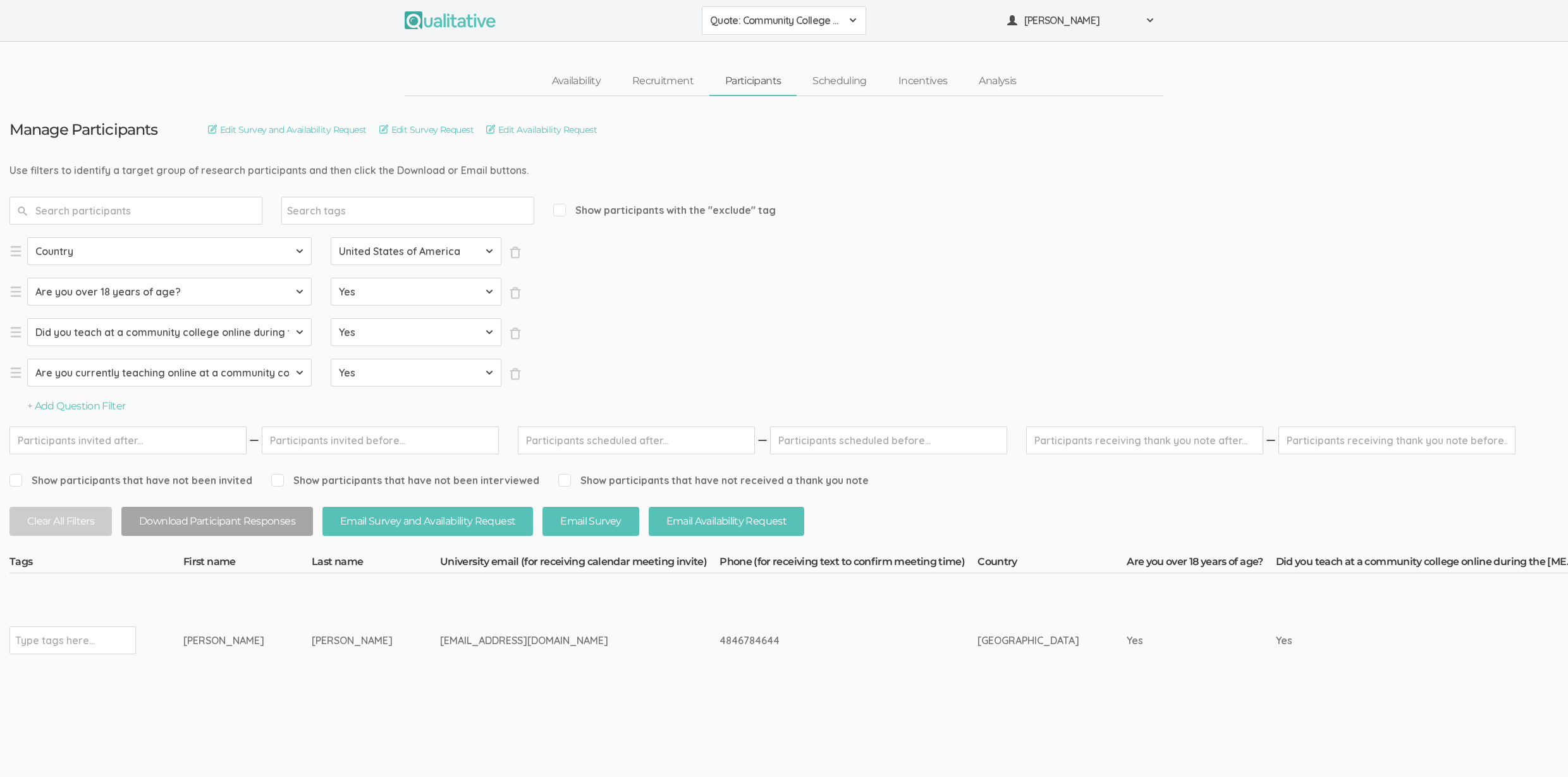
drag, startPoint x: 307, startPoint y: 638, endPoint x: 118, endPoint y: 641, distance: 189.0
copy tr "Type tags here... [PERSON_NAME]"
click at [516, 699] on td "[EMAIL_ADDRESS][DOMAIN_NAME]" at bounding box center [579, 640] width 279 height 134
click at [67, 642] on input "text" at bounding box center [54, 640] width 79 height 17
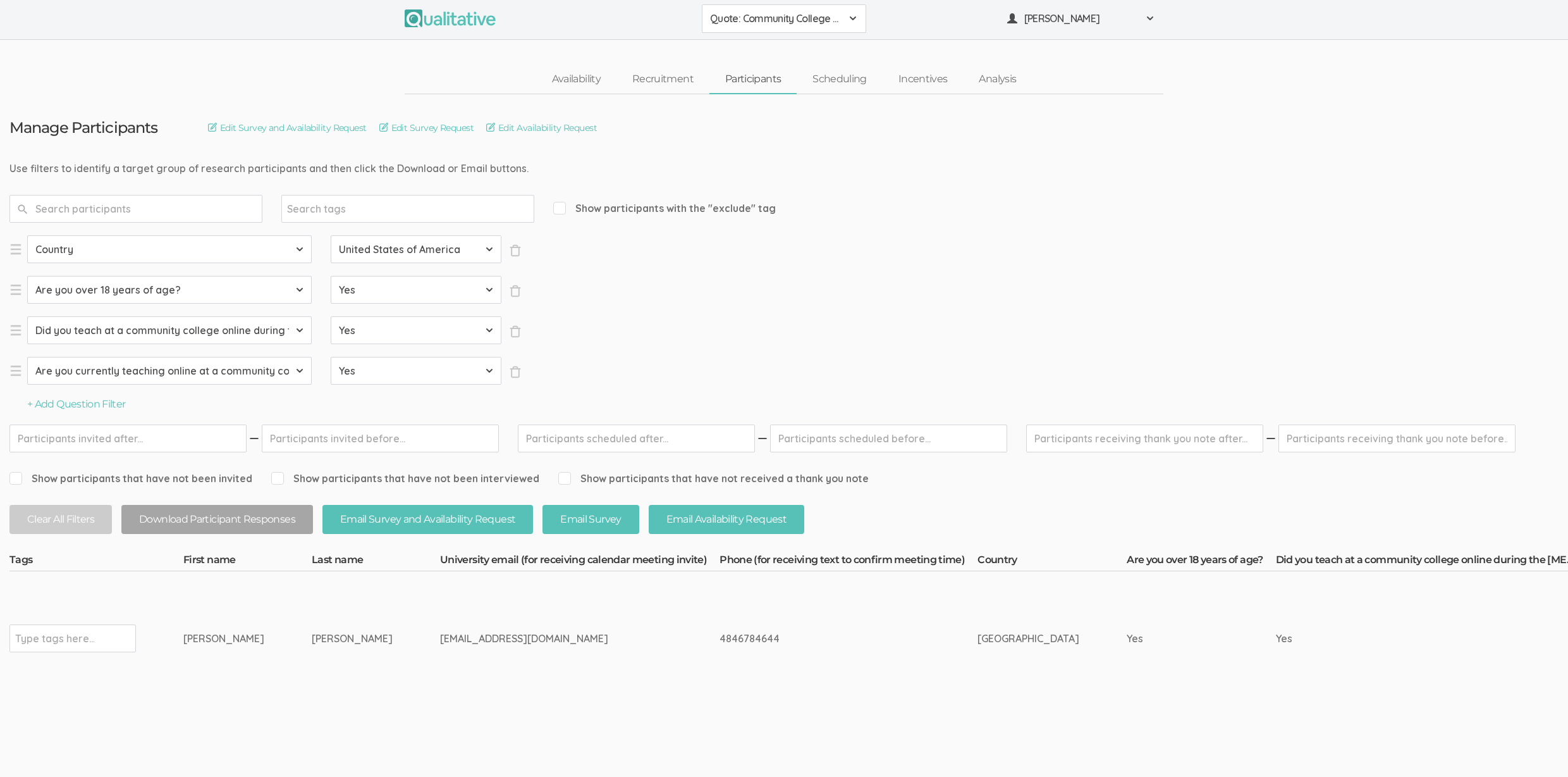
scroll to position [3, 0]
type input "verified"
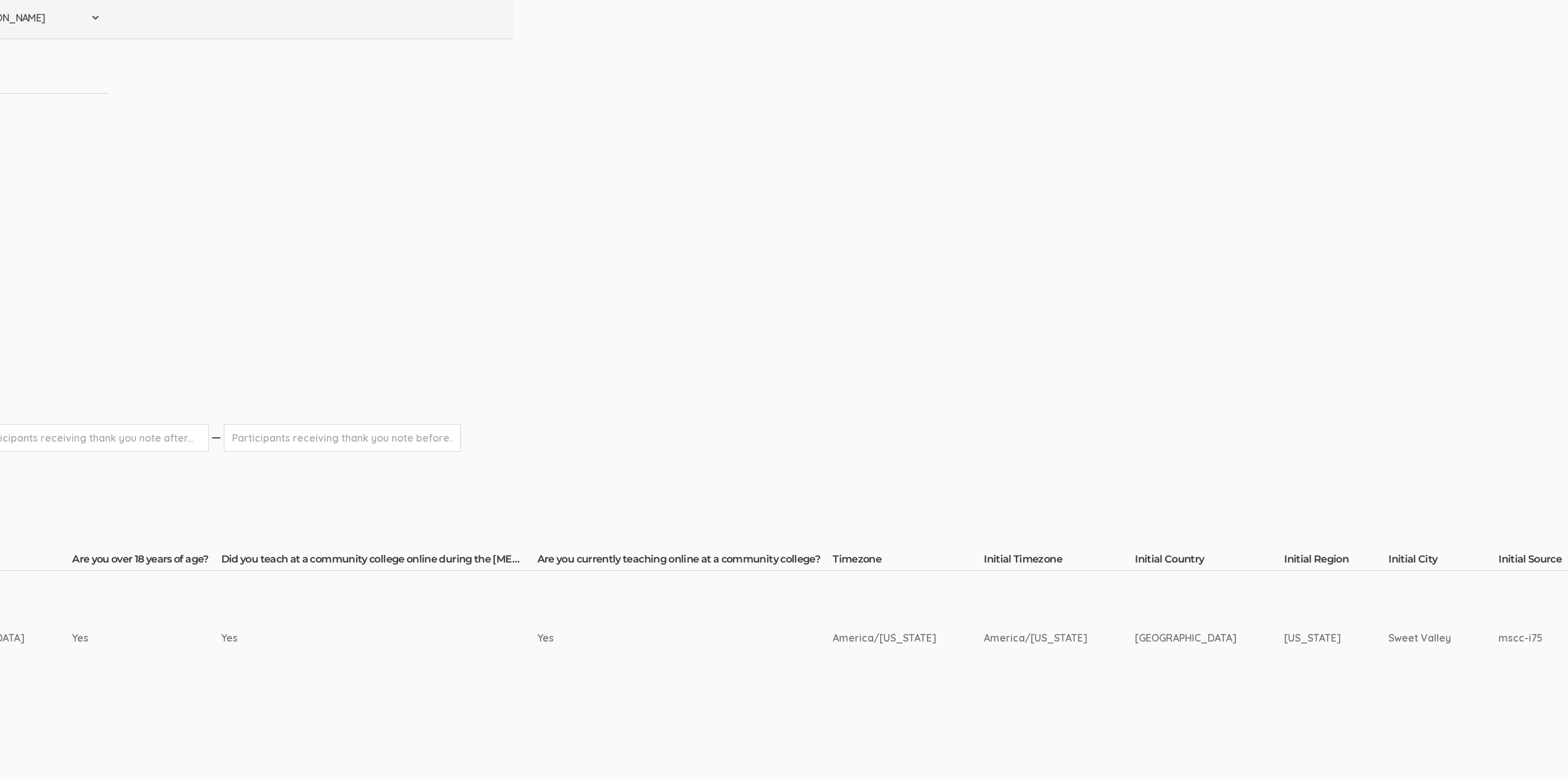
scroll to position [3, 3321]
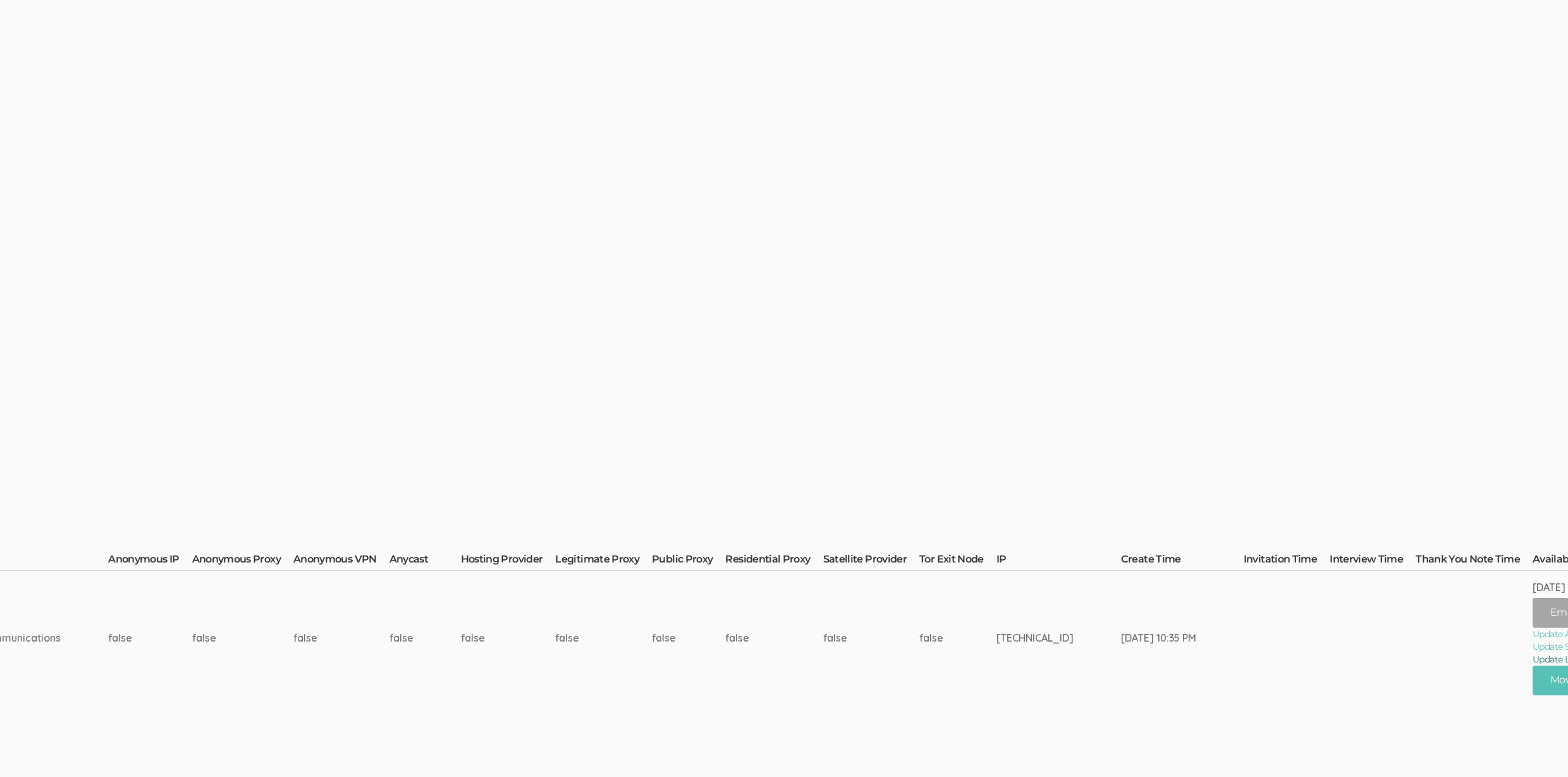
click at [1532, 680] on button "Move Participant" at bounding box center [1592, 681] width 121 height 30
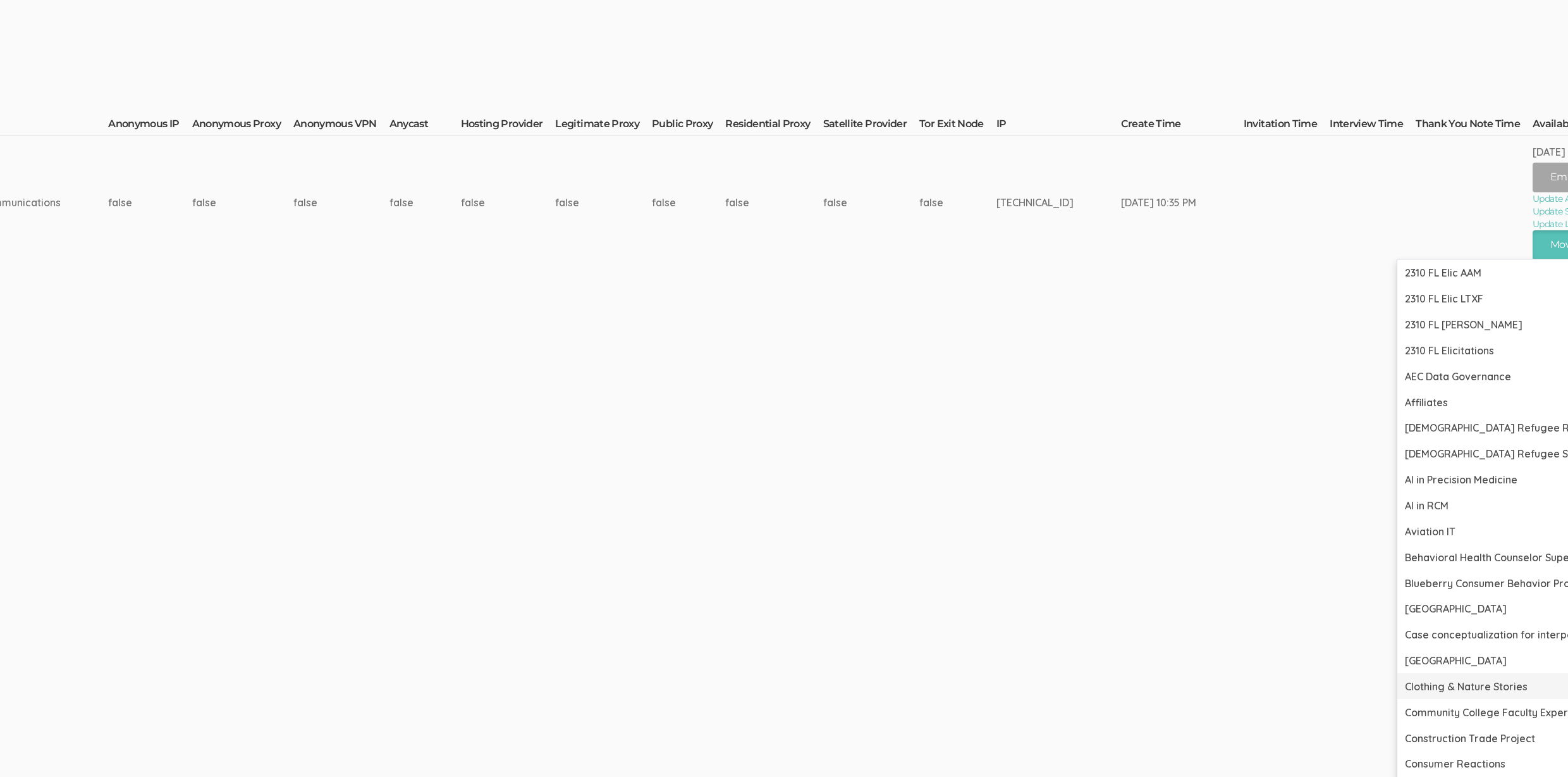
scroll to position [547, 3321]
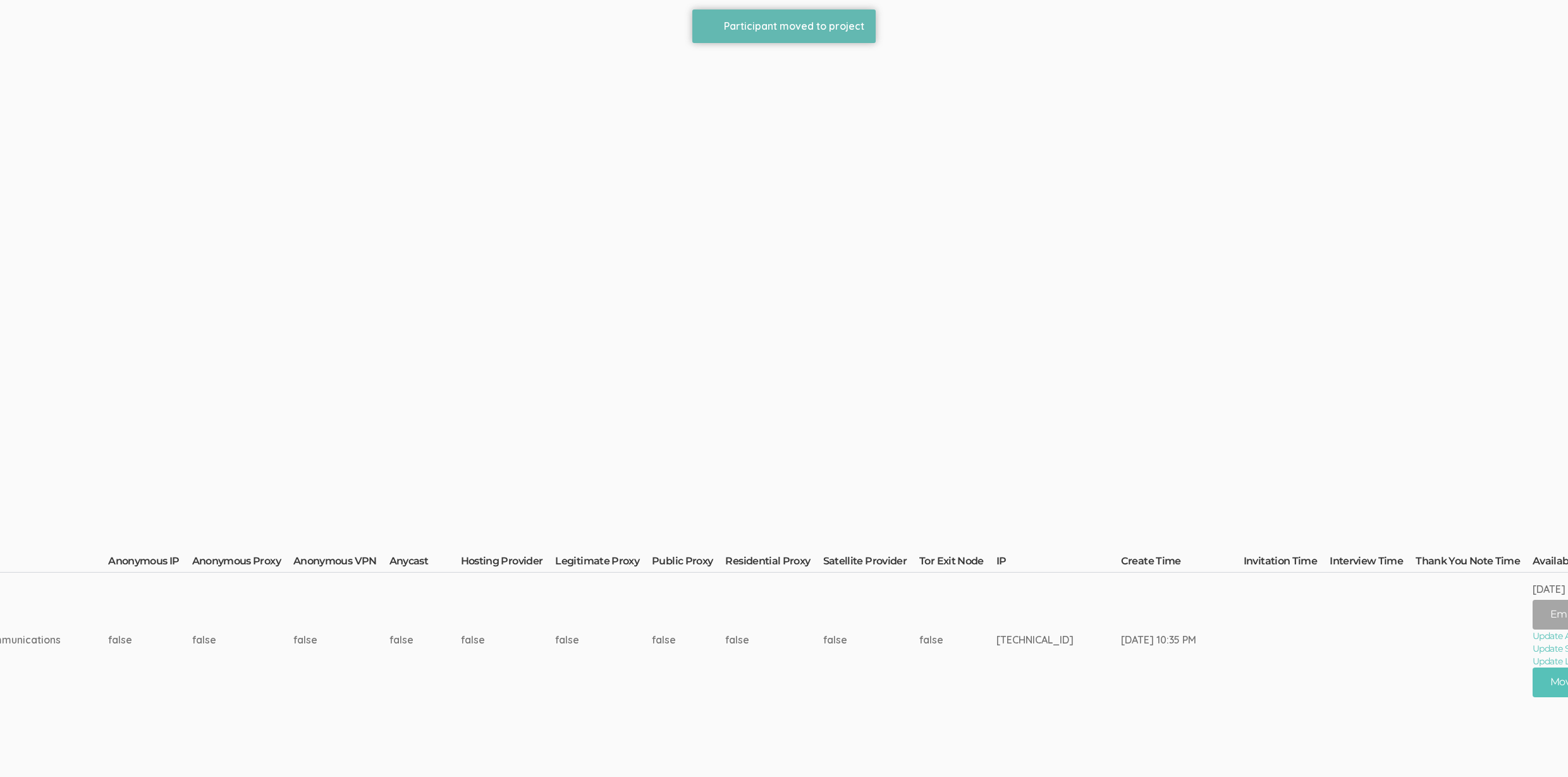
scroll to position [0, 3321]
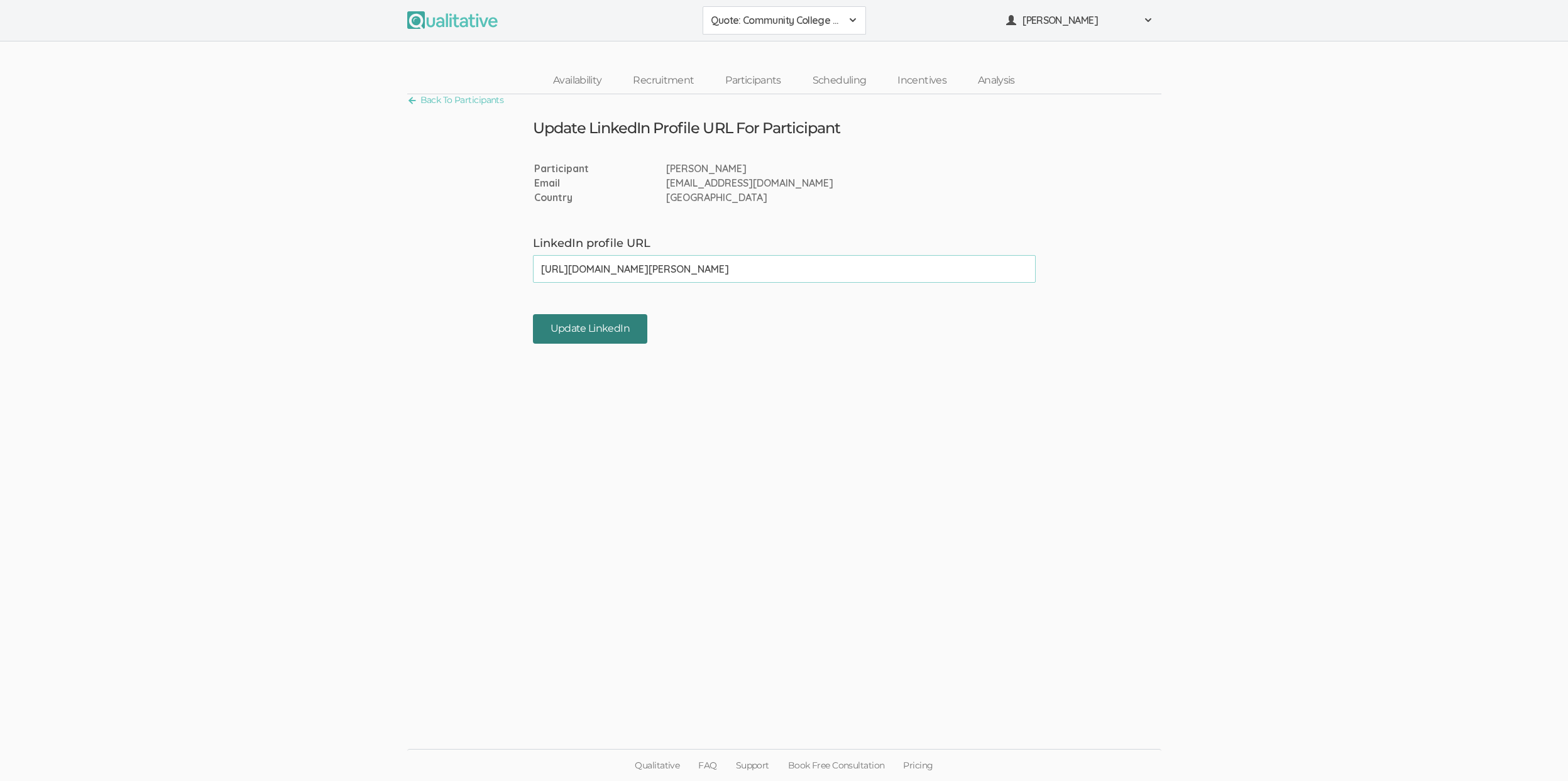
type input "[URL][DOMAIN_NAME][PERSON_NAME]"
click at [620, 335] on input "Update LinkedIn" at bounding box center [590, 329] width 114 height 30
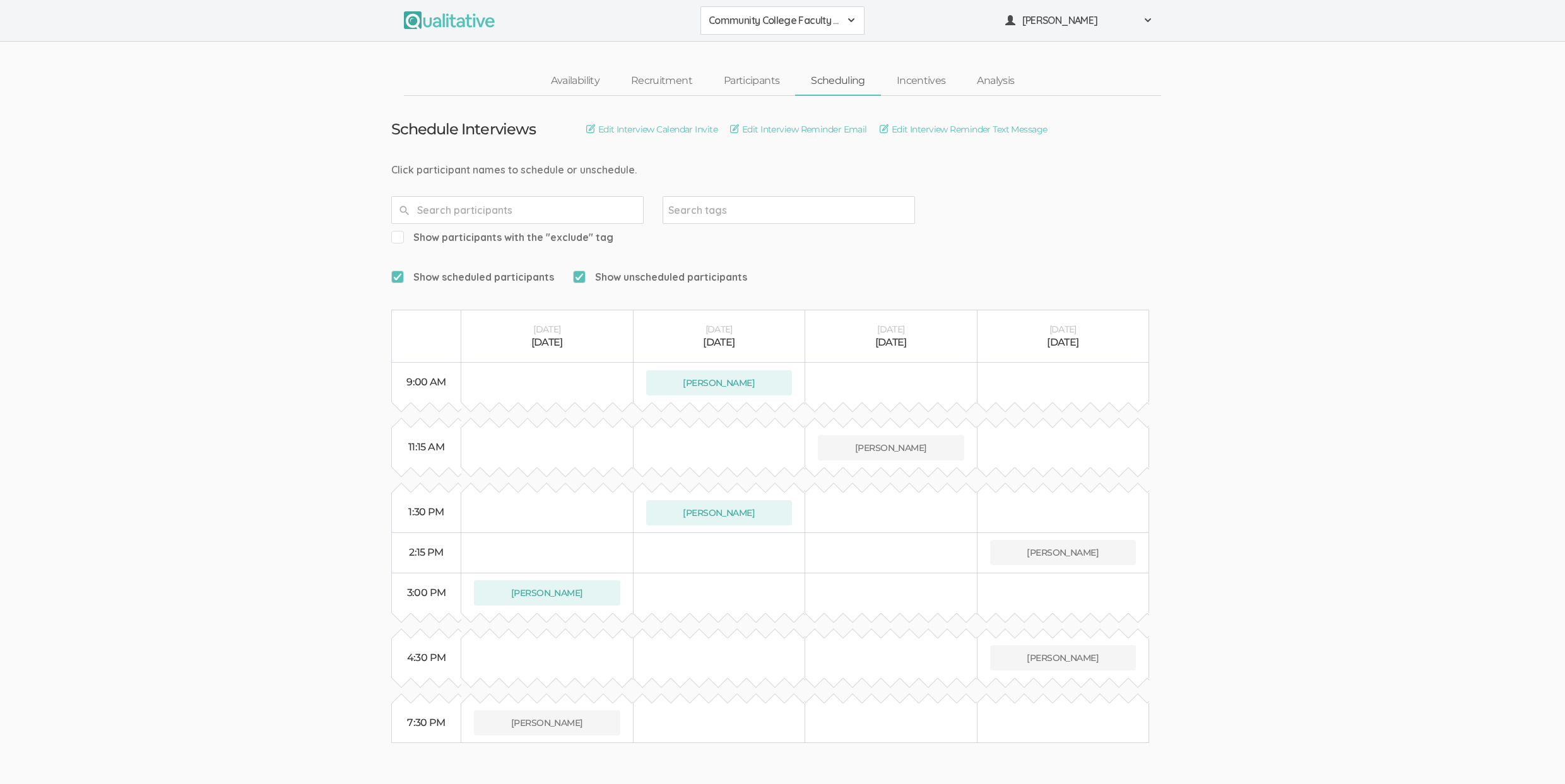
click at [109, 512] on ui-view "Schedule Interviews Edit Interview Calendar Invite Edit Interview Reminder Emai…" at bounding box center [782, 420] width 1565 height 648
click at [91, 434] on ui-view "Schedule Interviews Edit Interview Calendar Invite Edit Interview Reminder Emai…" at bounding box center [782, 420] width 1565 height 648
click at [179, 422] on ui-view "Schedule Interviews Edit Interview Calendar Invite Edit Interview Reminder Emai…" at bounding box center [782, 420] width 1565 height 648
